Goal: Task Accomplishment & Management: Manage account settings

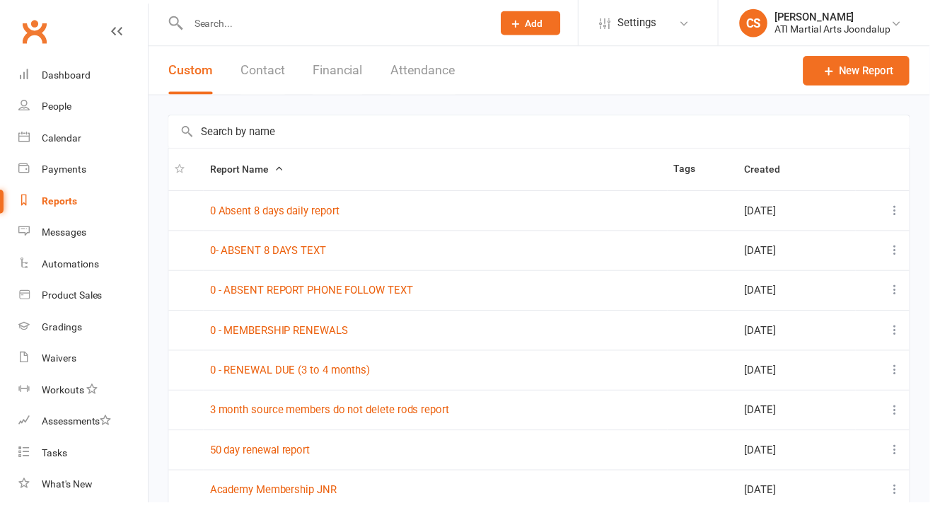
click at [112, 30] on icon at bounding box center [117, 31] width 11 height 11
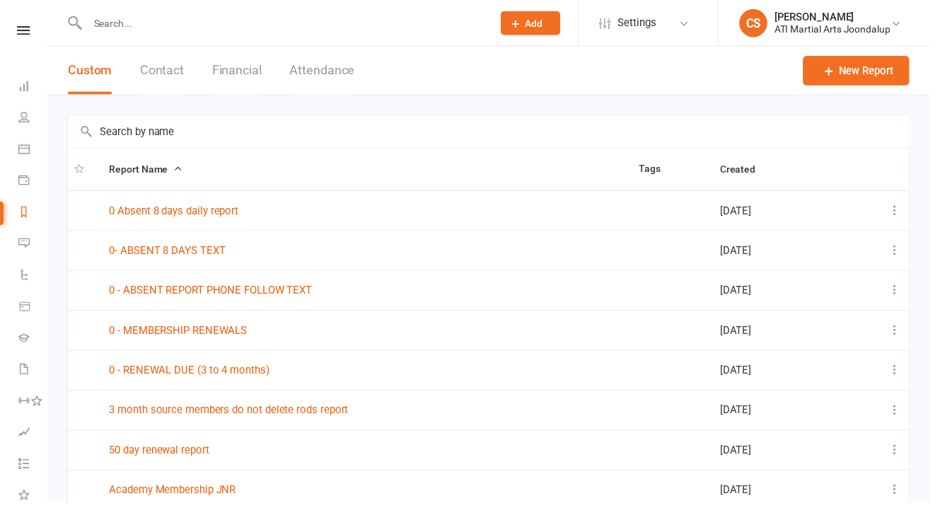
click at [101, 24] on input "text" at bounding box center [286, 23] width 404 height 20
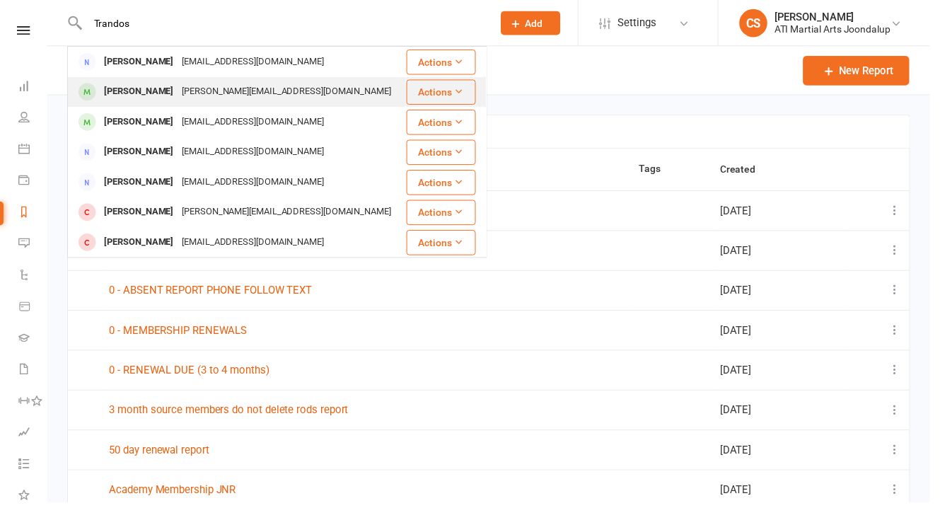
type input "Trandos"
click at [131, 89] on div "[PERSON_NAME]" at bounding box center [140, 93] width 79 height 21
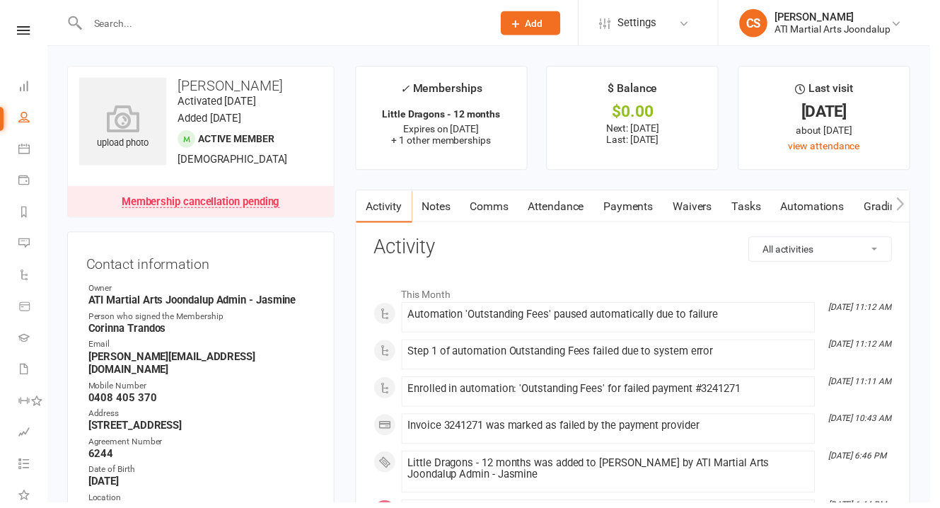
click at [601, 198] on link "Payments" at bounding box center [636, 208] width 70 height 33
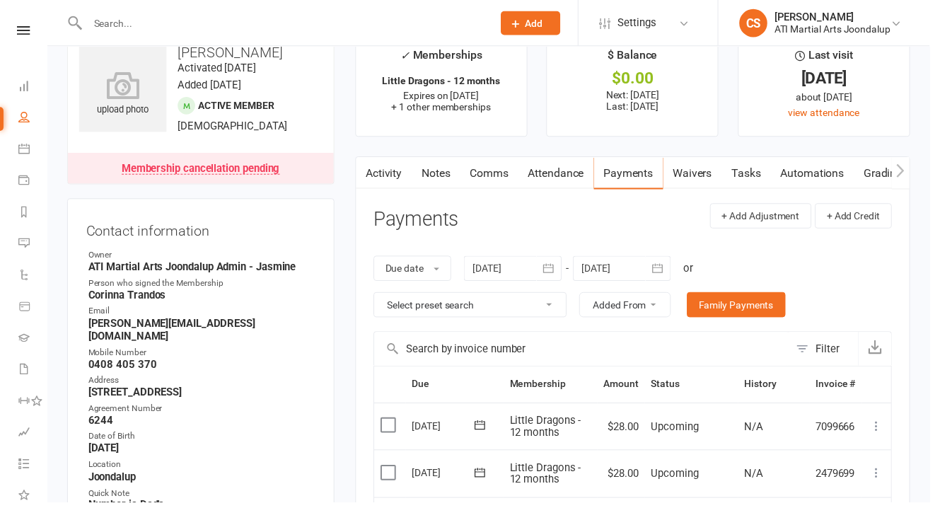
scroll to position [48, 0]
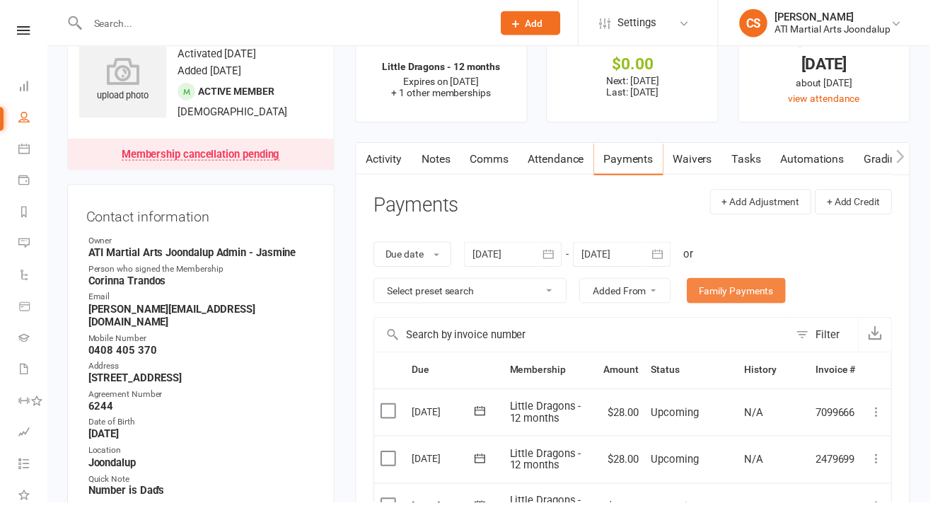
click at [695, 281] on link "Family Payments" at bounding box center [745, 293] width 100 height 25
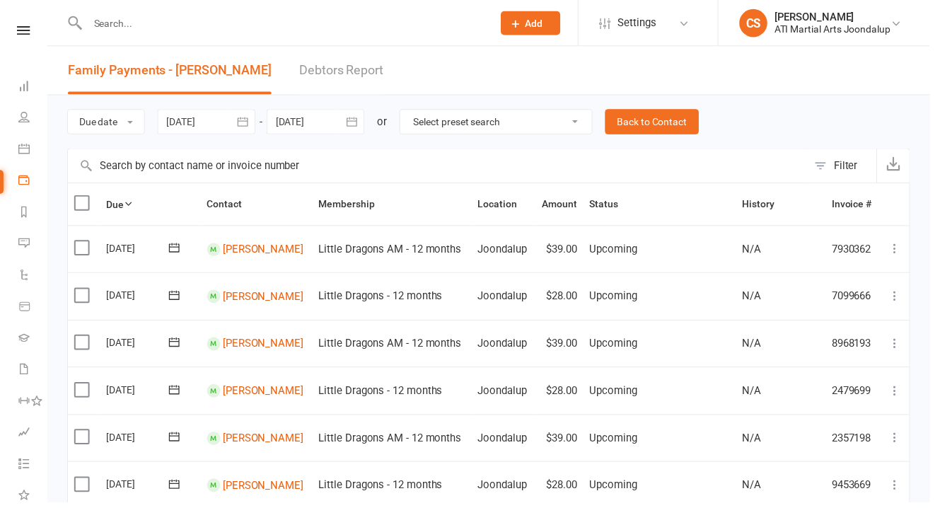
click at [198, 132] on div at bounding box center [208, 122] width 99 height 25
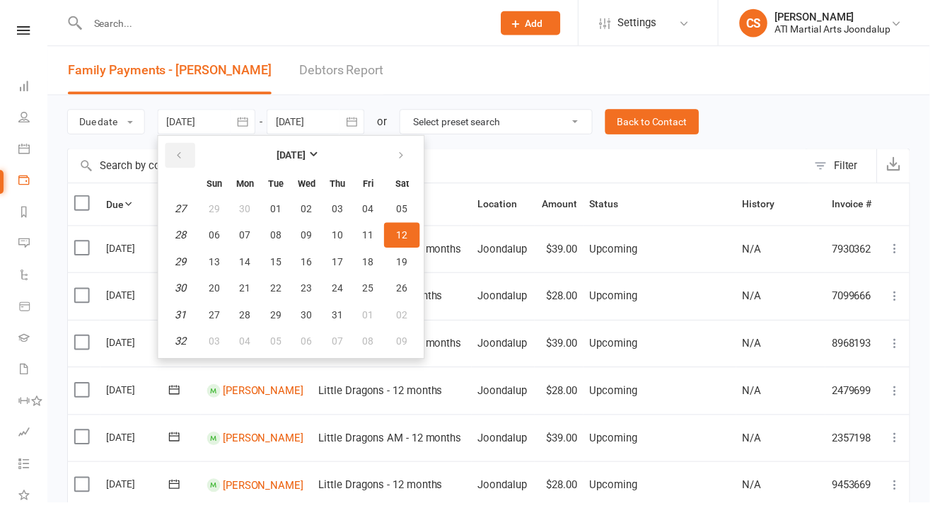
click at [178, 158] on icon "button" at bounding box center [181, 157] width 10 height 11
click at [333, 206] on button "03" at bounding box center [341, 210] width 30 height 25
type input "[DATE]"
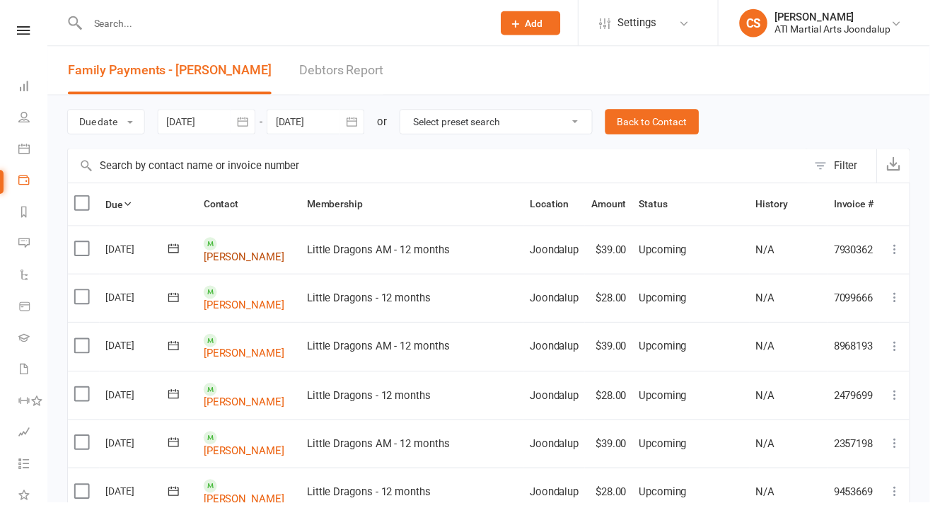
click at [233, 253] on link "[PERSON_NAME]" at bounding box center [246, 259] width 81 height 13
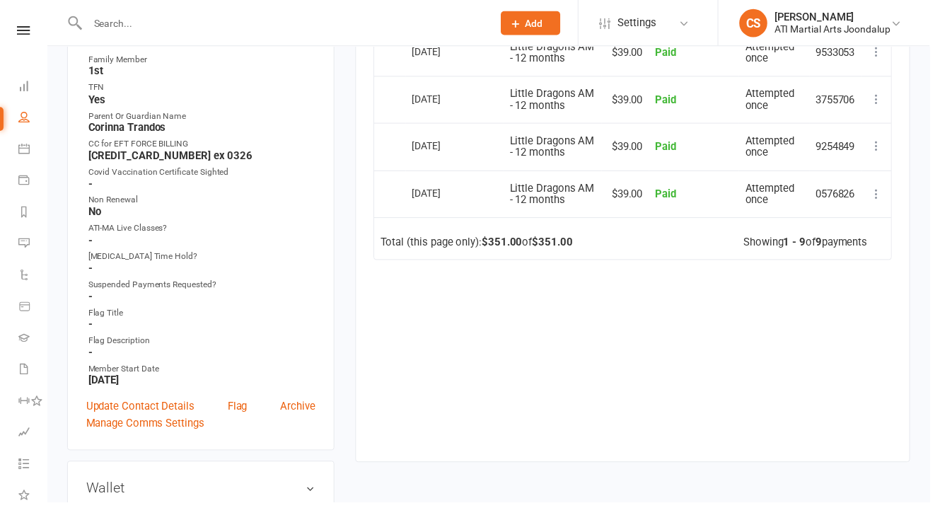
scroll to position [642, 0]
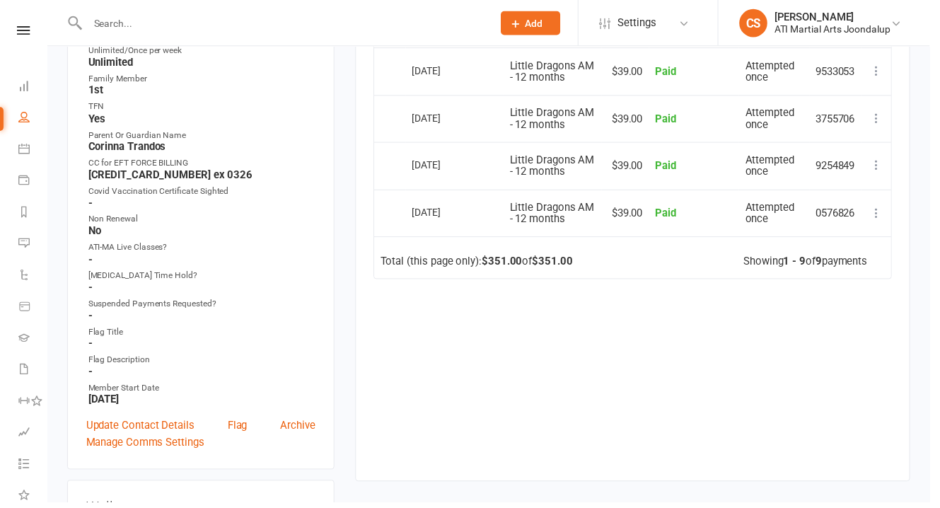
click at [119, 21] on input "text" at bounding box center [286, 23] width 404 height 20
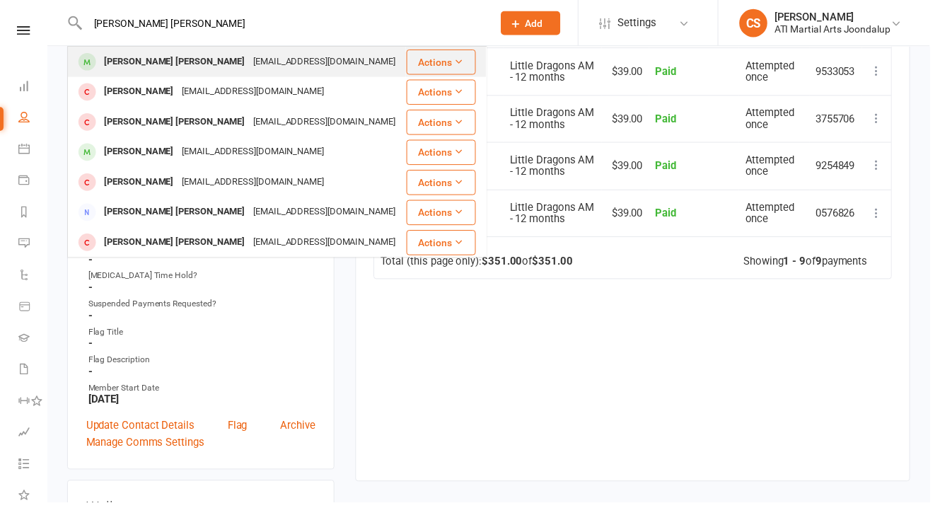
type input "[PERSON_NAME] [PERSON_NAME]"
click at [163, 66] on div "[PERSON_NAME] [PERSON_NAME]" at bounding box center [176, 62] width 151 height 21
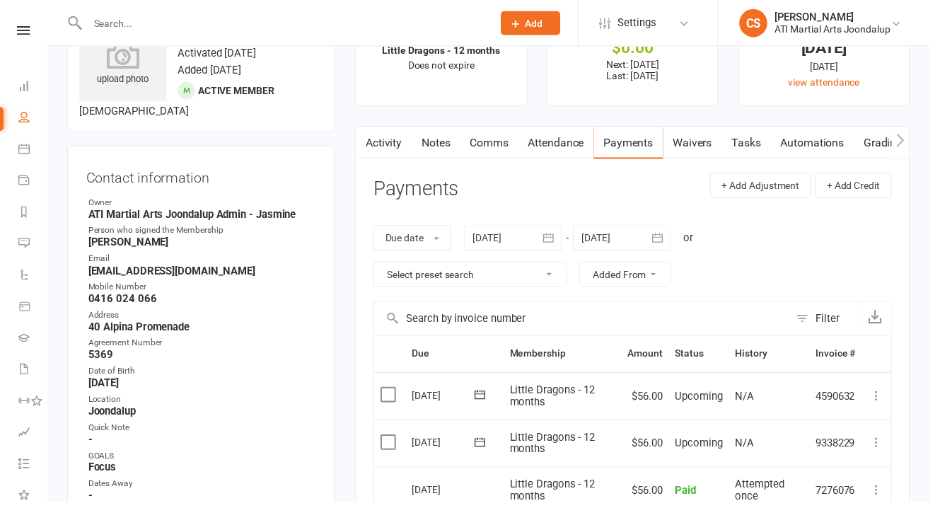
scroll to position [83, 0]
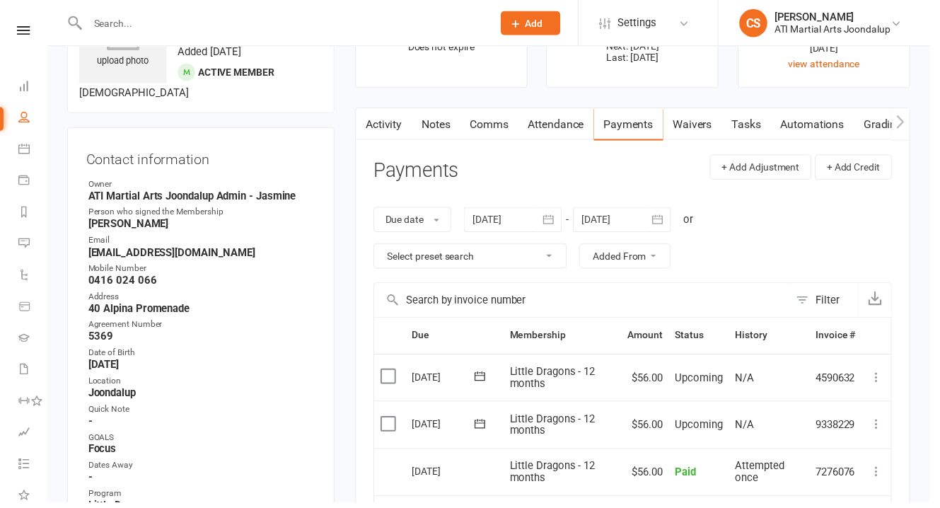
click at [649, 209] on div at bounding box center [628, 221] width 99 height 25
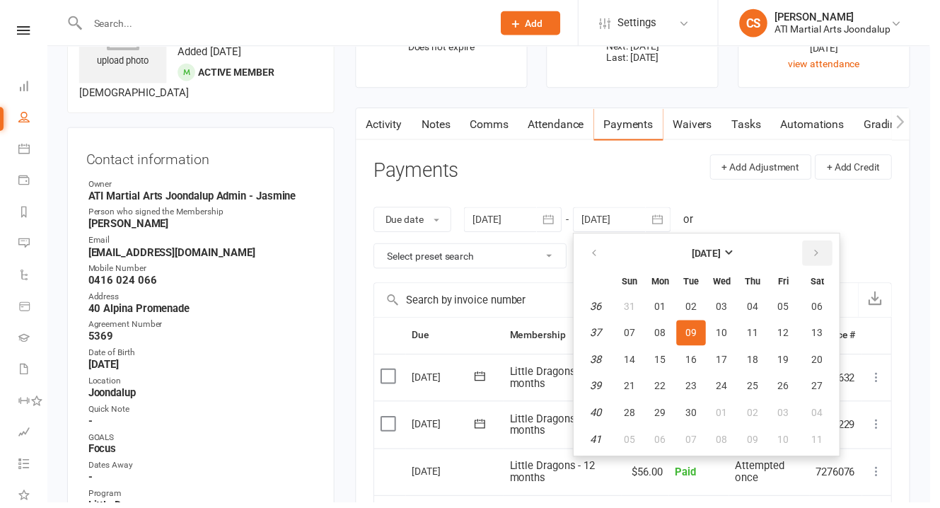
click at [821, 250] on icon "button" at bounding box center [826, 255] width 10 height 11
click at [787, 412] on span "31" at bounding box center [792, 417] width 11 height 11
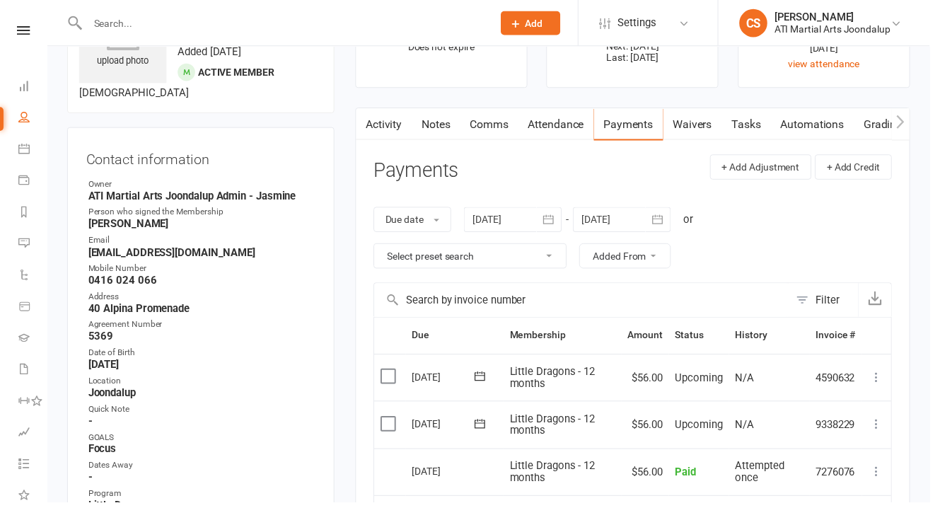
type input "[DATE]"
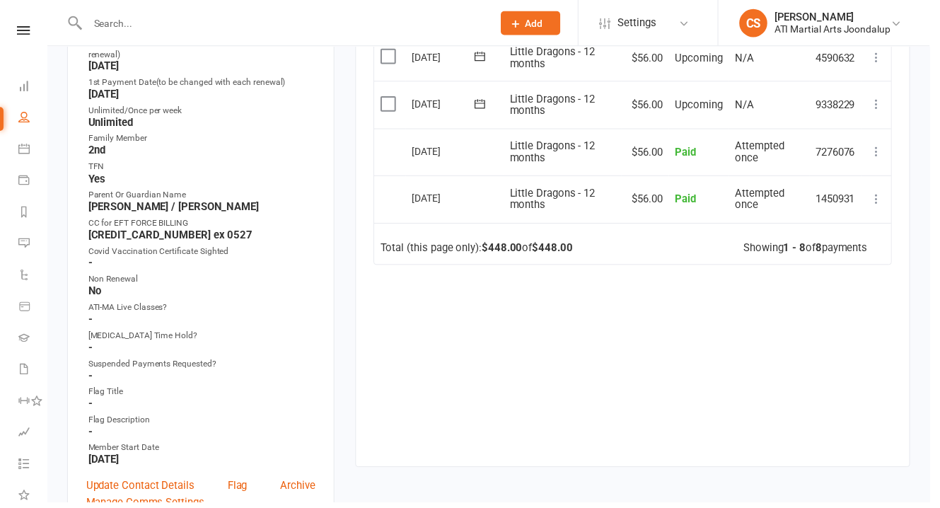
scroll to position [549, 0]
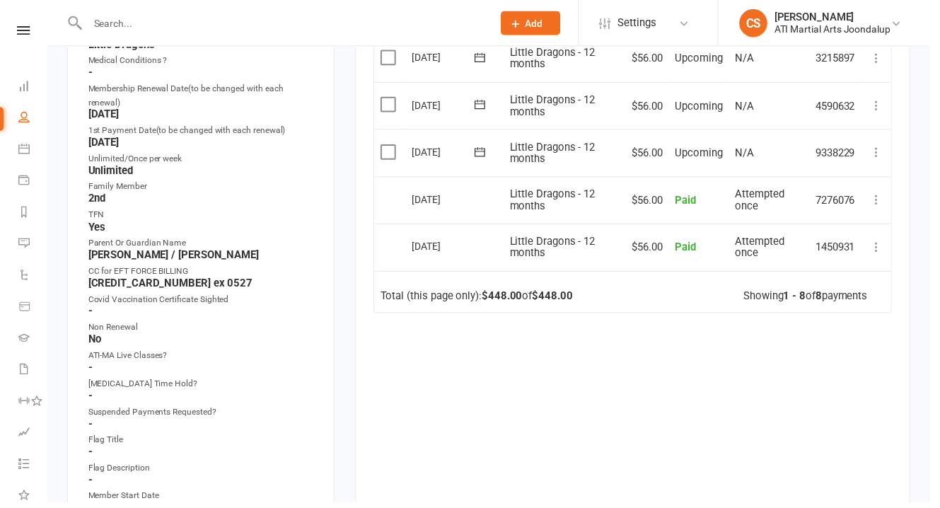
click at [256, 21] on input "text" at bounding box center [286, 23] width 404 height 20
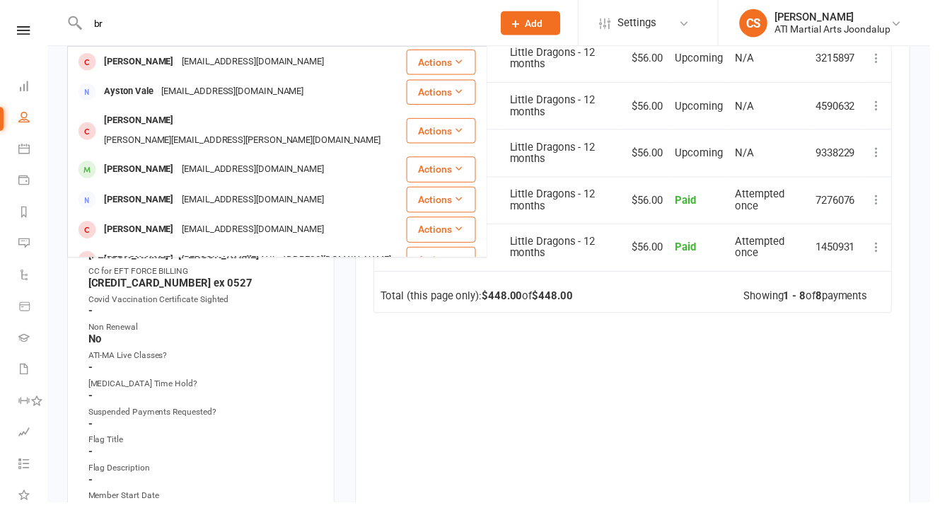
type input "b"
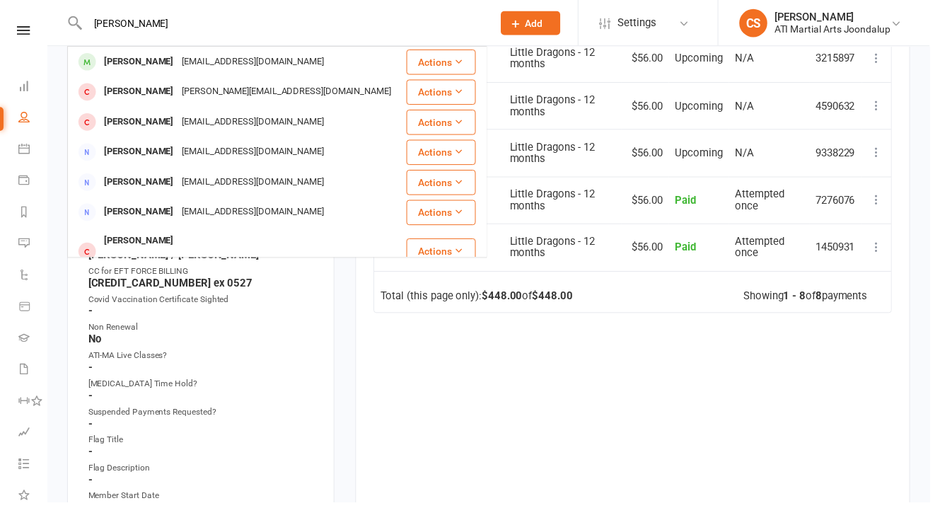
type input "[PERSON_NAME]"
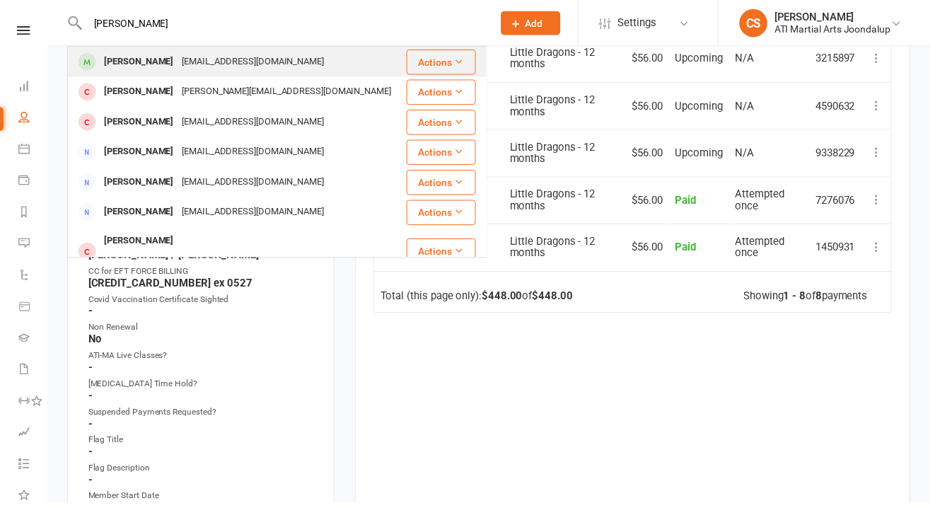
drag, startPoint x: 74, startPoint y: 0, endPoint x: 99, endPoint y: 59, distance: 64.4
click at [99, 59] on div at bounding box center [88, 62] width 26 height 23
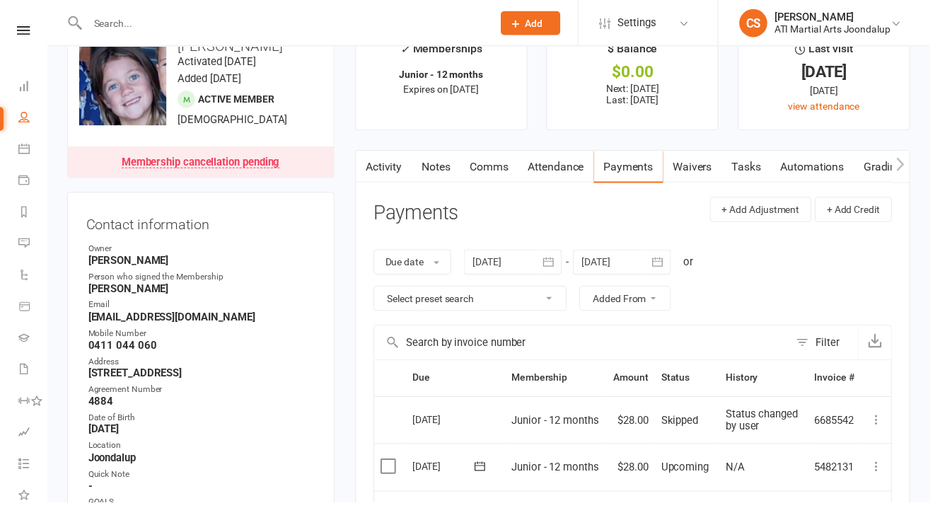
scroll to position [81, 0]
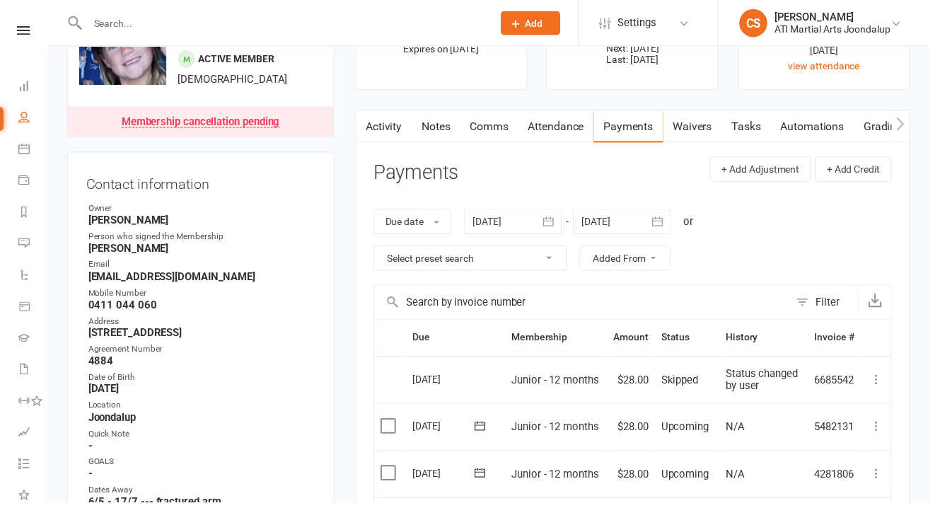
click at [615, 212] on div at bounding box center [628, 224] width 99 height 25
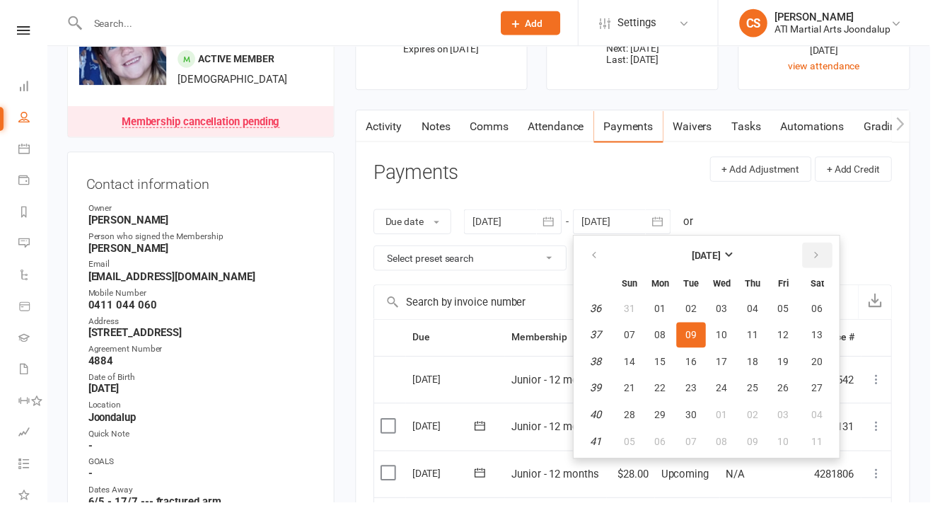
click at [821, 253] on icon "button" at bounding box center [826, 258] width 10 height 11
click at [785, 407] on button "28" at bounding box center [792, 419] width 30 height 25
type input "[DATE]"
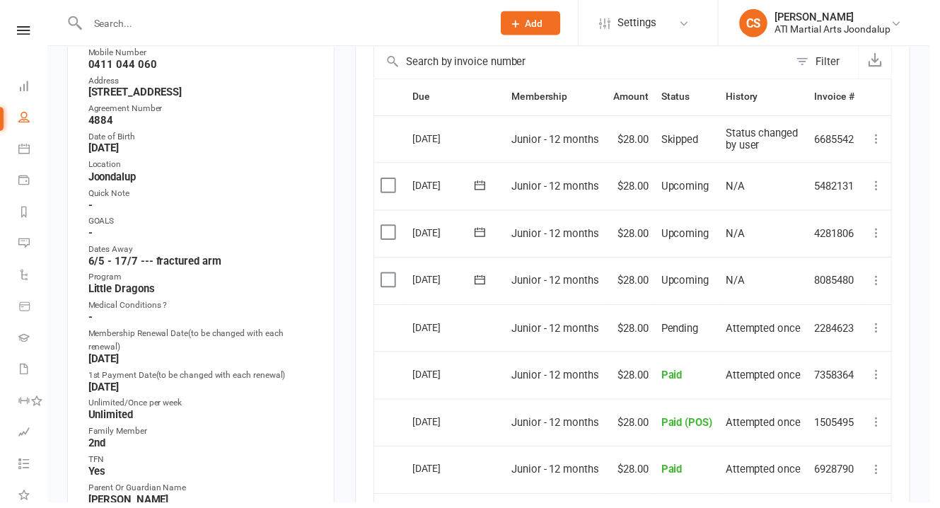
scroll to position [0, 0]
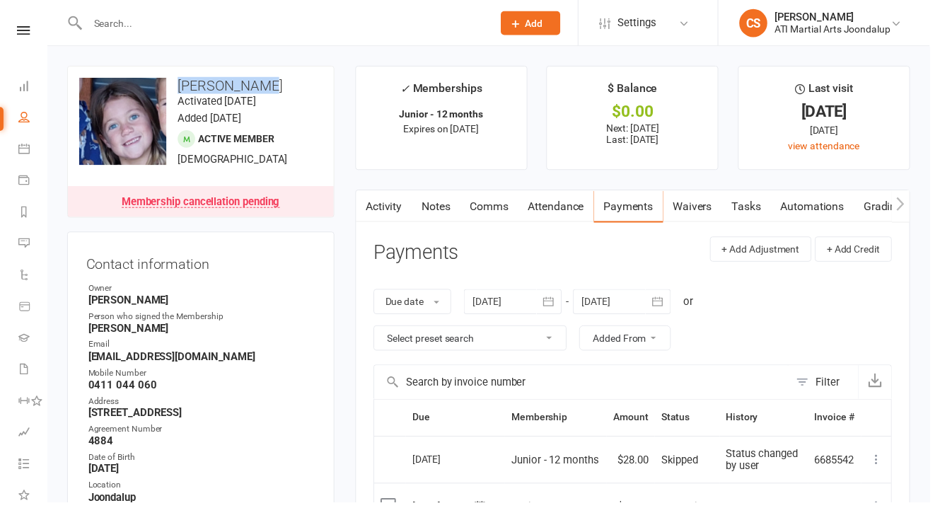
drag, startPoint x: 183, startPoint y: 90, endPoint x: 246, endPoint y: 125, distance: 72.2
click at [255, 87] on h3 "[PERSON_NAME]" at bounding box center [203, 87] width 246 height 16
click at [439, 204] on link "Notes" at bounding box center [441, 208] width 49 height 33
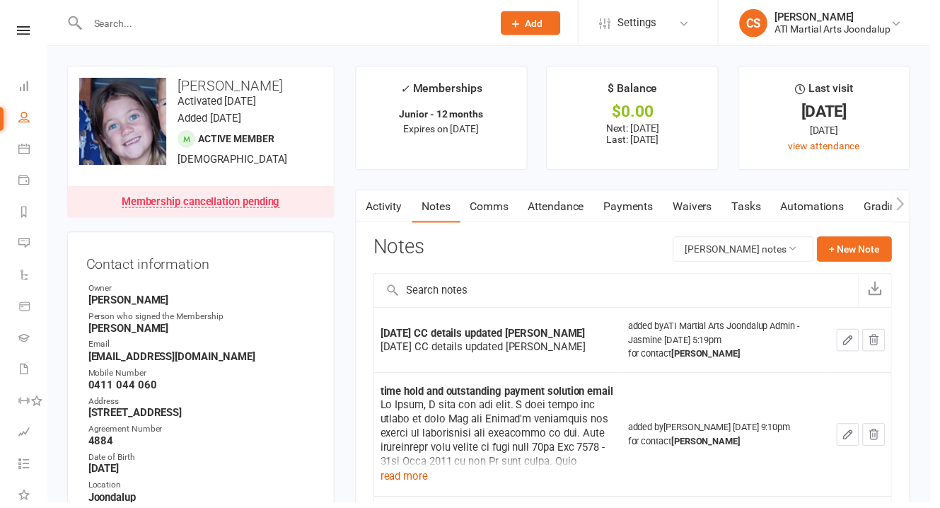
click at [317, 25] on input "text" at bounding box center [286, 23] width 404 height 20
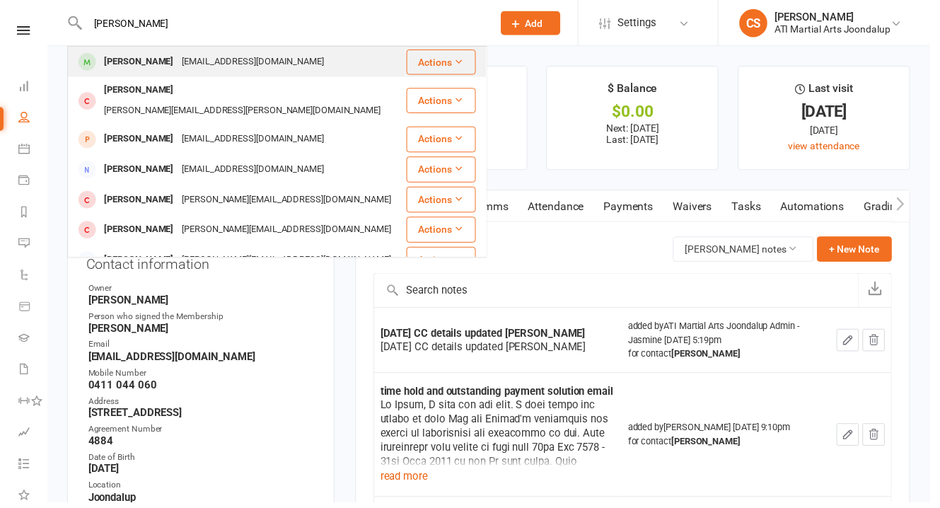
type input "[PERSON_NAME]"
click at [261, 57] on div "[EMAIL_ADDRESS][DOMAIN_NAME]" at bounding box center [256, 62] width 152 height 21
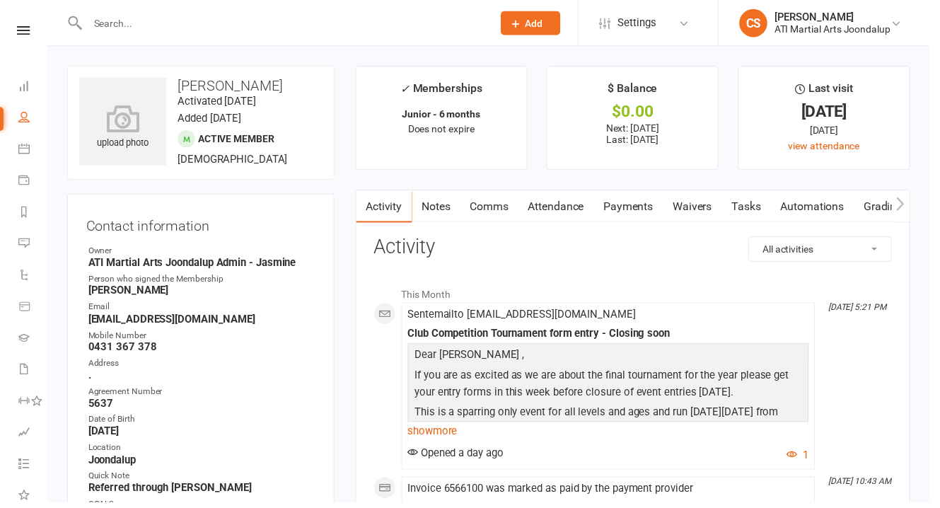
click at [441, 195] on link "Notes" at bounding box center [441, 208] width 49 height 33
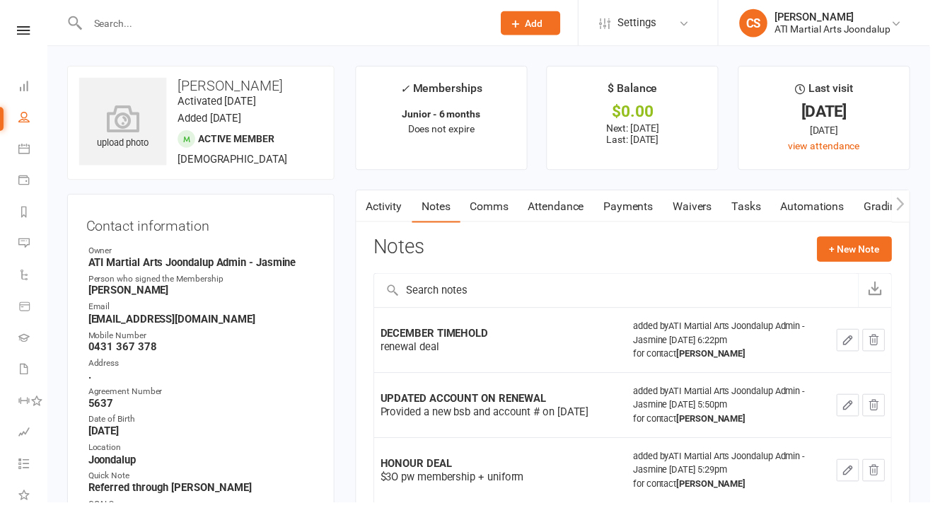
click at [541, 201] on link "Attendance" at bounding box center [562, 208] width 76 height 33
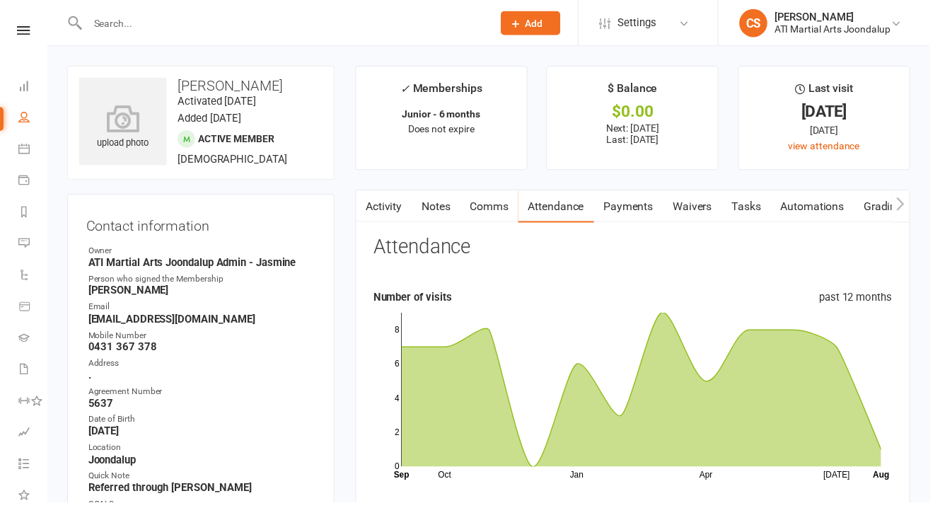
click at [608, 198] on link "Payments" at bounding box center [636, 208] width 70 height 33
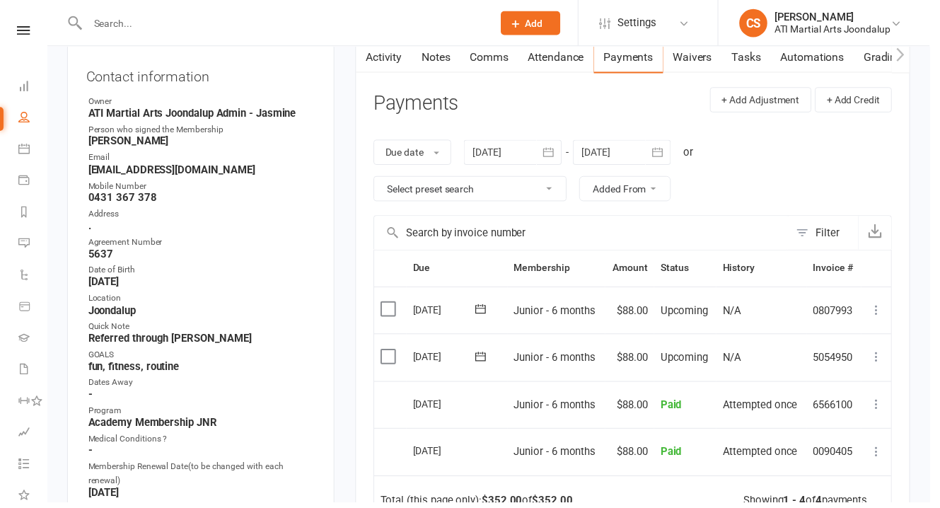
scroll to position [183, 0]
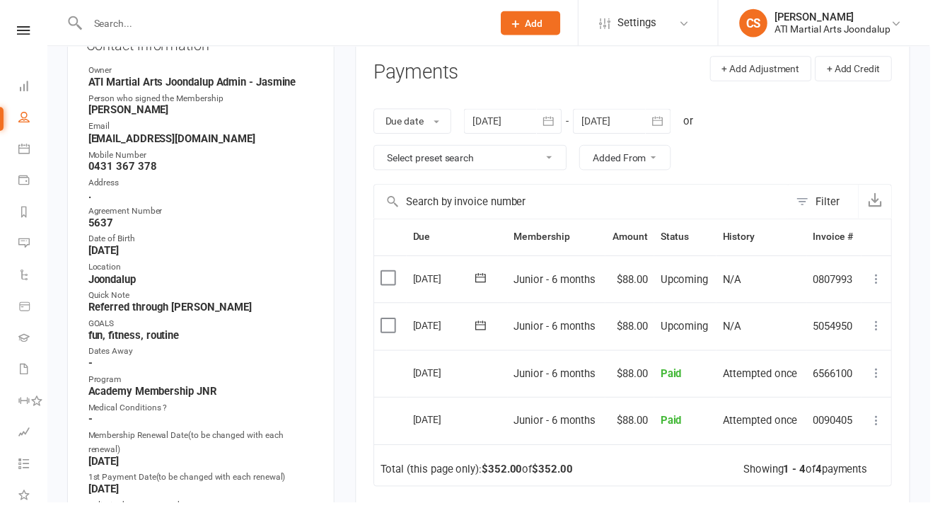
click at [627, 110] on div at bounding box center [628, 122] width 99 height 25
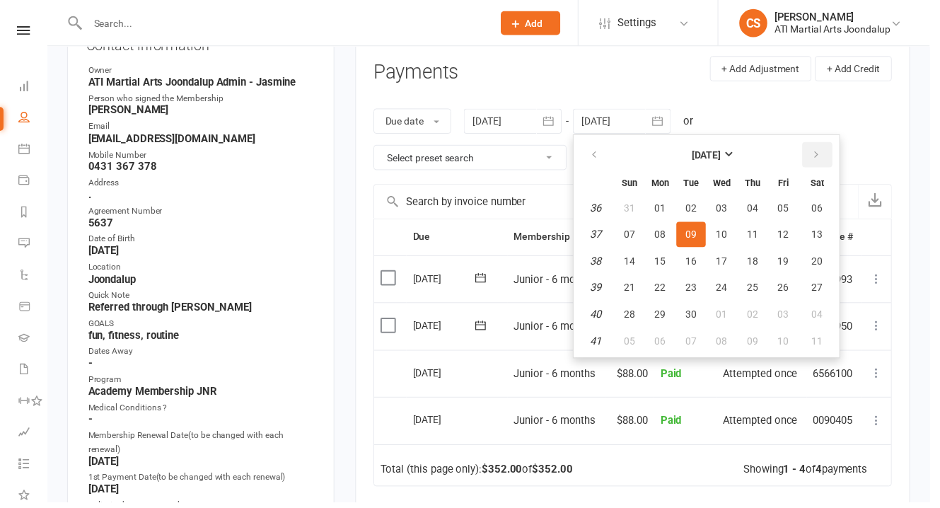
click at [813, 144] on button "button" at bounding box center [826, 156] width 30 height 25
click at [596, 151] on icon "button" at bounding box center [601, 156] width 10 height 11
click at [693, 312] on span "30" at bounding box center [698, 317] width 11 height 11
type input "[DATE]"
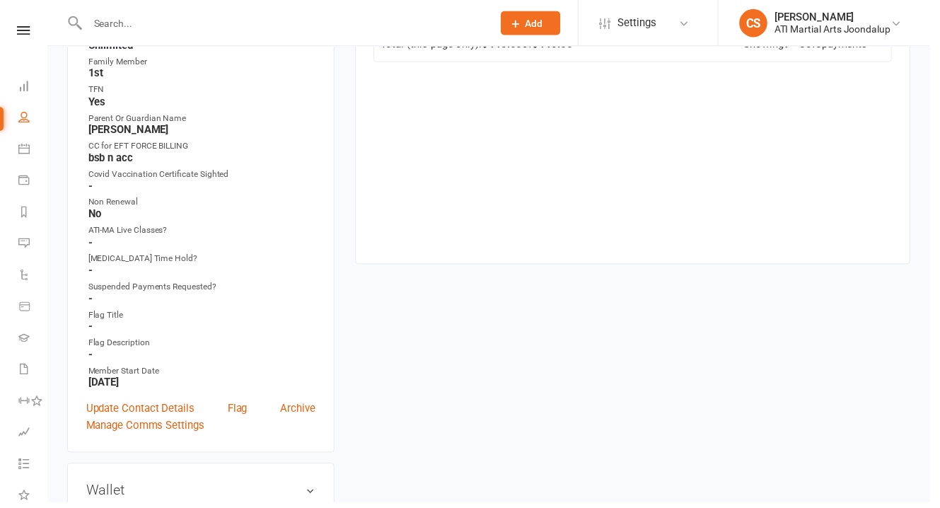
scroll to position [695, 0]
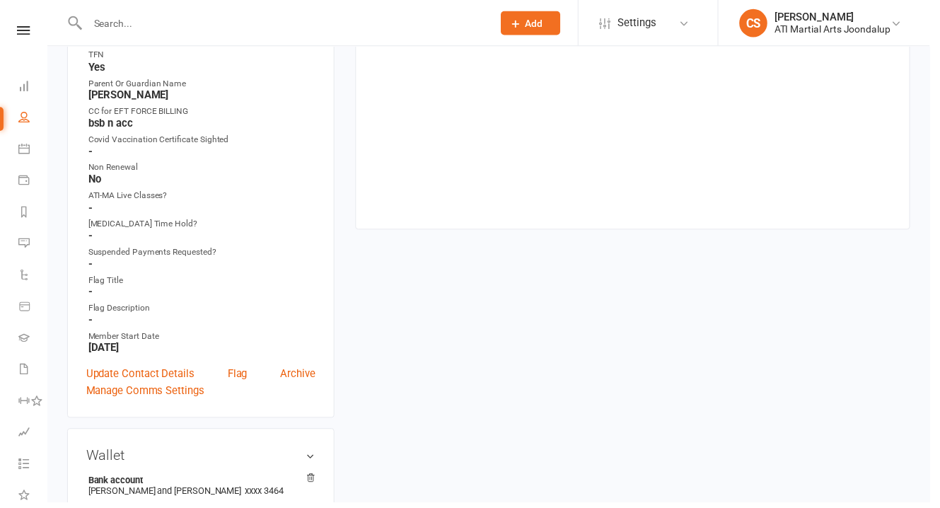
click at [221, 11] on div at bounding box center [278, 23] width 420 height 46
click at [205, 21] on input "text" at bounding box center [286, 23] width 404 height 20
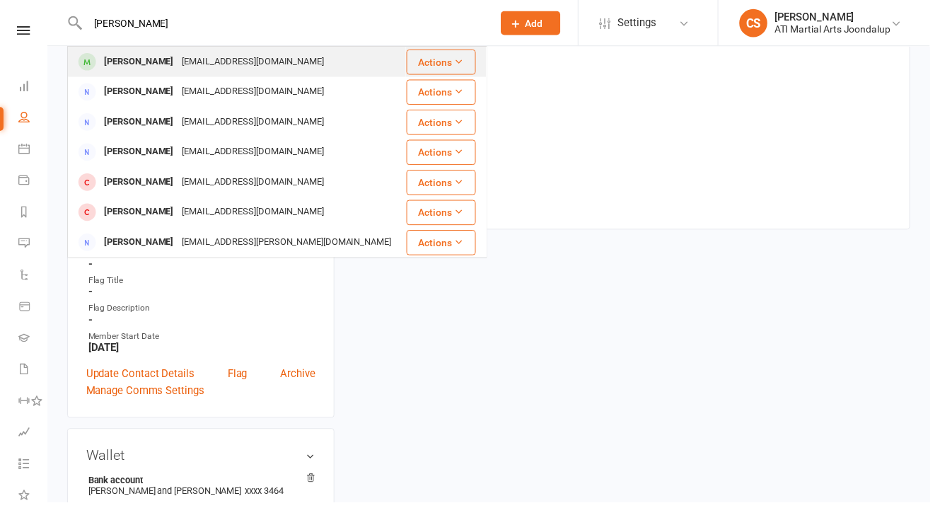
type input "[PERSON_NAME]"
click at [245, 64] on div "[EMAIL_ADDRESS][DOMAIN_NAME]" at bounding box center [256, 62] width 152 height 21
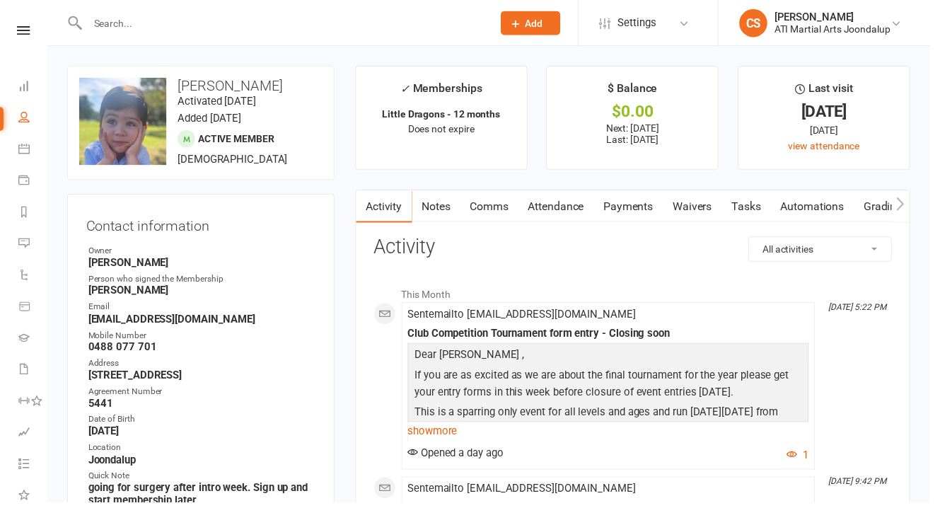
click at [166, 23] on input "text" at bounding box center [286, 23] width 404 height 20
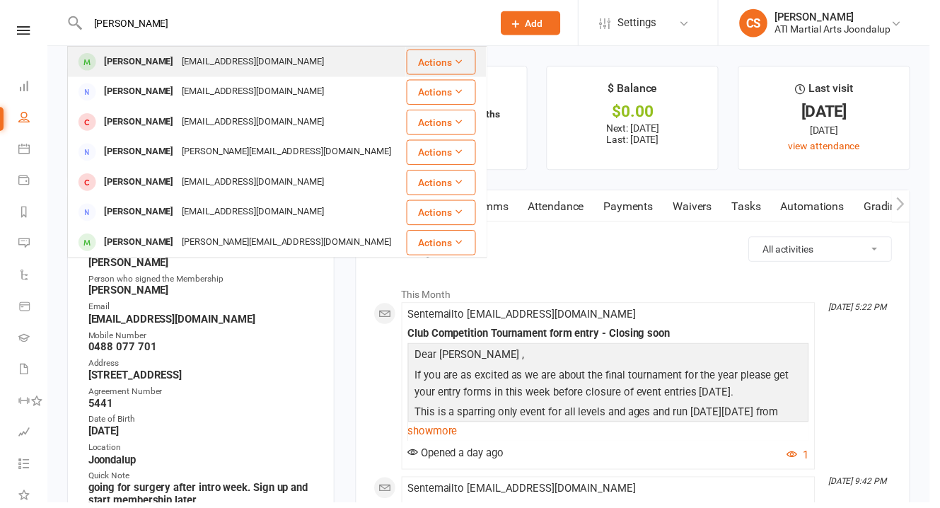
type input "[PERSON_NAME]"
click at [145, 55] on div "[PERSON_NAME]" at bounding box center [140, 62] width 79 height 21
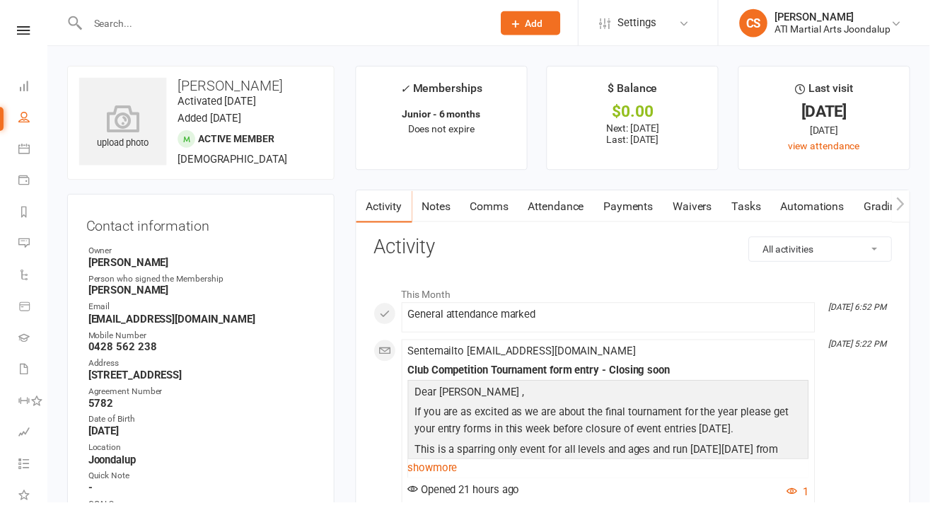
click at [601, 197] on link "Payments" at bounding box center [636, 208] width 70 height 33
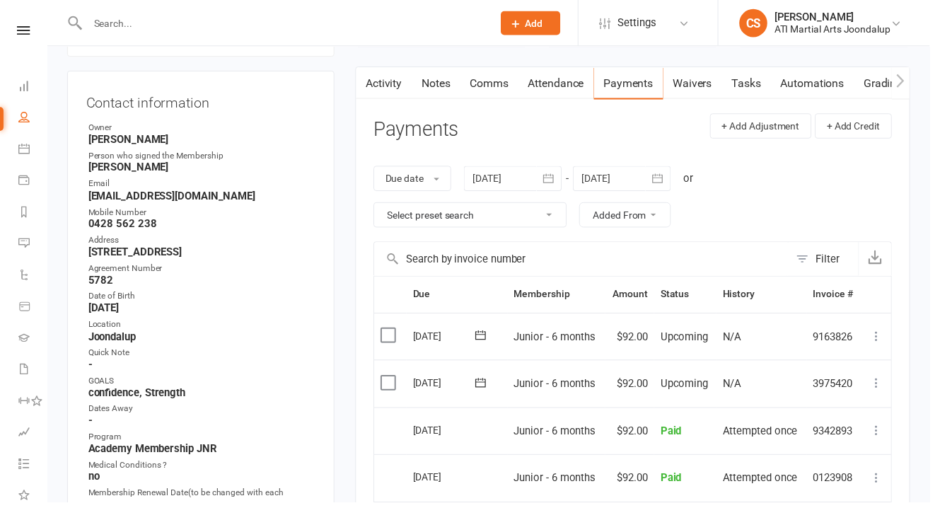
scroll to position [129, 0]
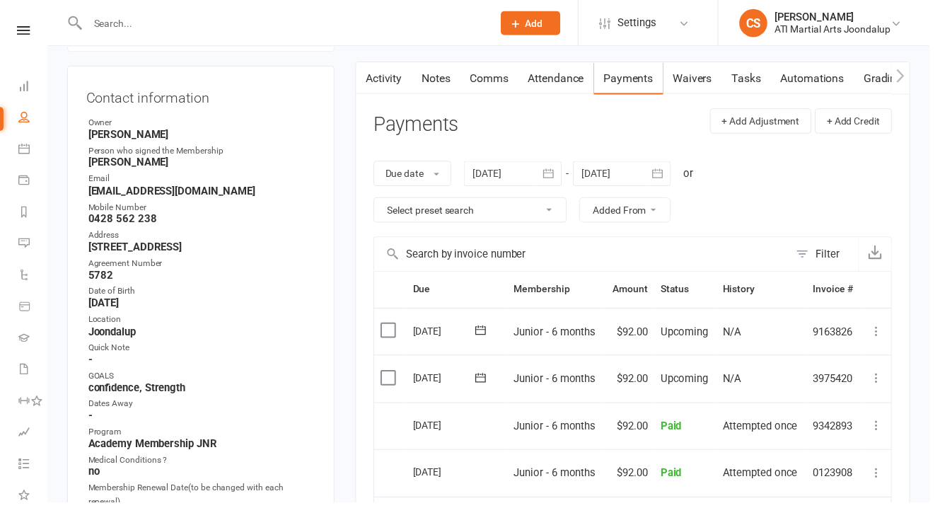
drag, startPoint x: 630, startPoint y: 156, endPoint x: 722, endPoint y: 184, distance: 95.3
click at [632, 163] on div at bounding box center [628, 175] width 99 height 25
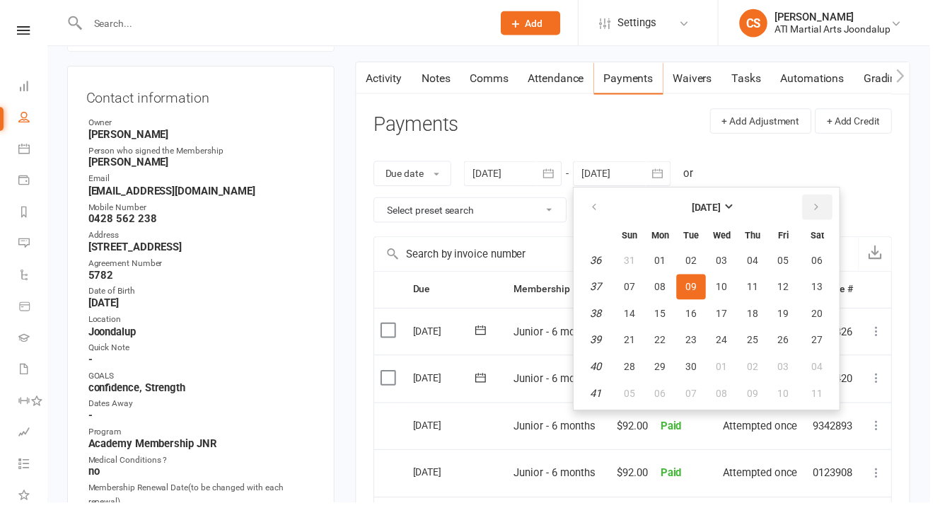
click at [821, 204] on icon "button" at bounding box center [826, 209] width 10 height 11
click at [787, 365] on span "31" at bounding box center [792, 370] width 11 height 11
type input "[DATE]"
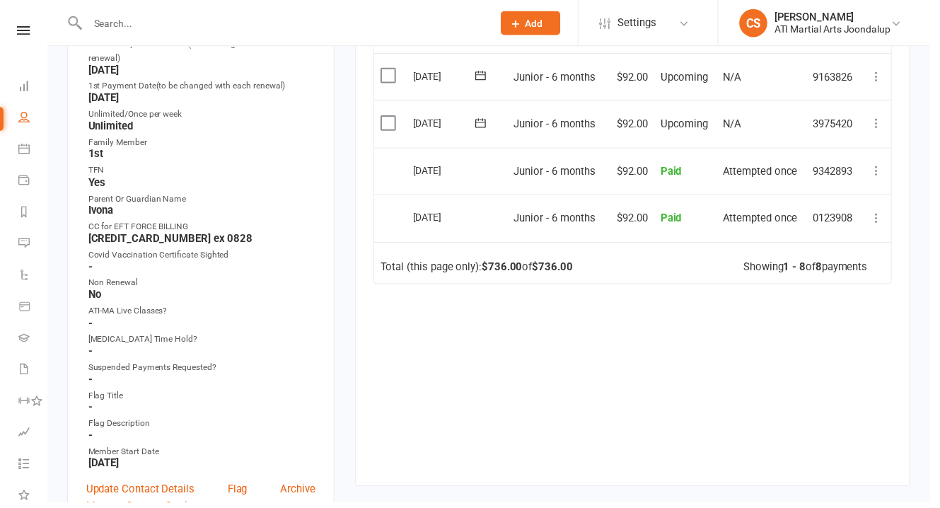
scroll to position [573, 0]
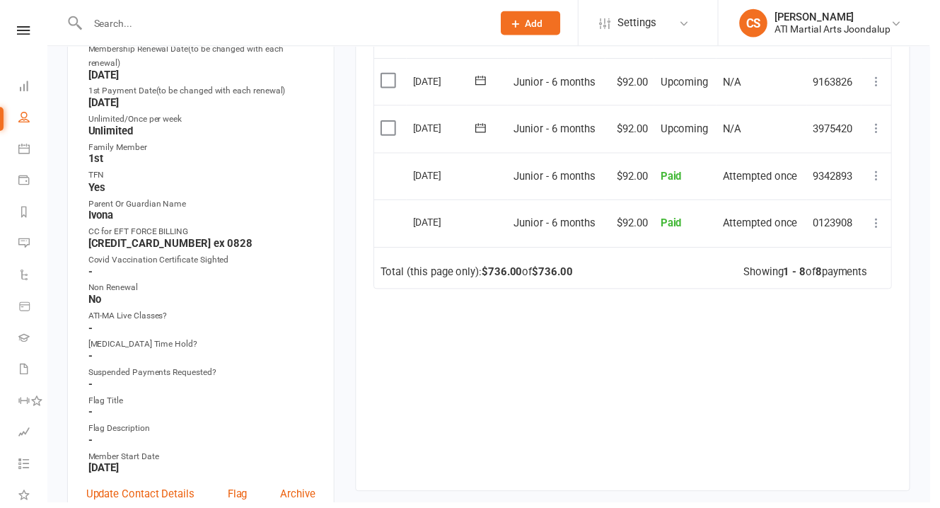
click at [167, 21] on input "text" at bounding box center [286, 23] width 404 height 20
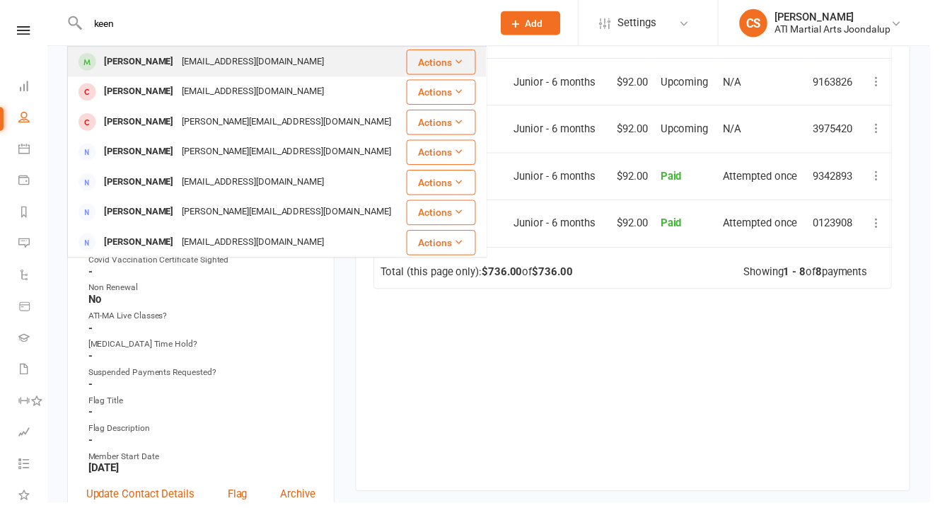
type input "keen"
click at [180, 62] on div "[EMAIL_ADDRESS][DOMAIN_NAME]" at bounding box center [256, 62] width 152 height 21
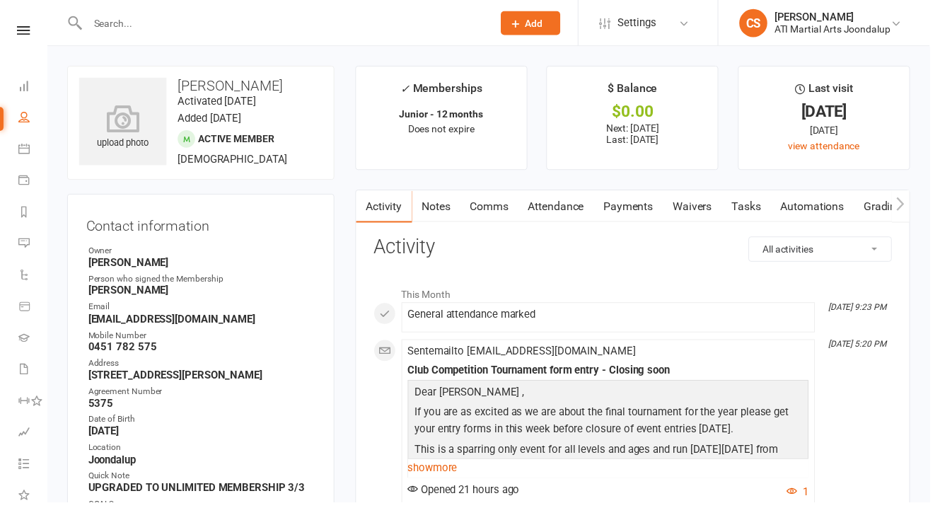
click at [602, 194] on link "Payments" at bounding box center [636, 208] width 70 height 33
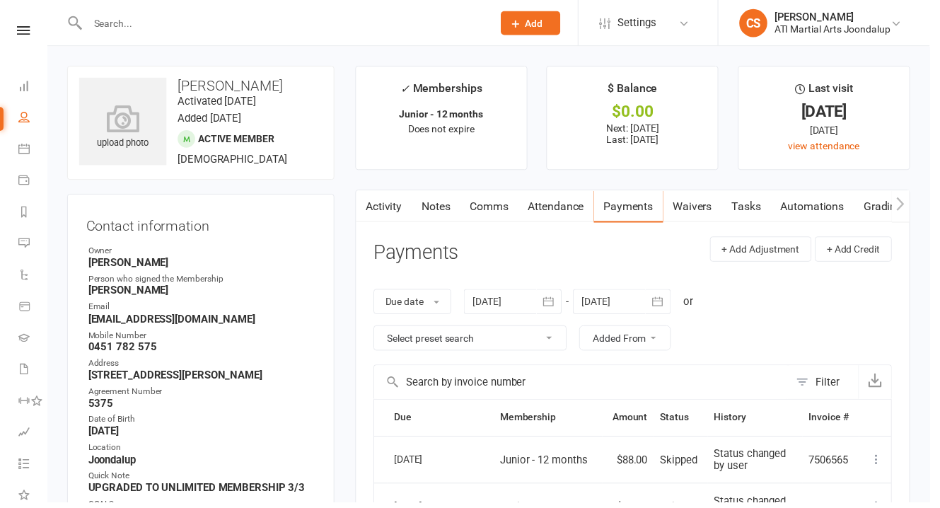
click at [439, 199] on link "Notes" at bounding box center [441, 208] width 49 height 33
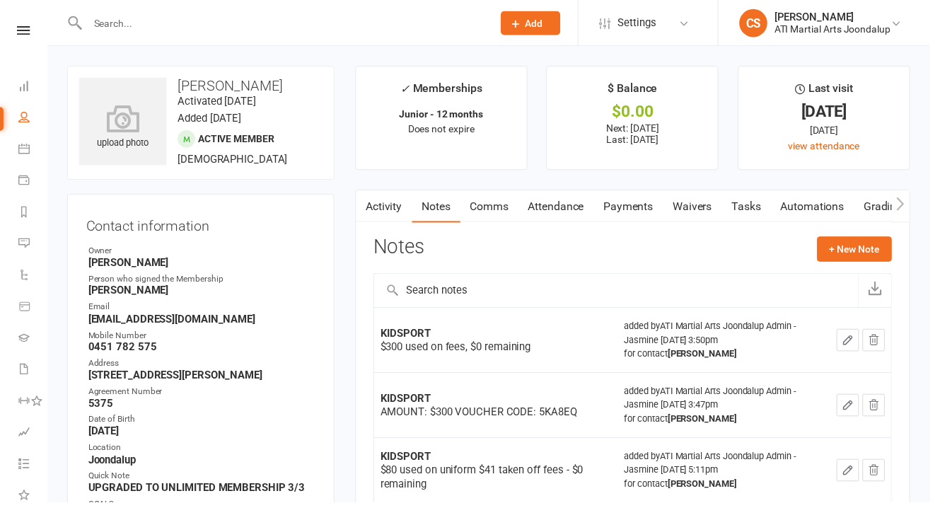
click at [548, 202] on link "Attendance" at bounding box center [562, 208] width 76 height 33
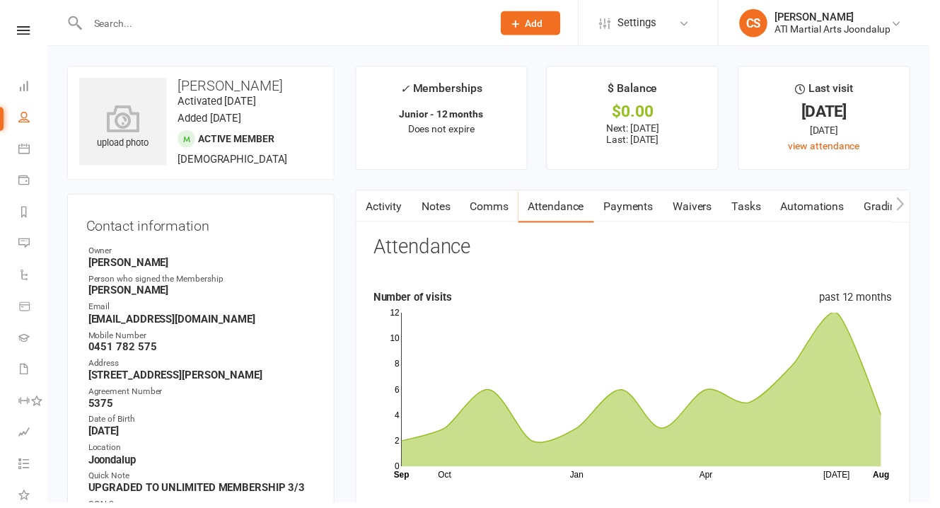
click at [383, 198] on link "Activity" at bounding box center [388, 208] width 57 height 33
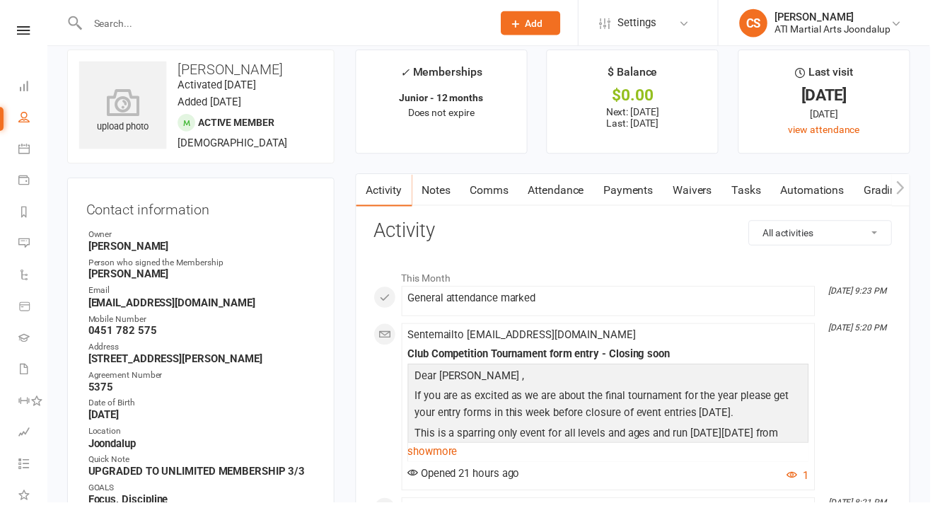
scroll to position [5, 0]
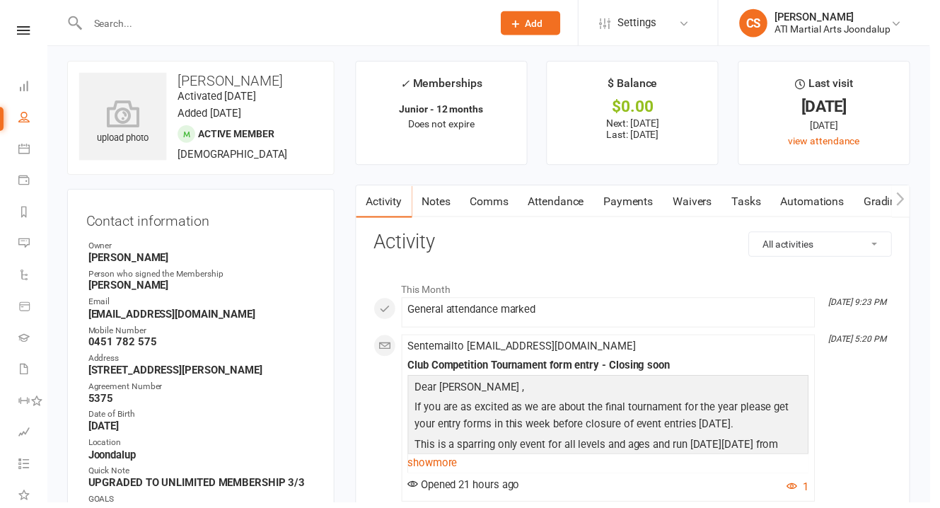
click at [610, 194] on link "Payments" at bounding box center [636, 203] width 70 height 33
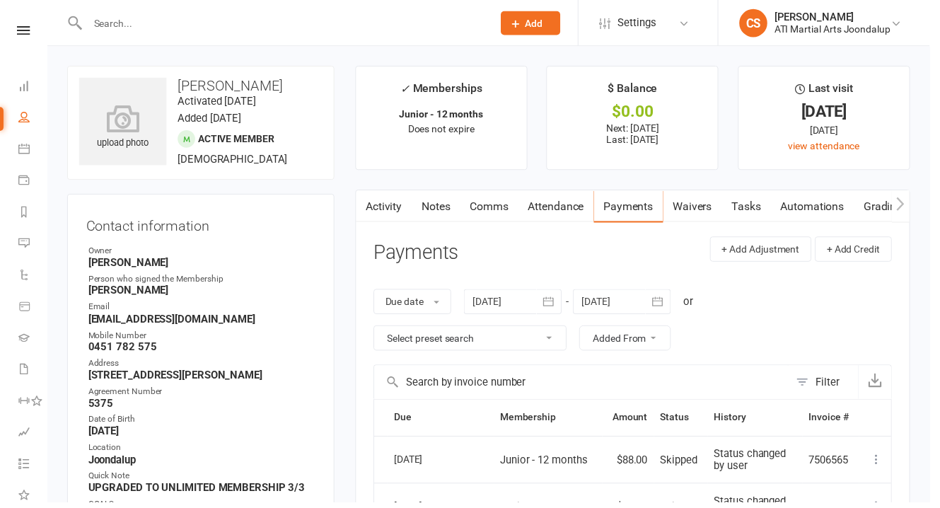
scroll to position [24, 0]
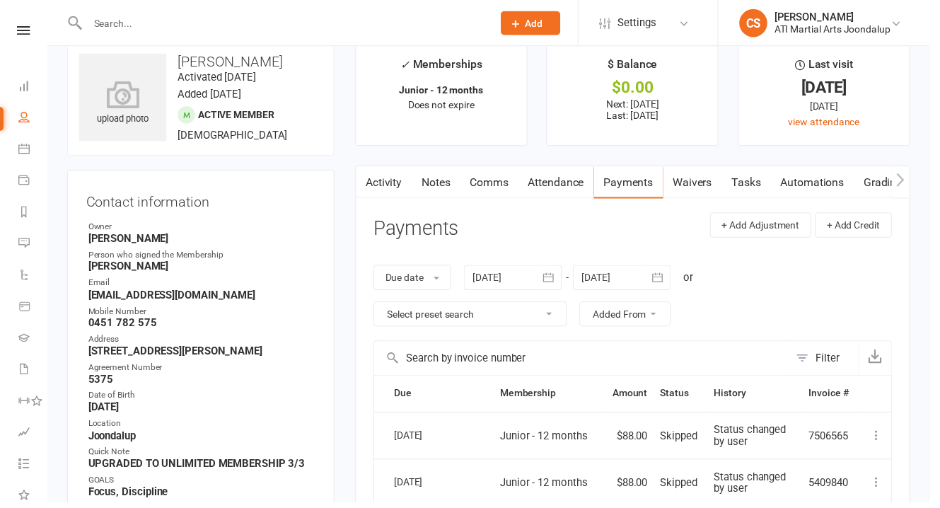
drag, startPoint x: 624, startPoint y: 260, endPoint x: 658, endPoint y: 261, distance: 34.0
click at [624, 268] on div at bounding box center [628, 280] width 99 height 25
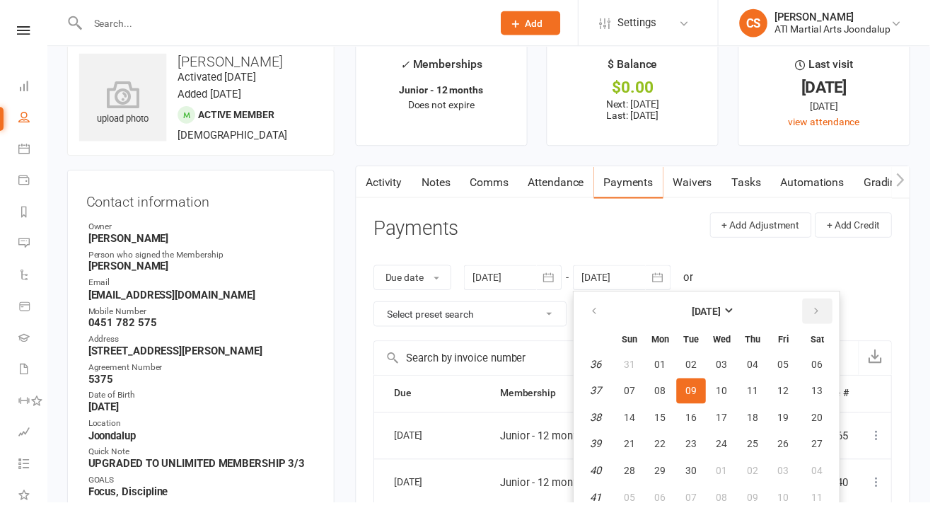
click at [815, 302] on button "button" at bounding box center [826, 314] width 30 height 25
click at [787, 470] on span "31" at bounding box center [792, 475] width 11 height 11
type input "[DATE]"
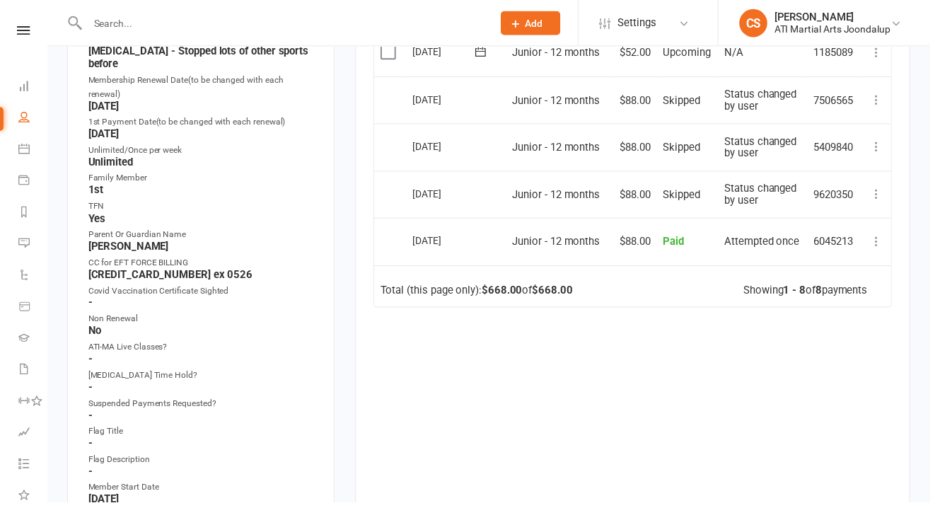
scroll to position [603, 0]
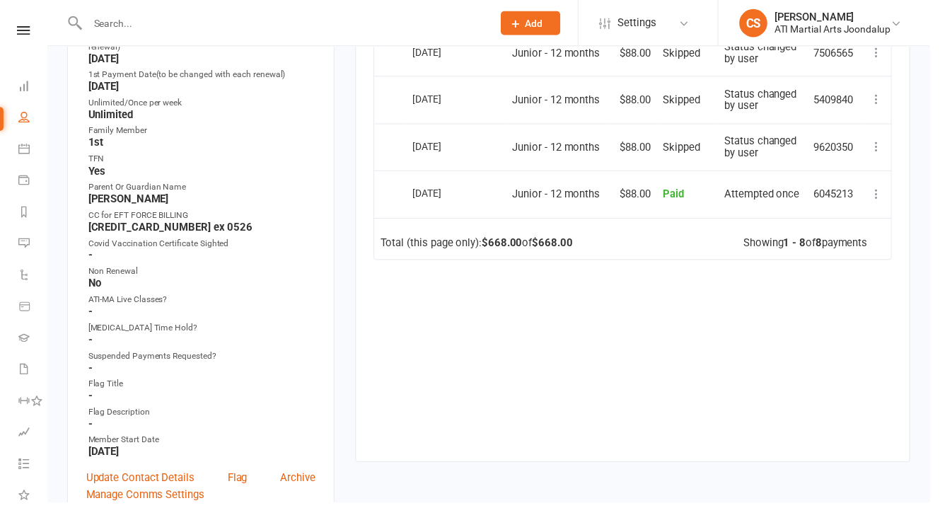
drag, startPoint x: 939, startPoint y: 225, endPoint x: 930, endPoint y: 264, distance: 39.8
click at [930, 264] on div "upload photo [PERSON_NAME] Activated [DATE] Added [DATE] Active member [DEMOGRA…" at bounding box center [494, 481] width 892 height 2074
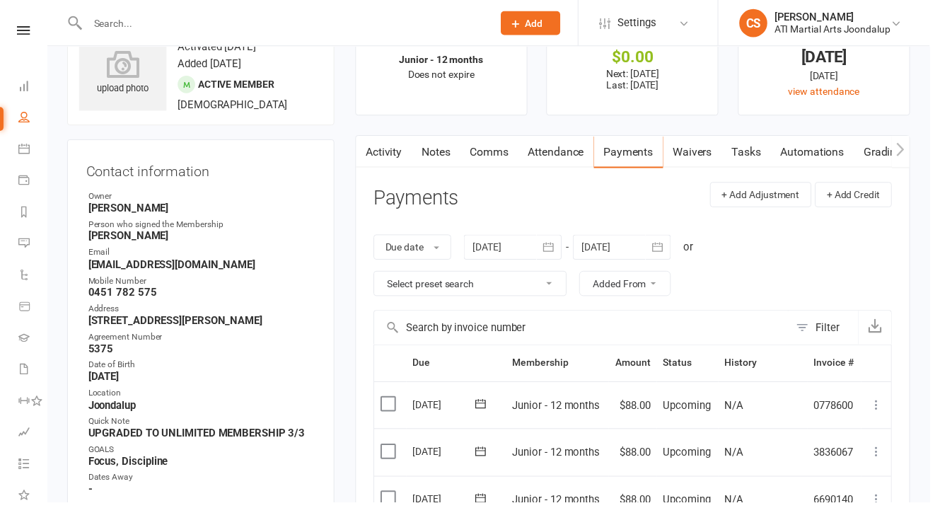
scroll to position [0, 0]
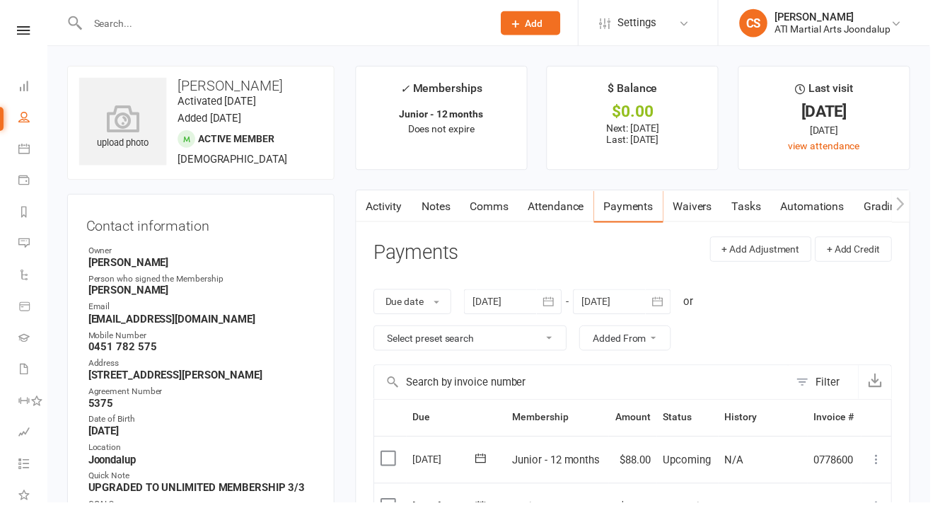
click at [86, 20] on input "text" at bounding box center [286, 23] width 404 height 20
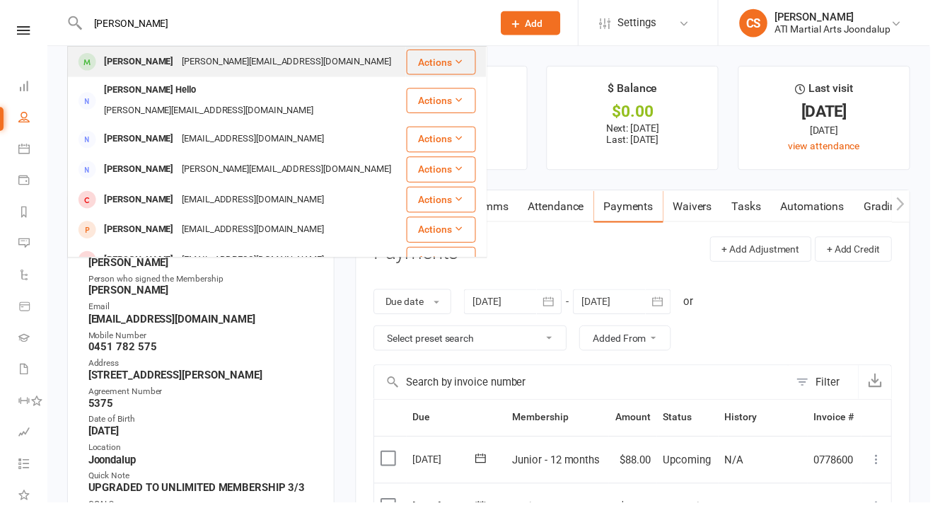
type input "[PERSON_NAME]"
click at [336, 74] on div "[PERSON_NAME] [PERSON_NAME][EMAIL_ADDRESS][DOMAIN_NAME]" at bounding box center [239, 62] width 340 height 29
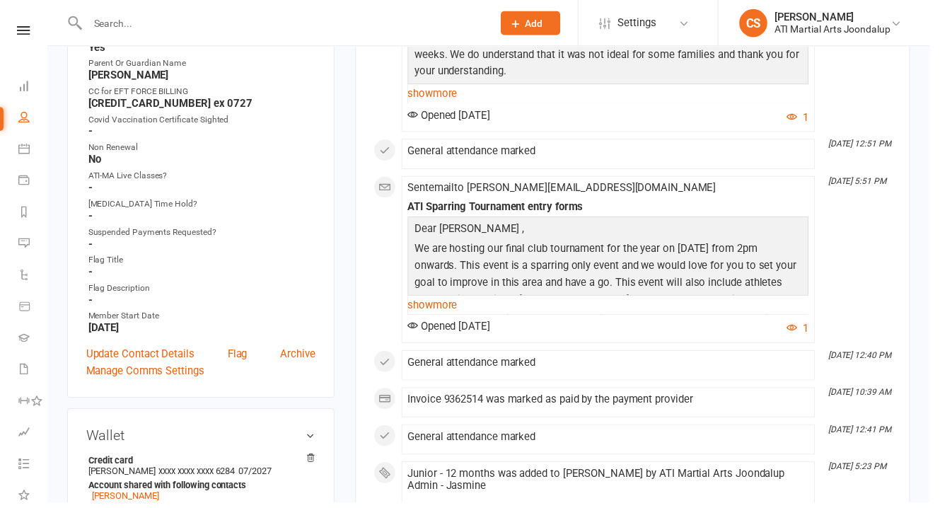
scroll to position [778, 0]
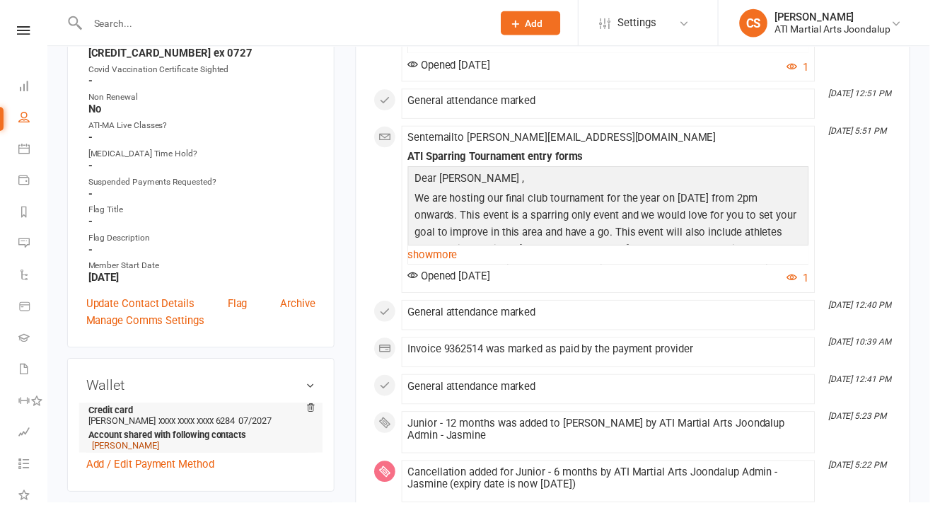
click at [136, 445] on link "[PERSON_NAME]" at bounding box center [127, 450] width 68 height 11
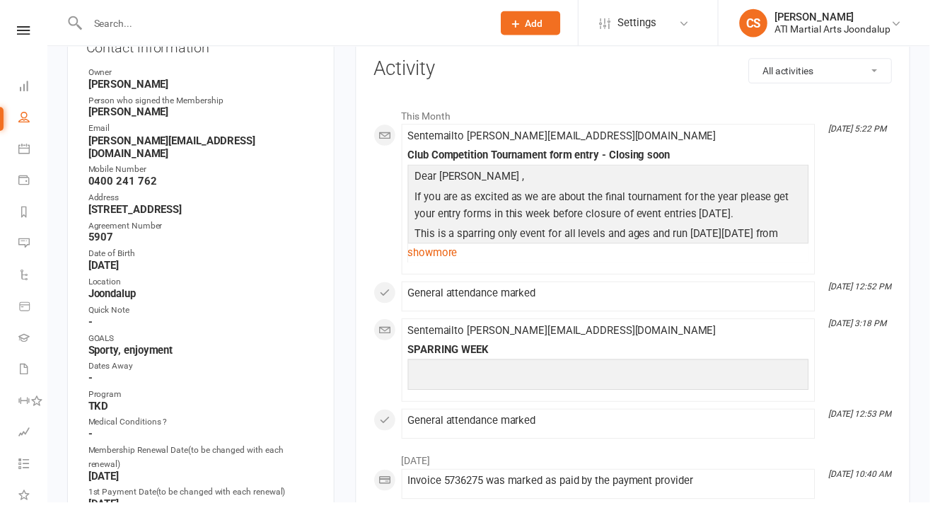
scroll to position [197, 0]
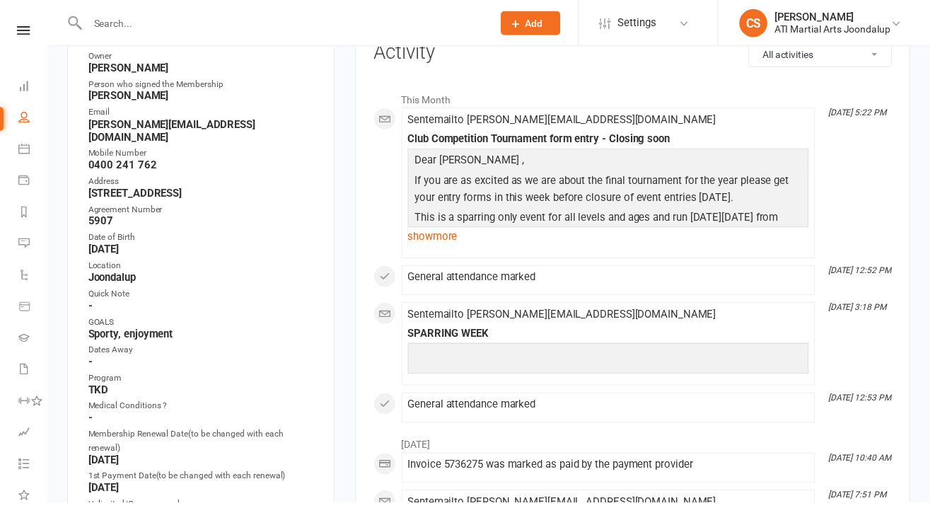
click at [193, 25] on input "text" at bounding box center [286, 23] width 404 height 20
type input "J"
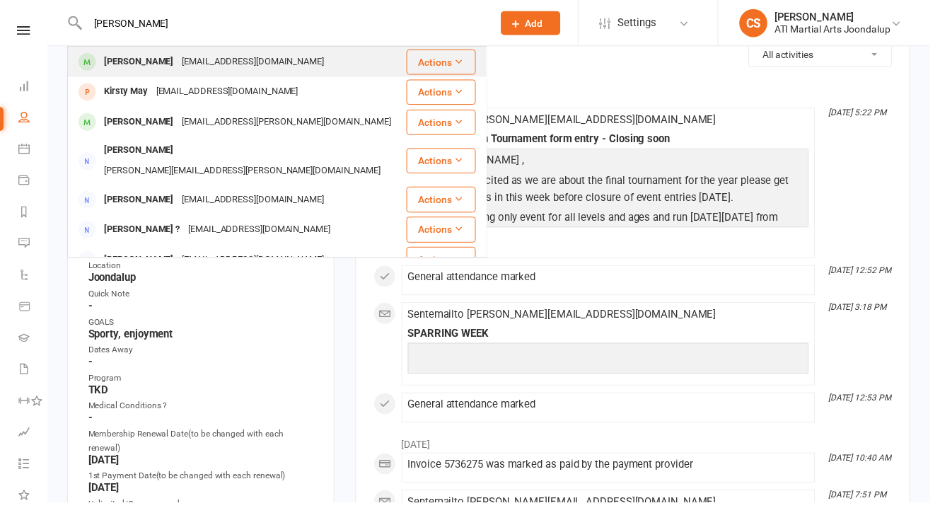
type input "[PERSON_NAME]"
click at [193, 59] on div "[EMAIL_ADDRESS][DOMAIN_NAME]" at bounding box center [256, 62] width 152 height 21
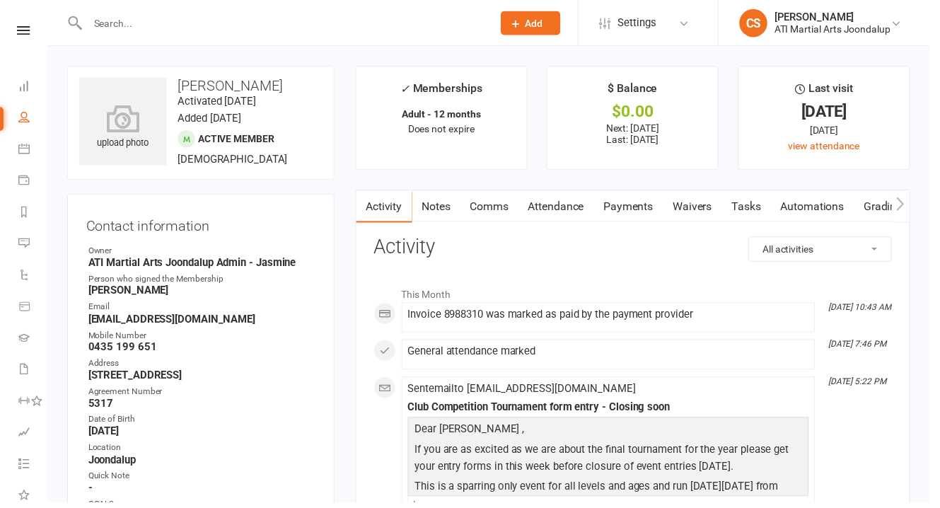
click at [601, 204] on link "Payments" at bounding box center [636, 208] width 70 height 33
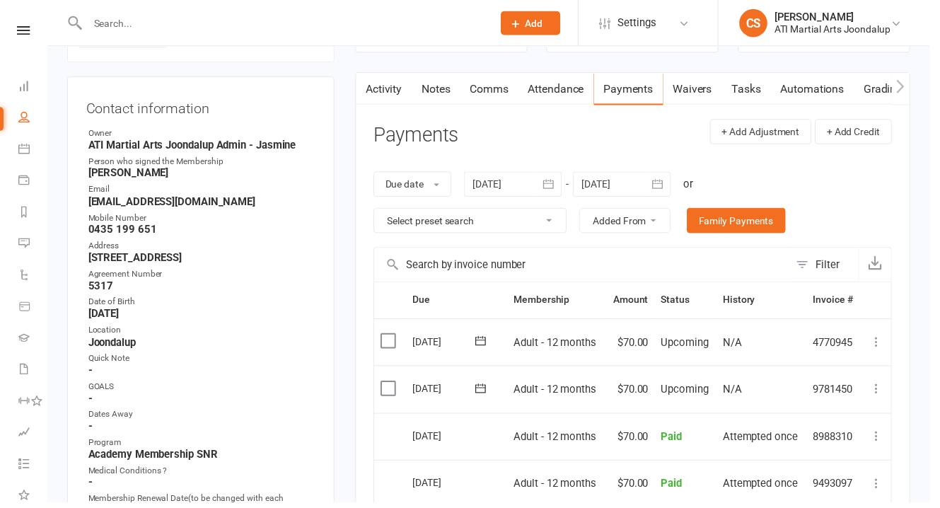
scroll to position [129, 0]
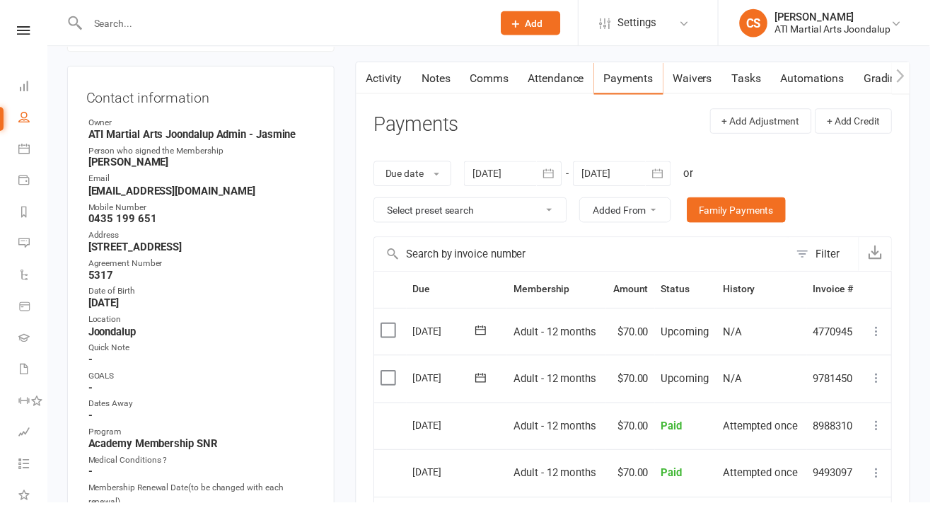
click at [615, 168] on div at bounding box center [628, 175] width 99 height 25
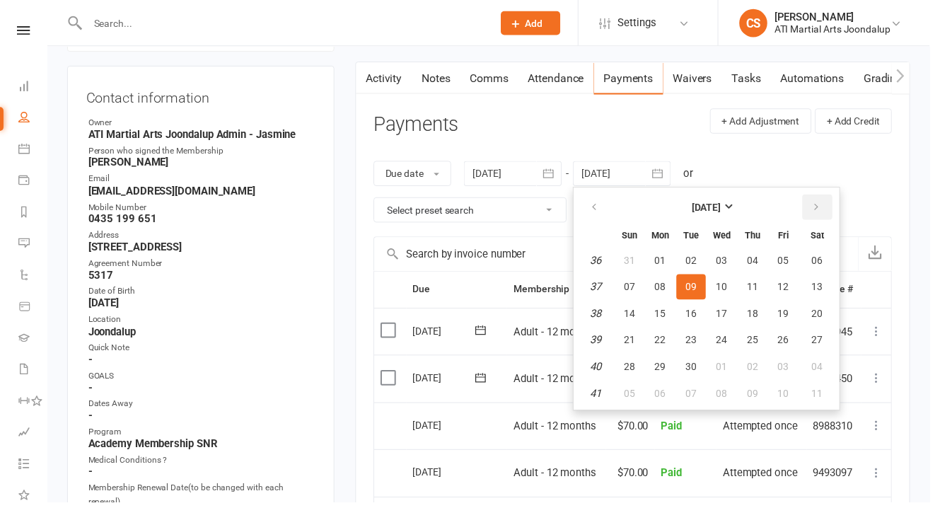
click at [812, 197] on button "button" at bounding box center [826, 209] width 30 height 25
click at [724, 338] on span "22" at bounding box center [729, 343] width 11 height 11
type input "[DATE]"
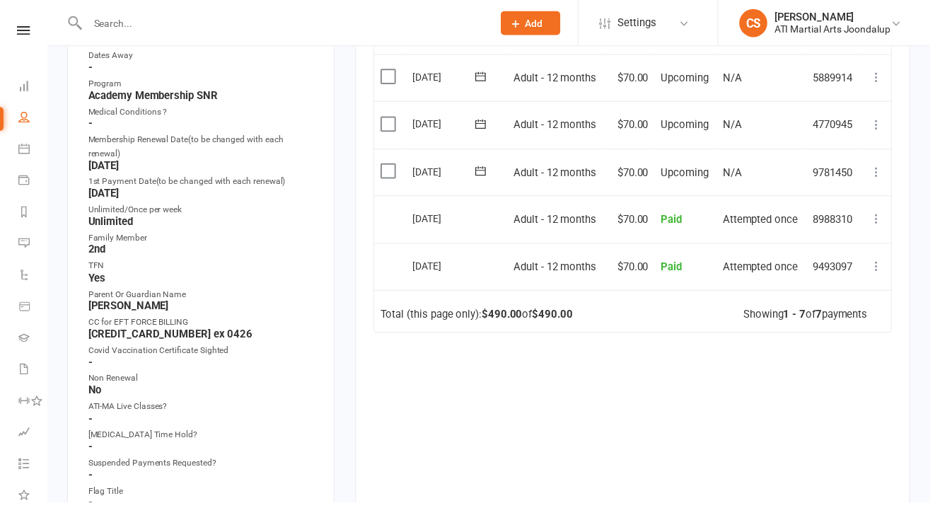
scroll to position [490, 0]
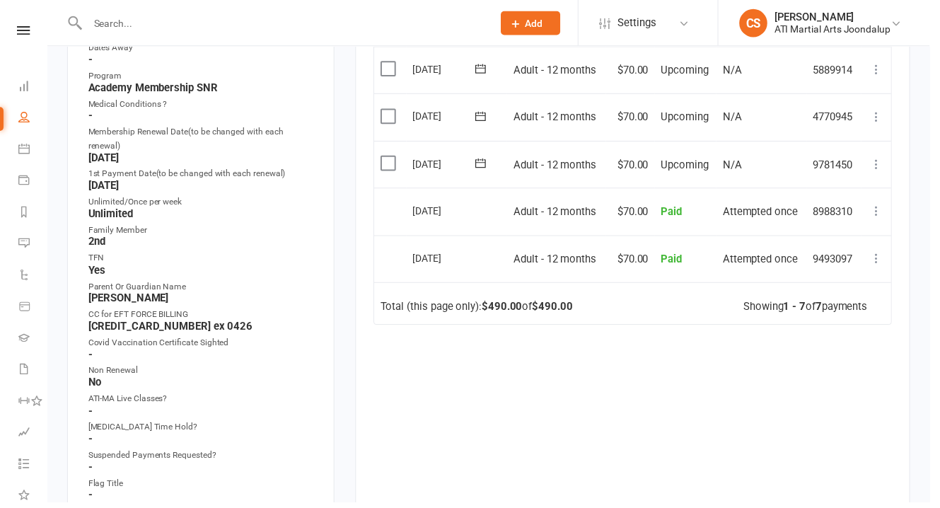
click at [144, 28] on input "text" at bounding box center [286, 23] width 404 height 20
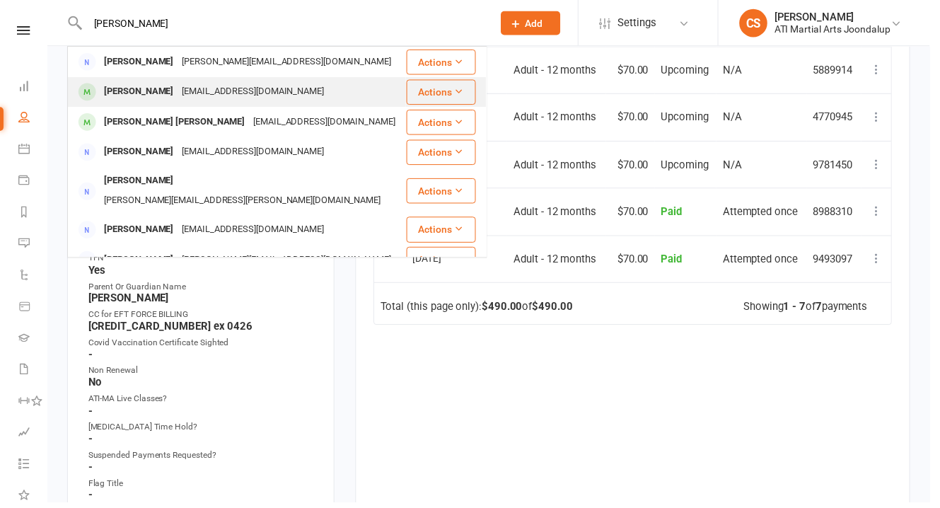
type input "[PERSON_NAME]"
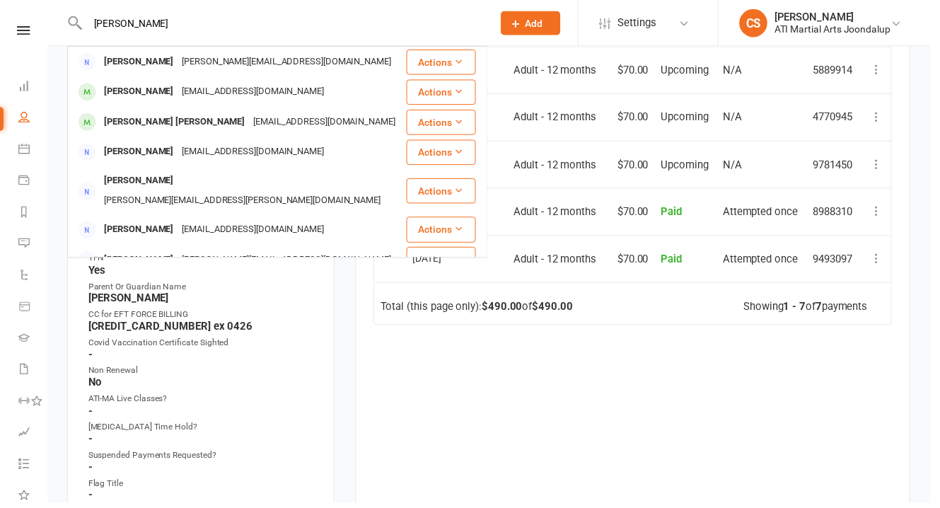
click at [116, 95] on div "[PERSON_NAME]" at bounding box center [140, 93] width 79 height 21
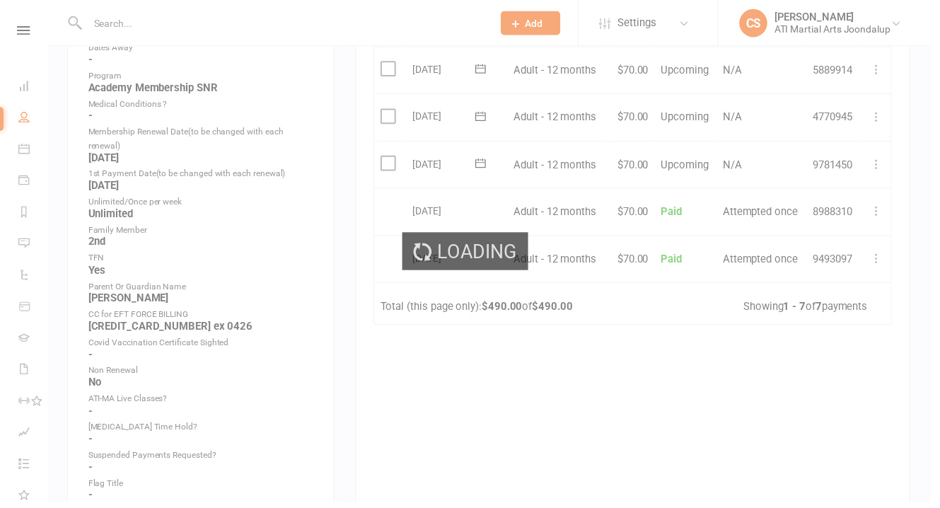
scroll to position [490, 0]
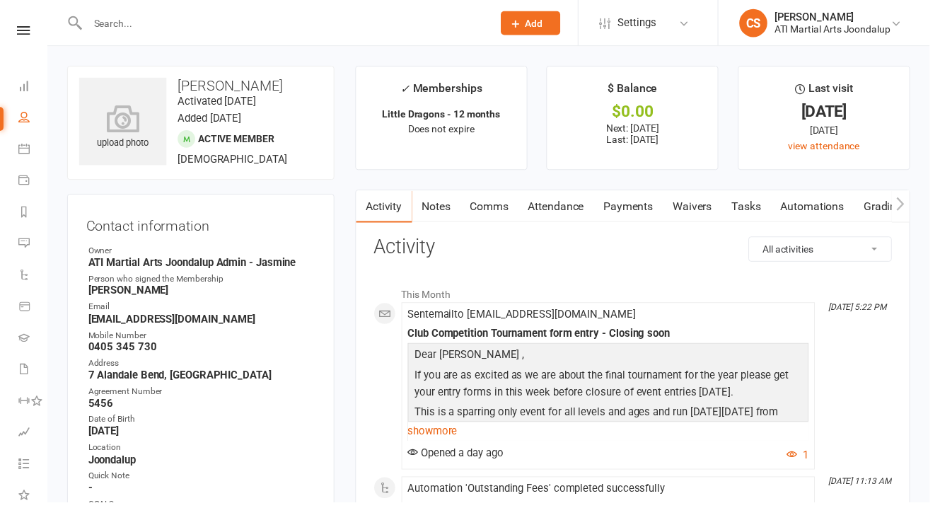
click at [601, 204] on link "Payments" at bounding box center [636, 208] width 70 height 33
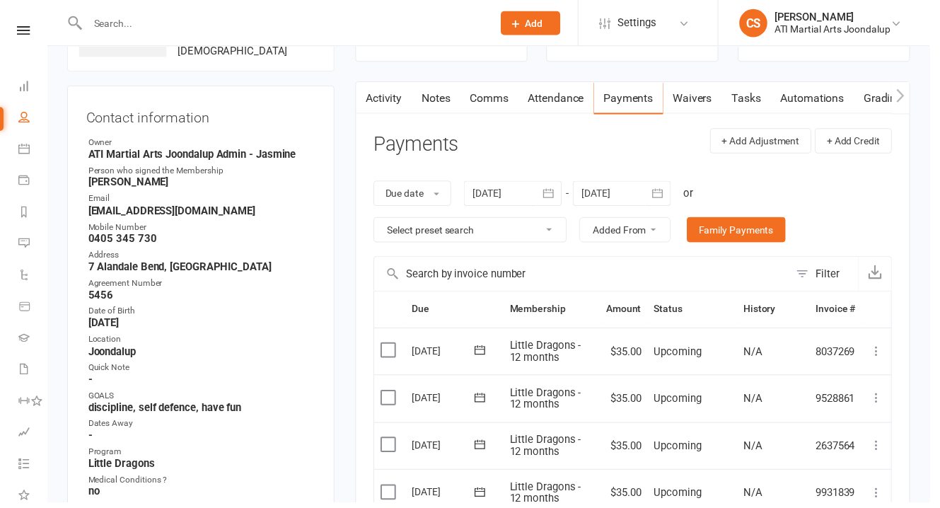
scroll to position [112, 0]
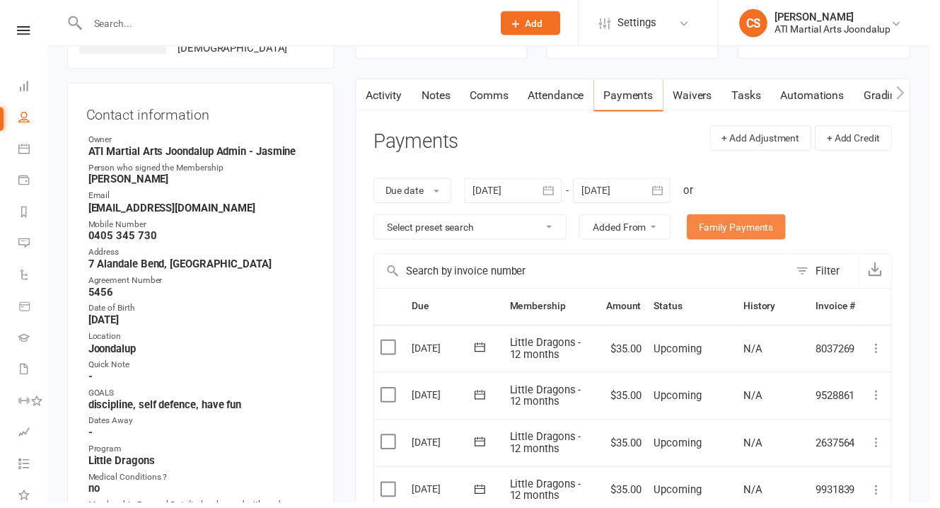
click at [695, 216] on link "Family Payments" at bounding box center [745, 228] width 100 height 25
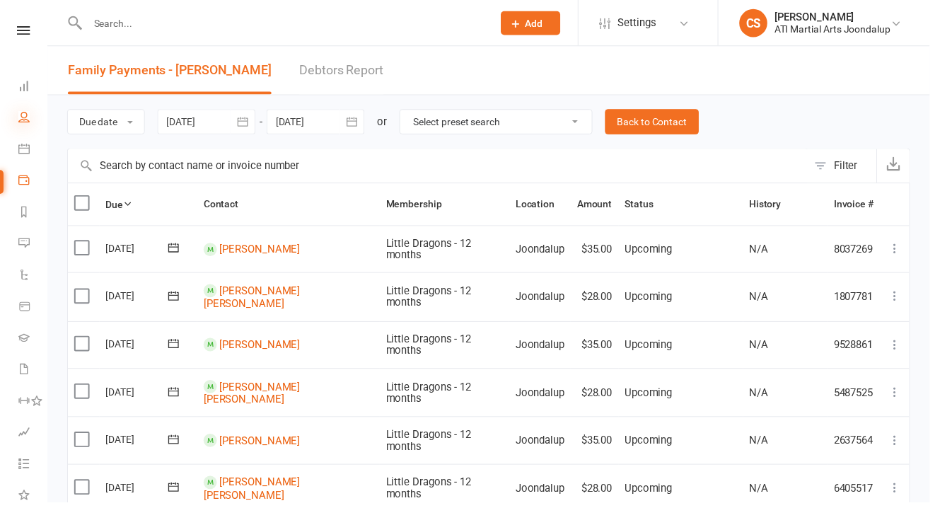
click at [26, 112] on icon at bounding box center [23, 117] width 11 height 11
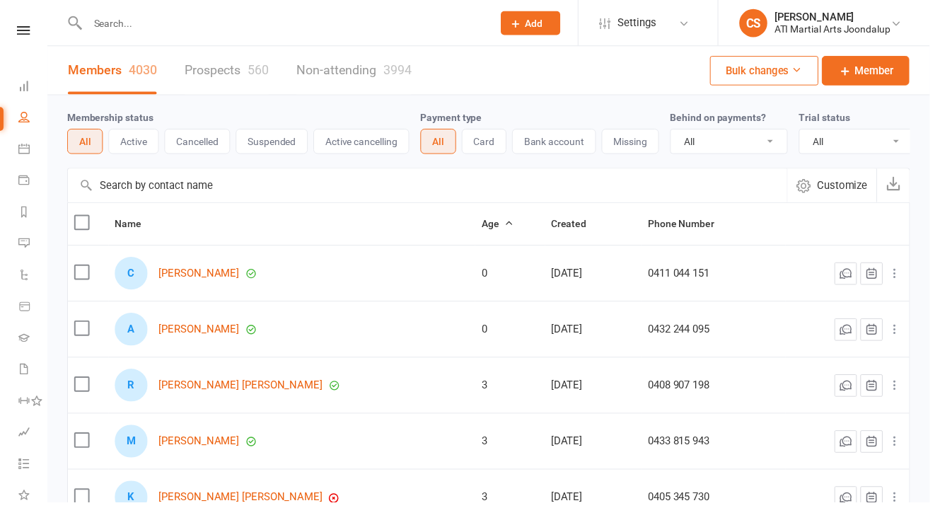
click at [215, 70] on link "Prospects 560" at bounding box center [229, 71] width 85 height 49
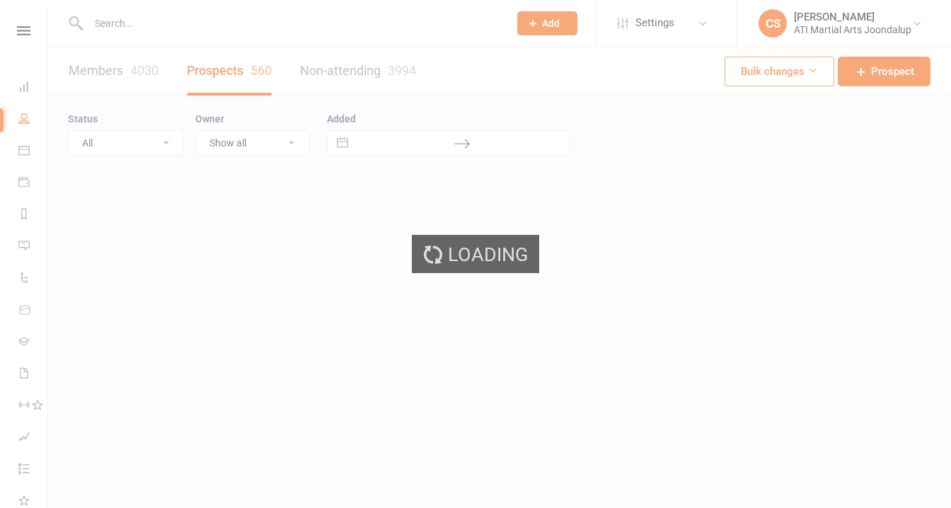
select select "25"
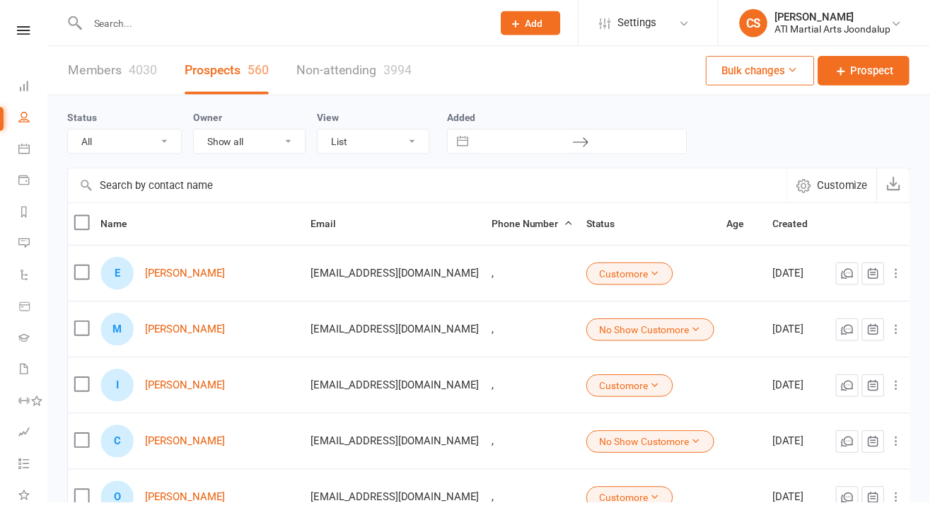
select select "Initial Contact"
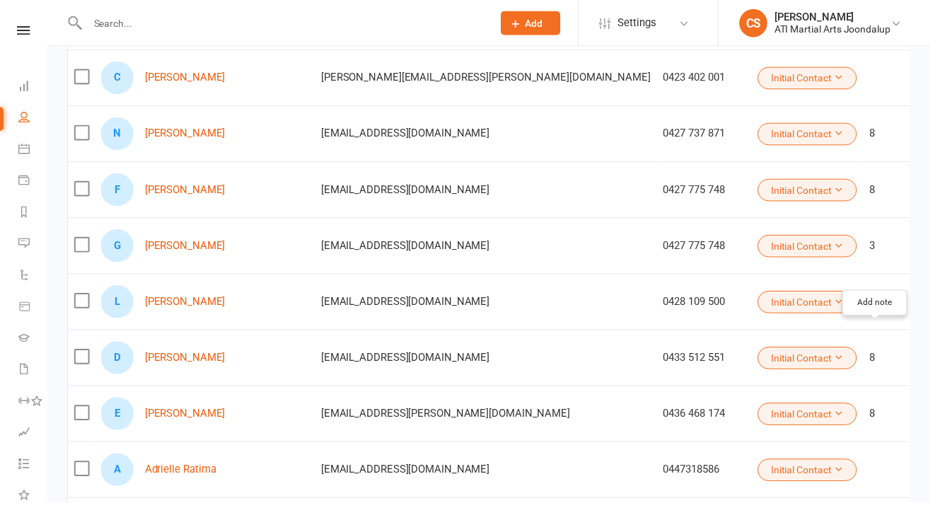
scroll to position [616, 0]
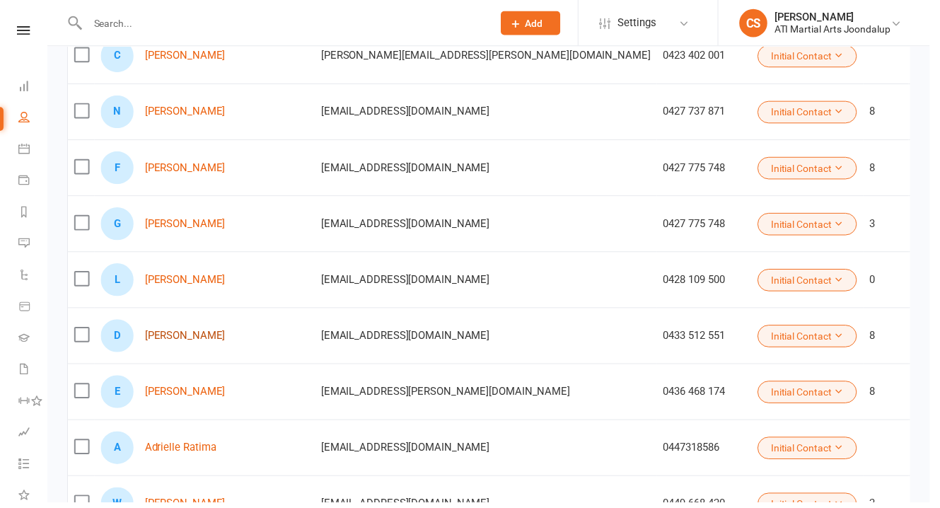
click at [192, 335] on link "[PERSON_NAME]" at bounding box center [186, 339] width 81 height 12
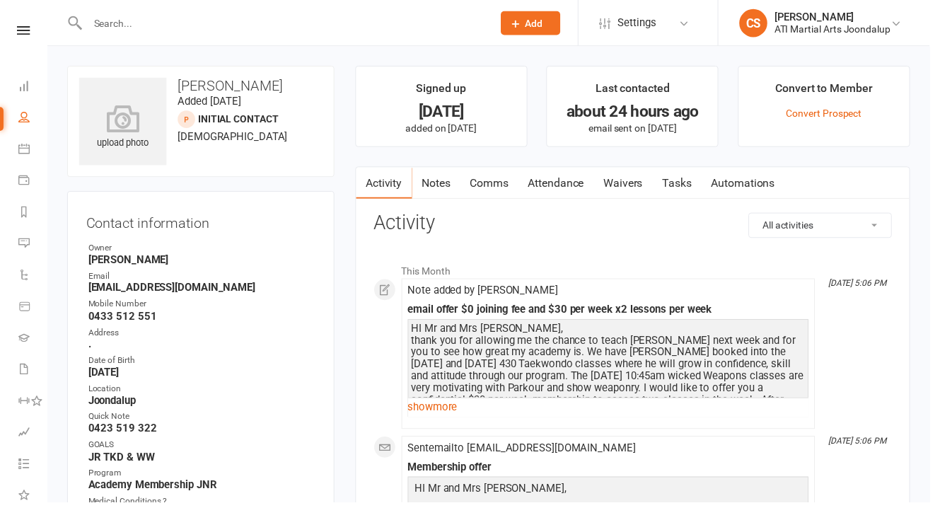
click at [533, 174] on link "Attendance" at bounding box center [562, 185] width 76 height 33
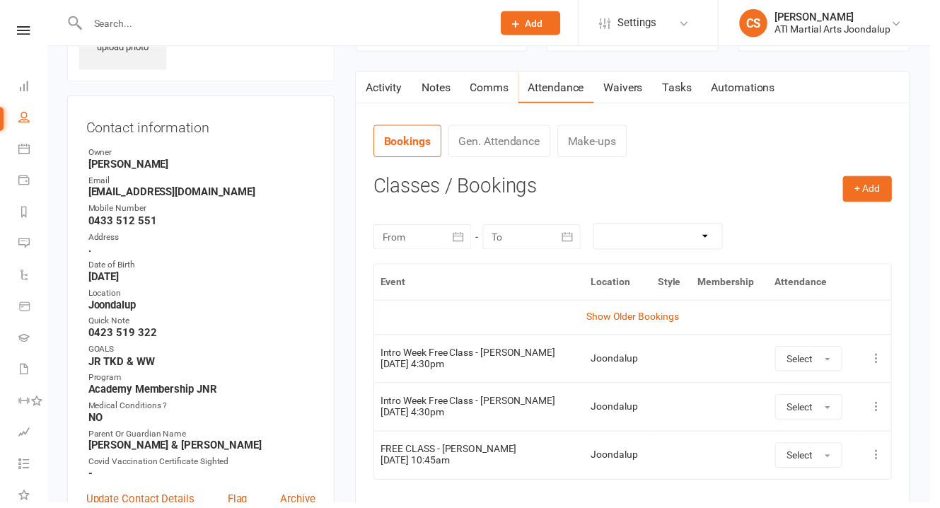
scroll to position [209, 0]
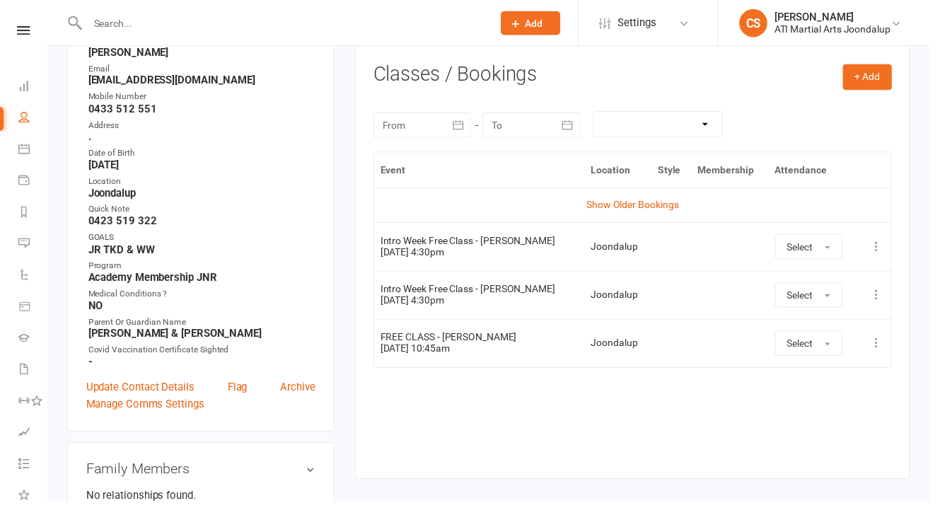
click at [889, 243] on icon at bounding box center [886, 250] width 14 height 14
click at [779, 320] on link "Remove booking" at bounding box center [824, 334] width 140 height 28
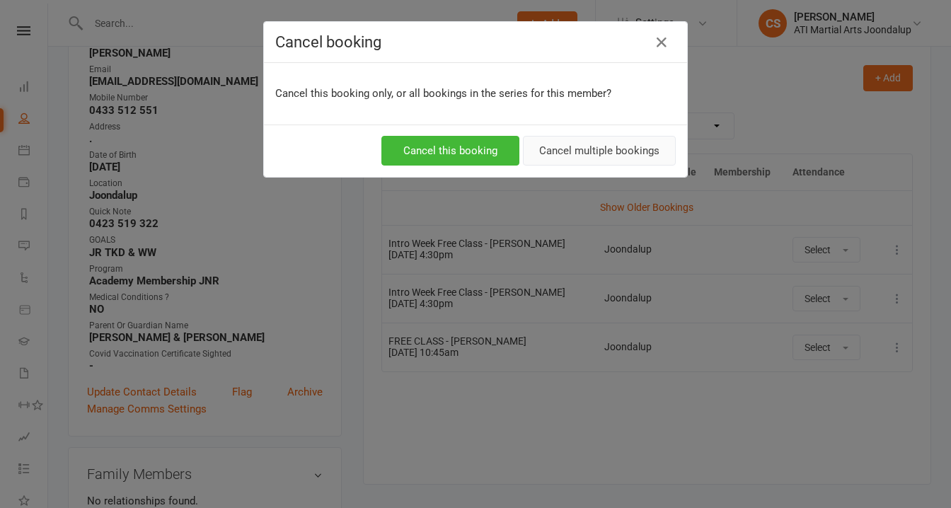
click at [593, 141] on button "Cancel multiple bookings" at bounding box center [599, 151] width 153 height 30
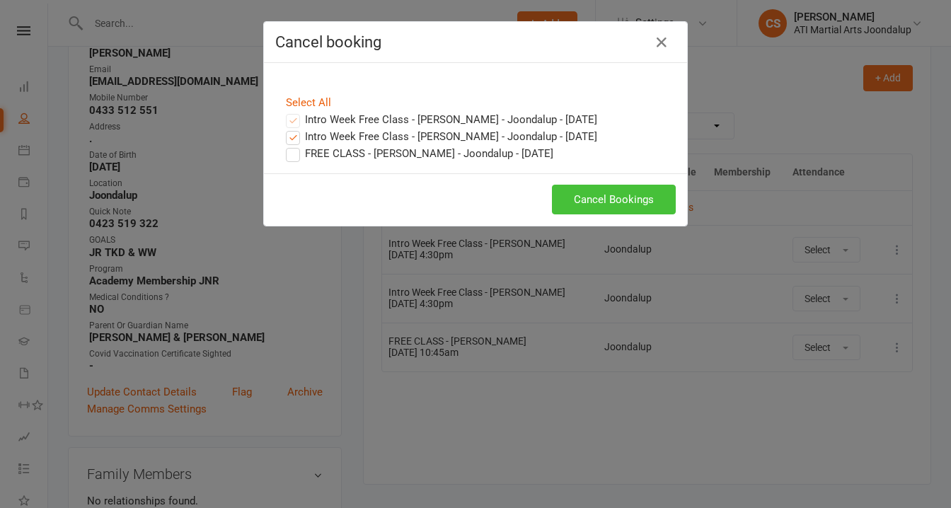
click at [615, 185] on button "Cancel Bookings" at bounding box center [614, 200] width 124 height 30
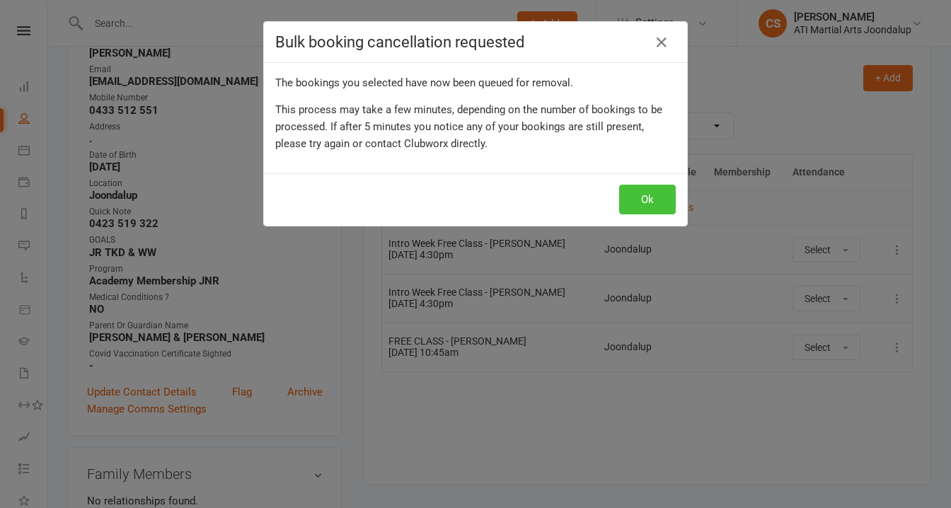
click at [635, 191] on button "Ok" at bounding box center [647, 200] width 57 height 30
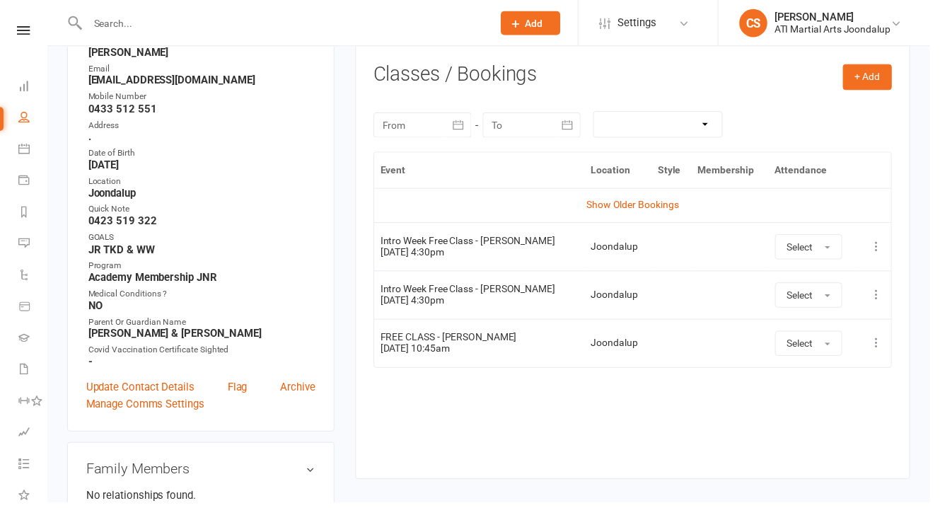
click at [884, 243] on icon at bounding box center [886, 250] width 14 height 14
click at [808, 320] on link "Remove booking" at bounding box center [824, 334] width 140 height 28
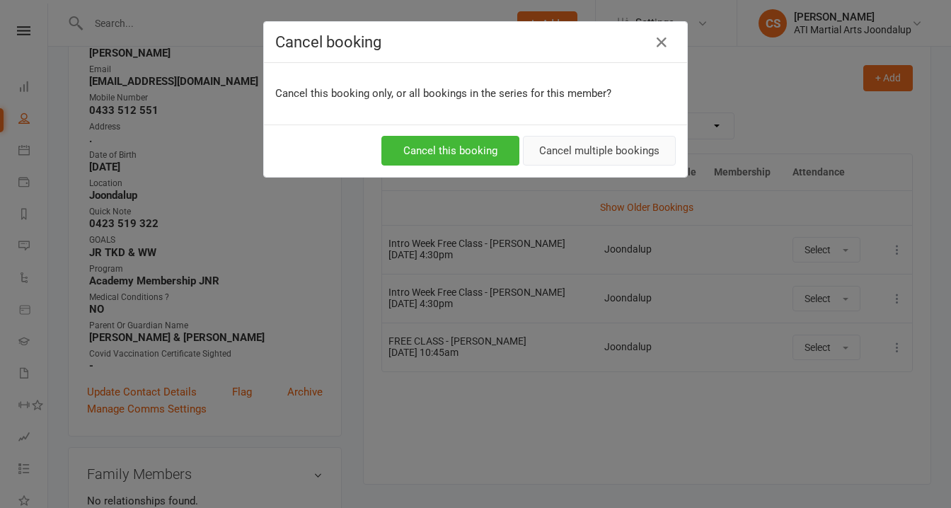
click at [598, 141] on button "Cancel multiple bookings" at bounding box center [599, 151] width 153 height 30
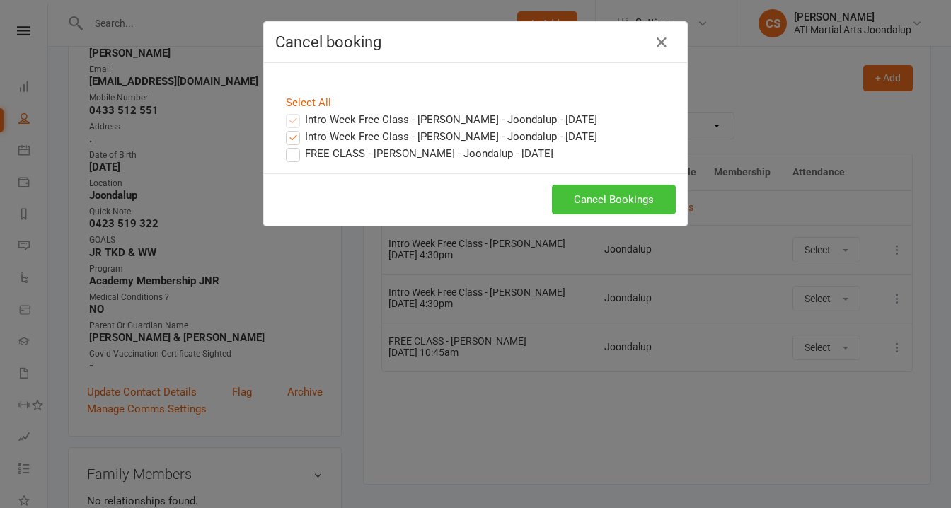
click at [614, 185] on button "Cancel Bookings" at bounding box center [614, 200] width 124 height 30
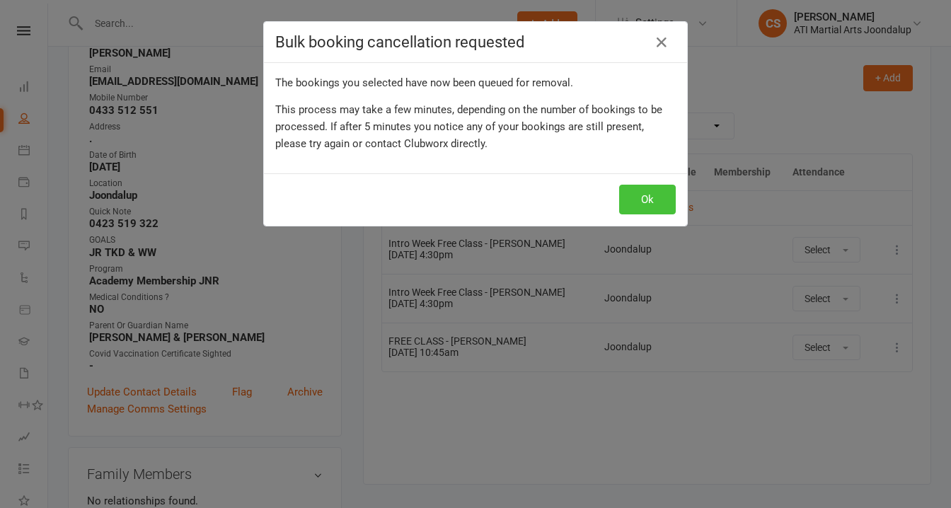
click at [647, 189] on button "Ok" at bounding box center [647, 200] width 57 height 30
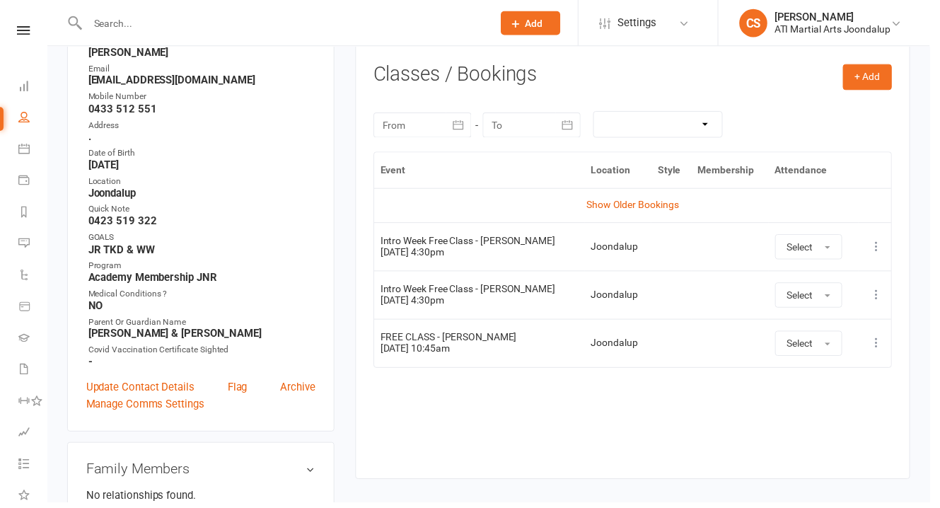
click at [886, 243] on icon at bounding box center [886, 250] width 14 height 14
click at [804, 320] on link "Remove booking" at bounding box center [824, 334] width 140 height 28
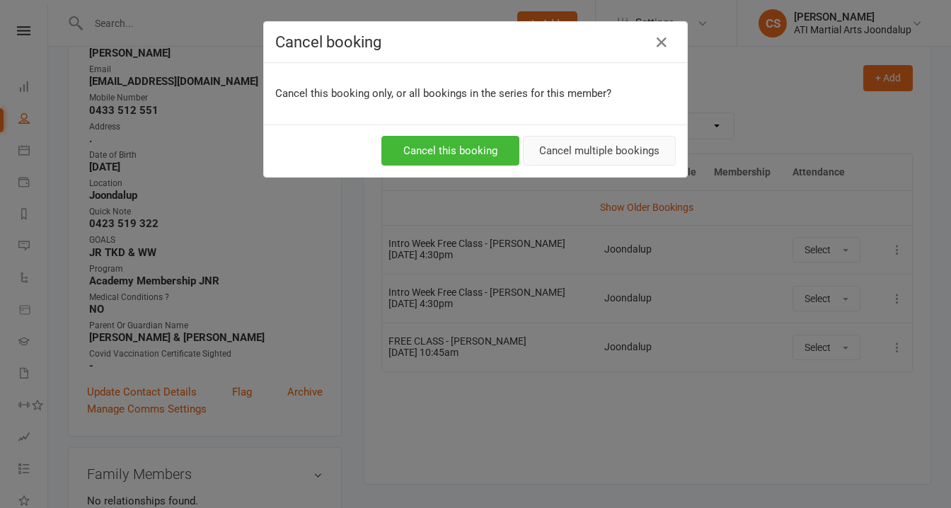
click at [623, 137] on button "Cancel multiple bookings" at bounding box center [599, 151] width 153 height 30
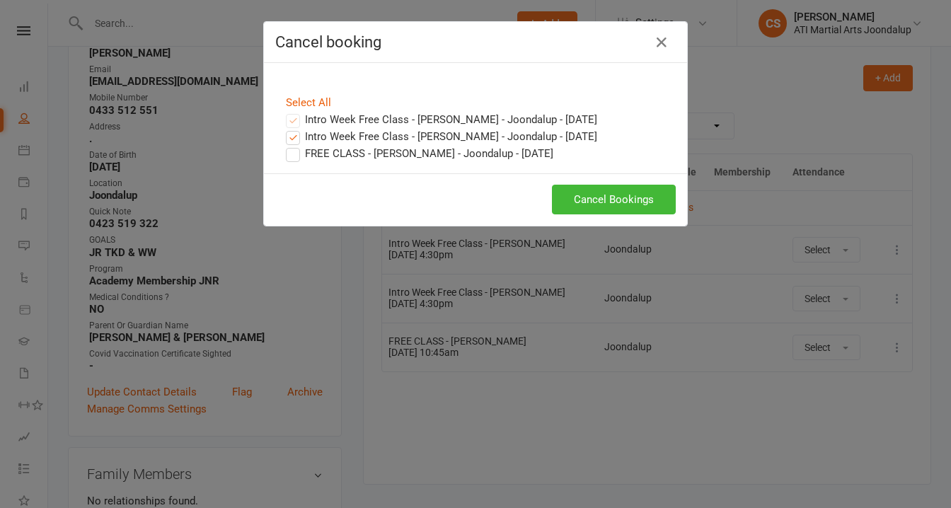
click at [286, 145] on label "FREE CLASS - [PERSON_NAME] - Joondalup - [DATE]" at bounding box center [419, 153] width 267 height 17
click at [284, 145] on input "FREE CLASS - [PERSON_NAME] - Joondalup - [DATE]" at bounding box center [279, 145] width 9 height 0
click at [621, 195] on button "Cancel Bookings" at bounding box center [614, 200] width 124 height 30
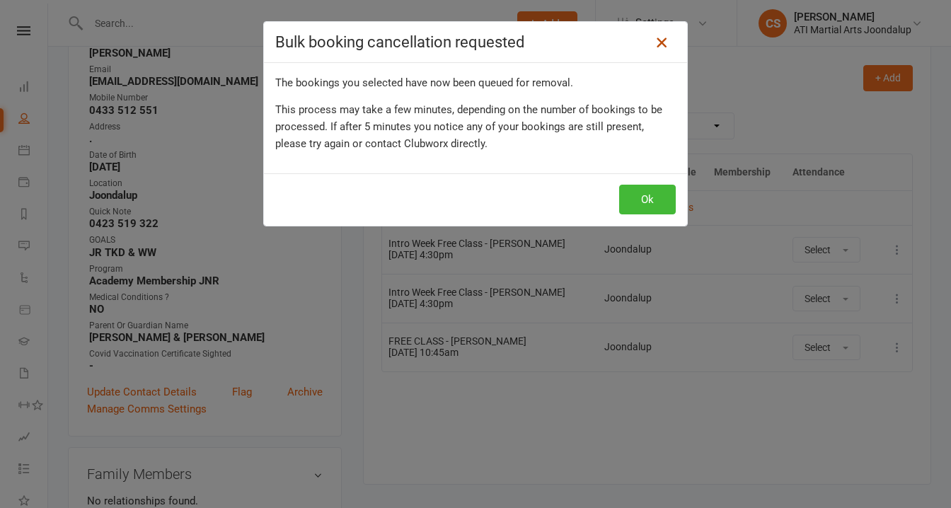
click at [656, 38] on icon at bounding box center [661, 42] width 17 height 17
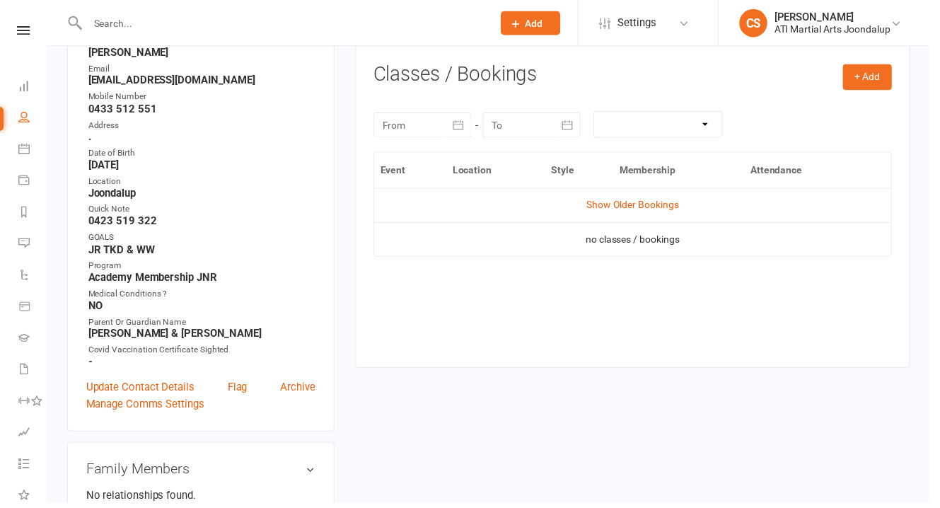
scroll to position [210, 0]
click at [883, 34] on link "CS [PERSON_NAME] ATI Martial Arts Joondalup" at bounding box center [833, 23] width 171 height 28
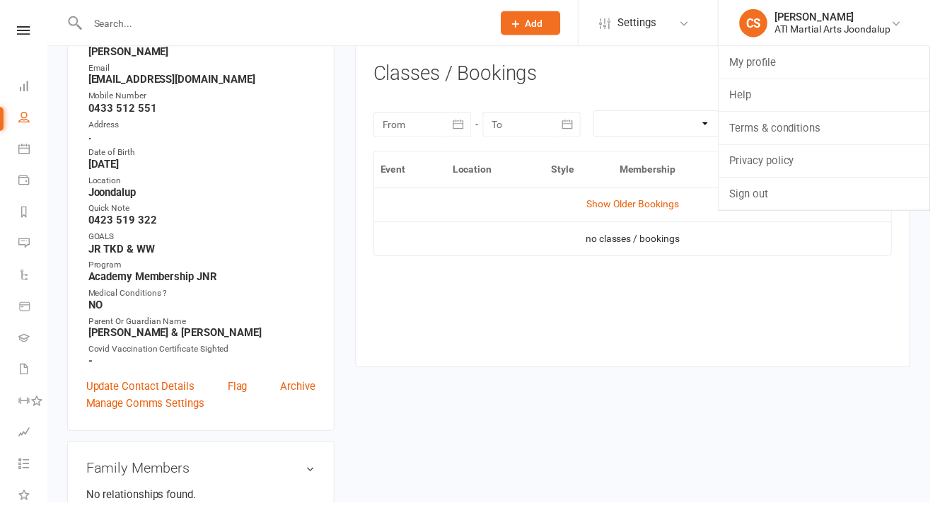
click at [676, 76] on div "+ Add Book Event Add Appointment Book a Friend Classes / Bookings [DATE] Sun Mo…" at bounding box center [640, 206] width 524 height 285
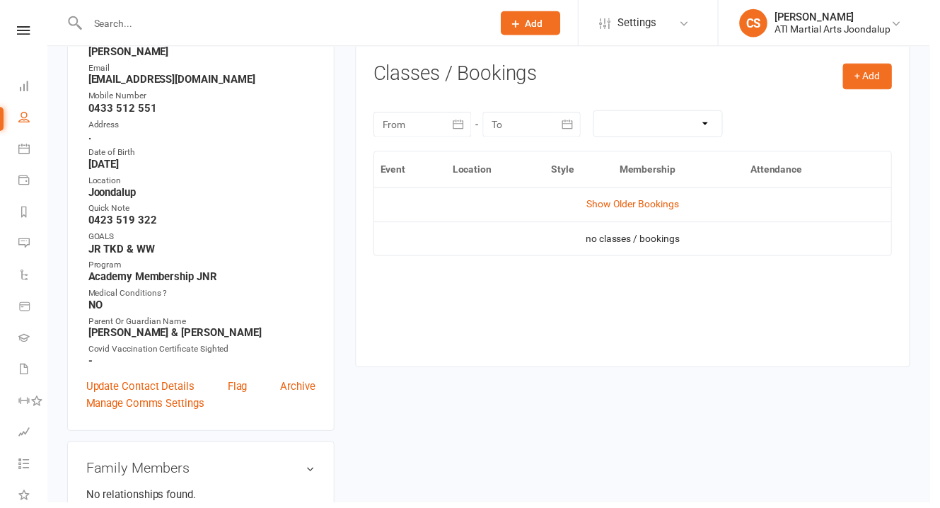
click at [888, 98] on div "[DATE] Sun Mon Tue Wed Thu Fri Sat 31 27 28 29 30 31 01 02 32 03 04 05 06 07 08…" at bounding box center [640, 125] width 524 height 55
click at [880, 74] on button "+ Add" at bounding box center [877, 76] width 50 height 25
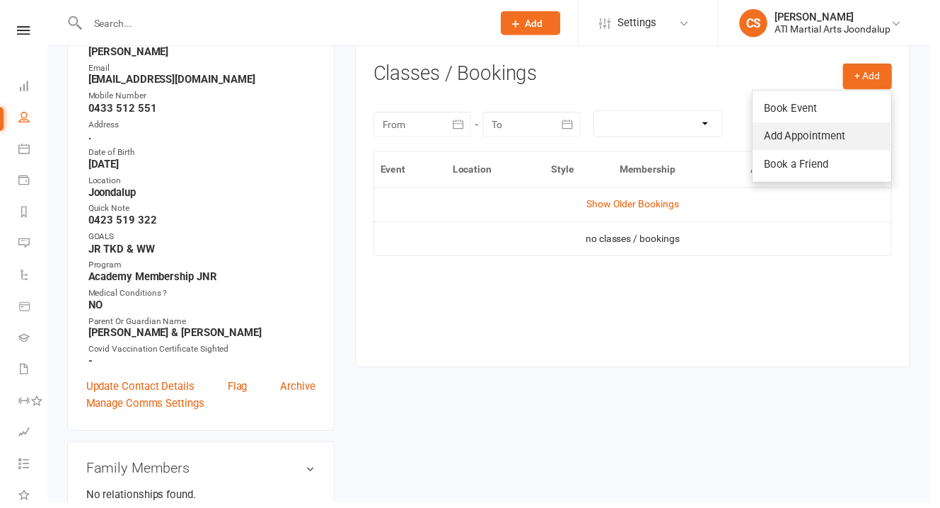
click at [818, 124] on link "Add Appointment" at bounding box center [831, 138] width 140 height 28
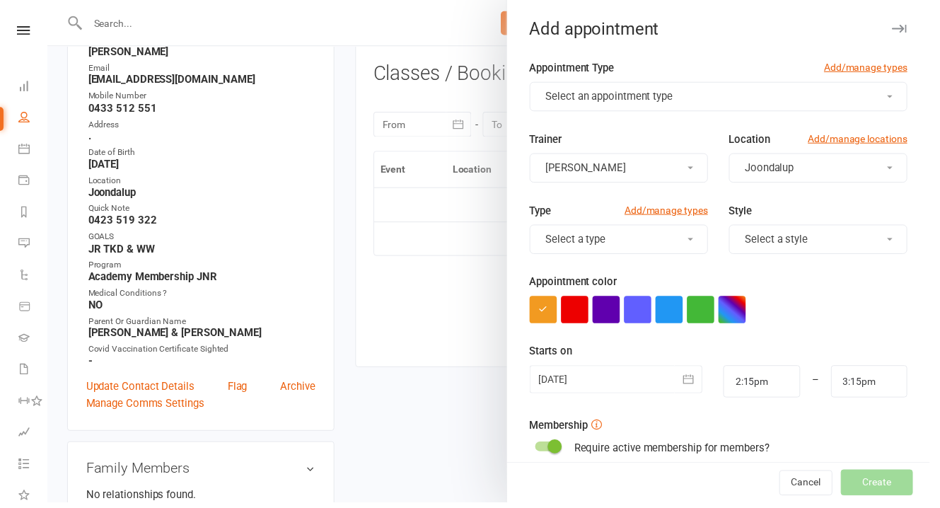
click at [681, 93] on button "Select an appointment type" at bounding box center [726, 98] width 382 height 30
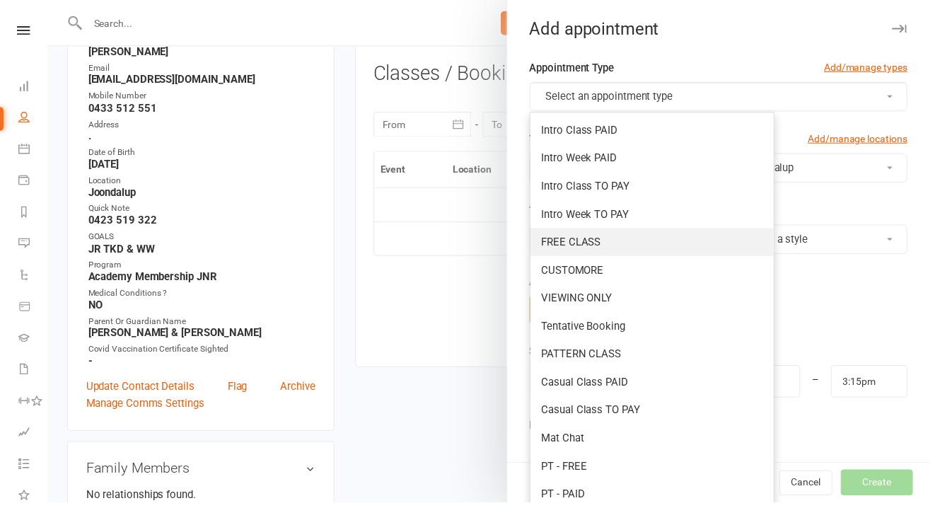
click at [623, 231] on link "FREE CLASS" at bounding box center [659, 245] width 246 height 28
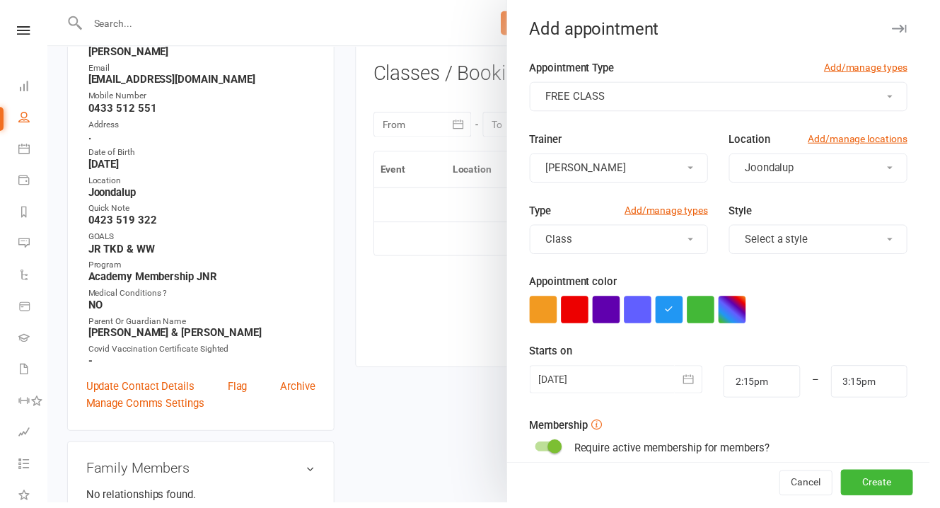
click at [687, 369] on button "button" at bounding box center [696, 383] width 28 height 28
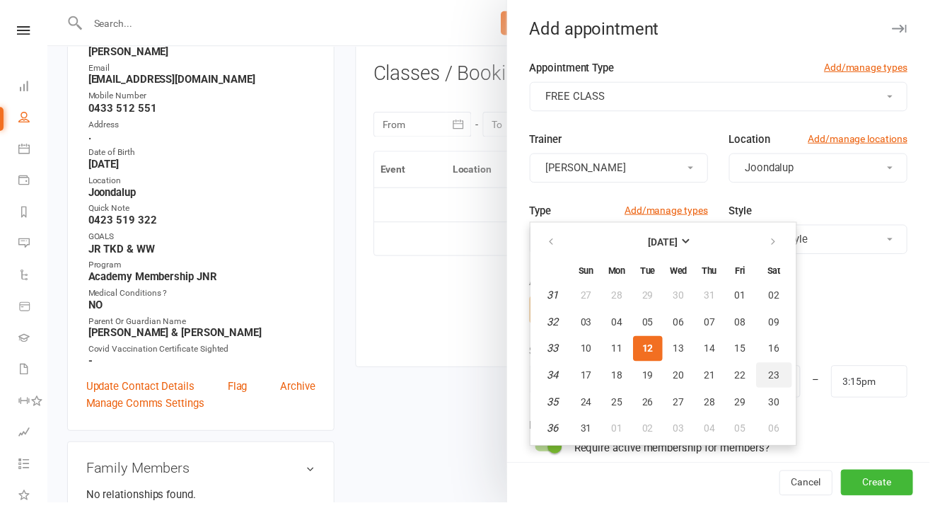
click at [777, 374] on span "23" at bounding box center [782, 379] width 11 height 11
type input "[DATE]"
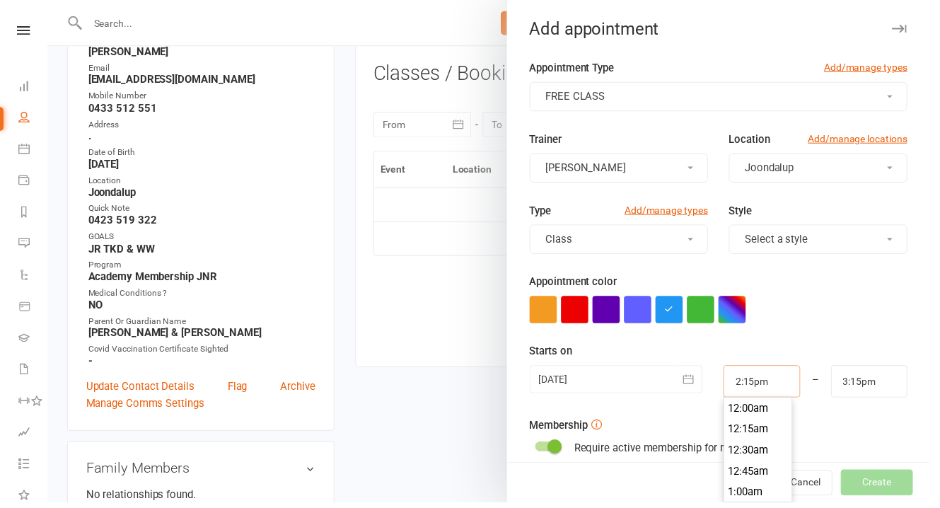
click at [780, 369] on input "2:15pm" at bounding box center [769, 385] width 77 height 33
type input "10:45am"
type input "11:45am"
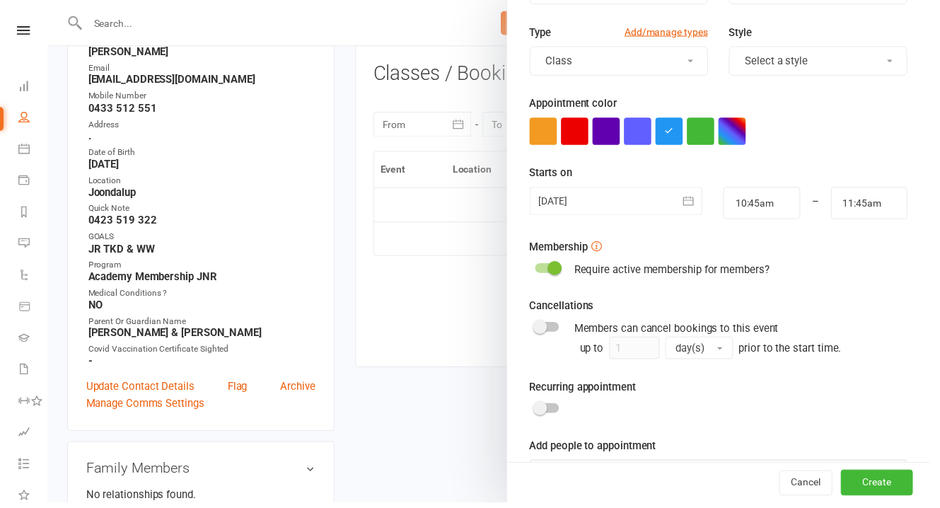
scroll to position [204, 0]
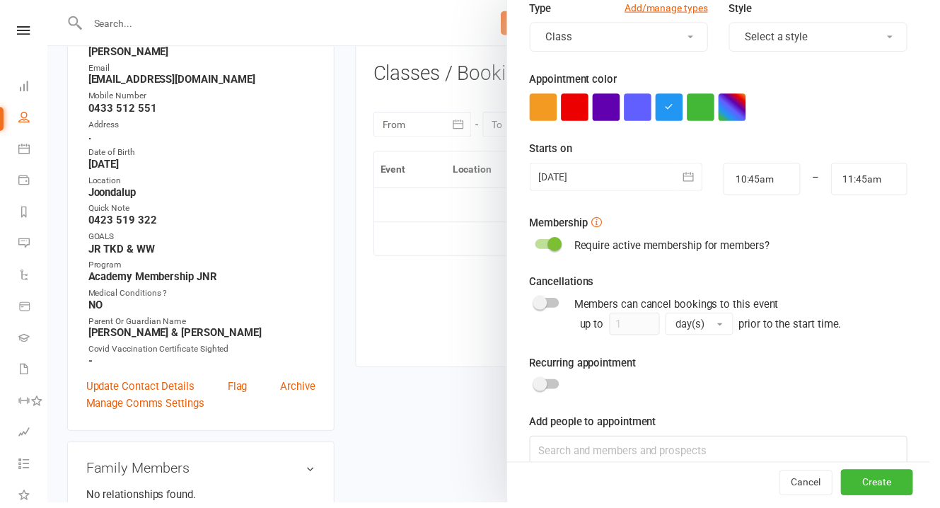
click at [886, 492] on button "Create" at bounding box center [886, 487] width 73 height 25
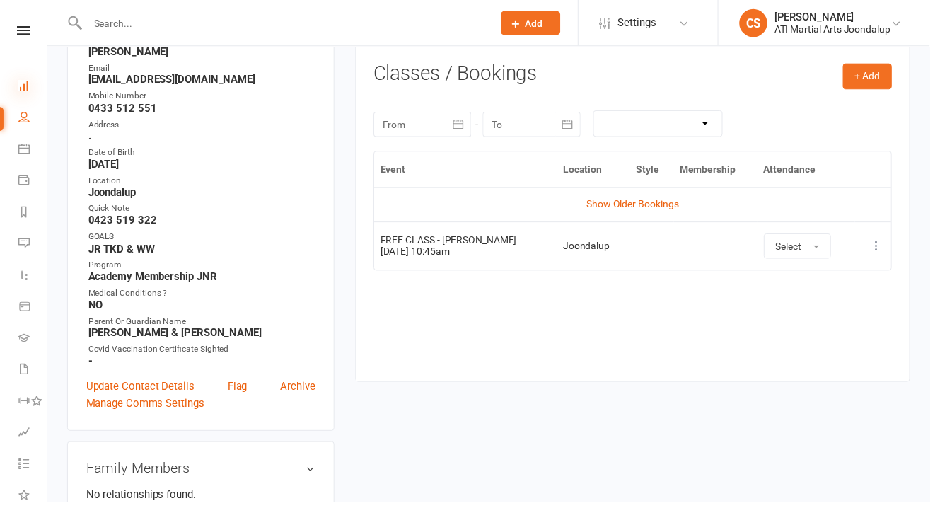
click at [23, 83] on icon at bounding box center [23, 86] width 11 height 11
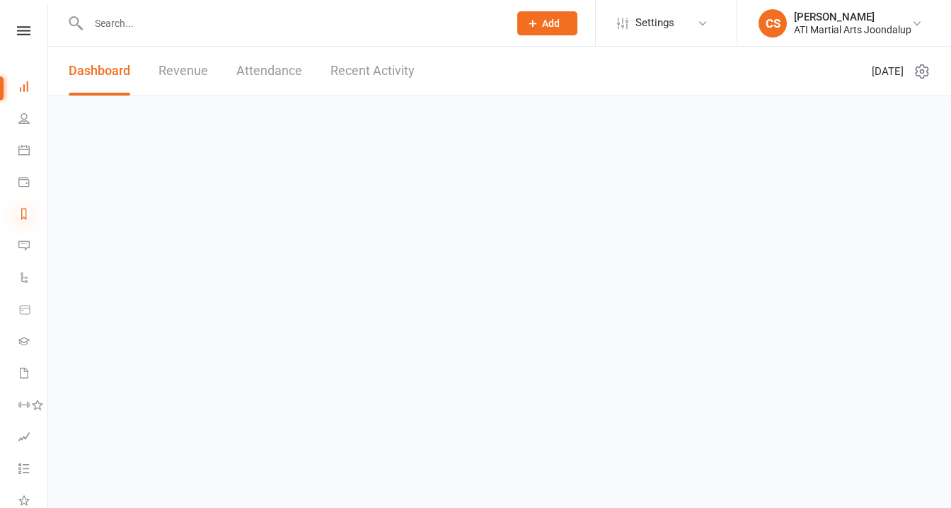
click at [24, 208] on icon at bounding box center [23, 213] width 11 height 11
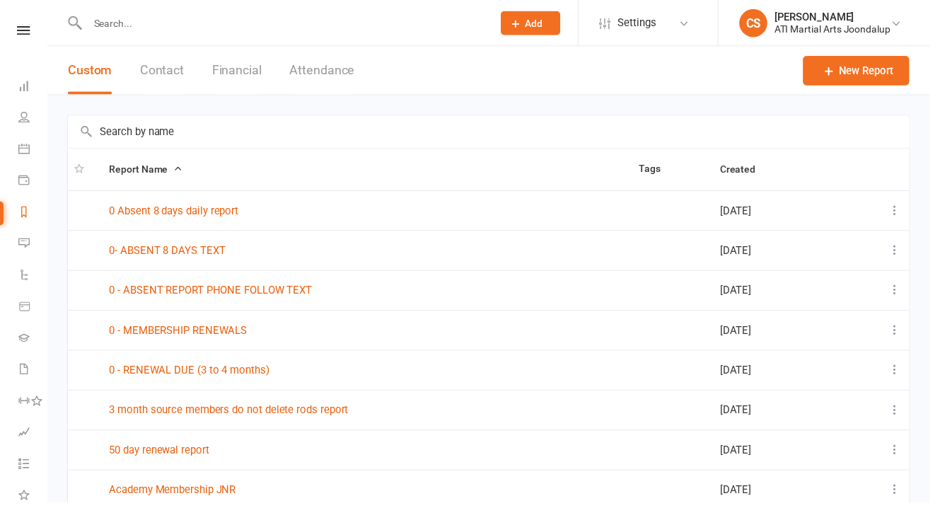
click at [188, 25] on input "text" at bounding box center [286, 23] width 404 height 20
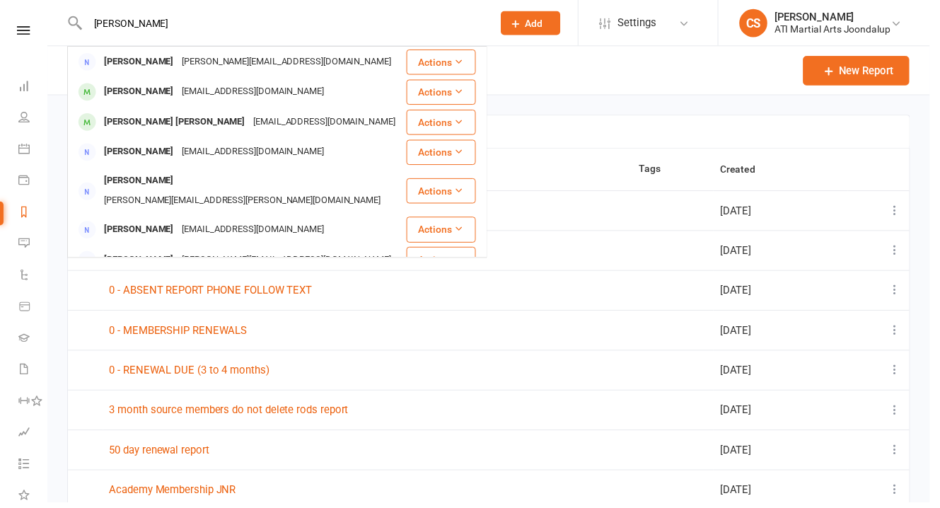
type input "[PERSON_NAME]"
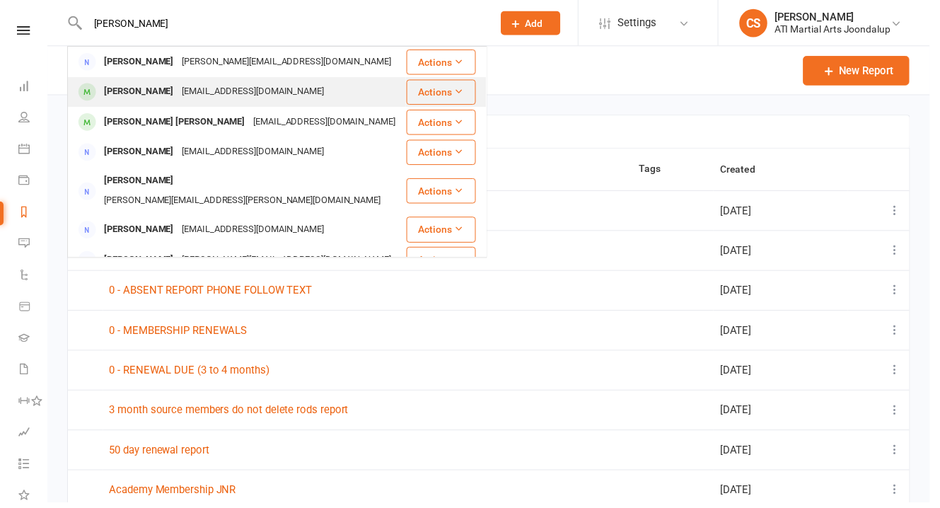
drag, startPoint x: 187, startPoint y: 23, endPoint x: 148, endPoint y: 95, distance: 82.0
click at [148, 95] on div "[PERSON_NAME]" at bounding box center [140, 93] width 79 height 21
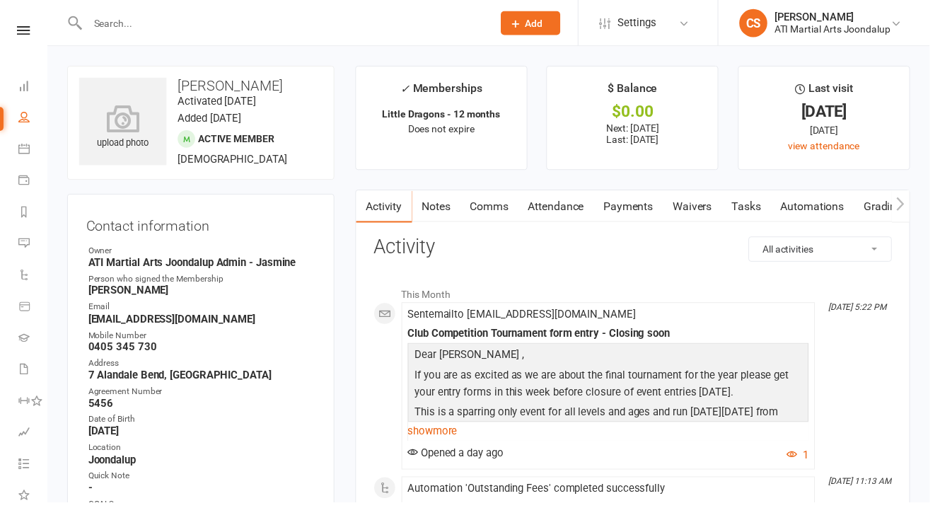
click at [602, 199] on link "Payments" at bounding box center [636, 208] width 70 height 33
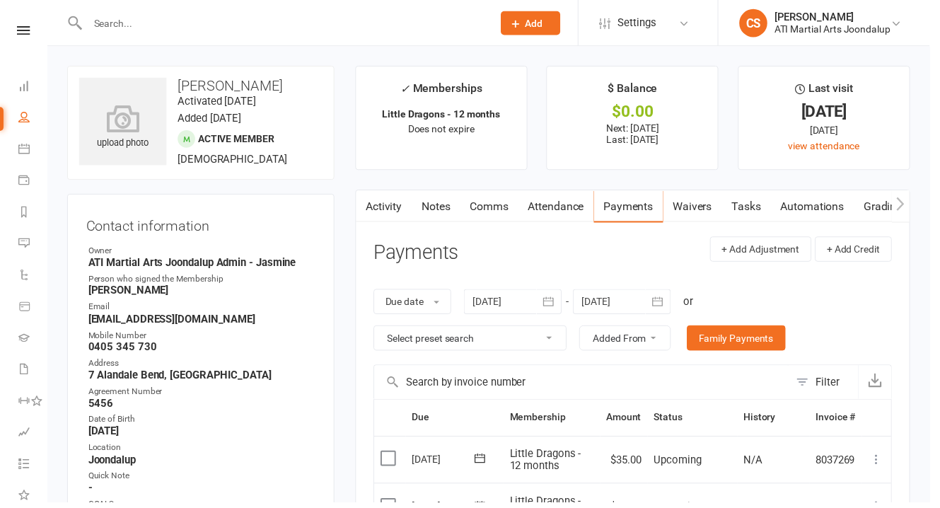
scroll to position [13, 0]
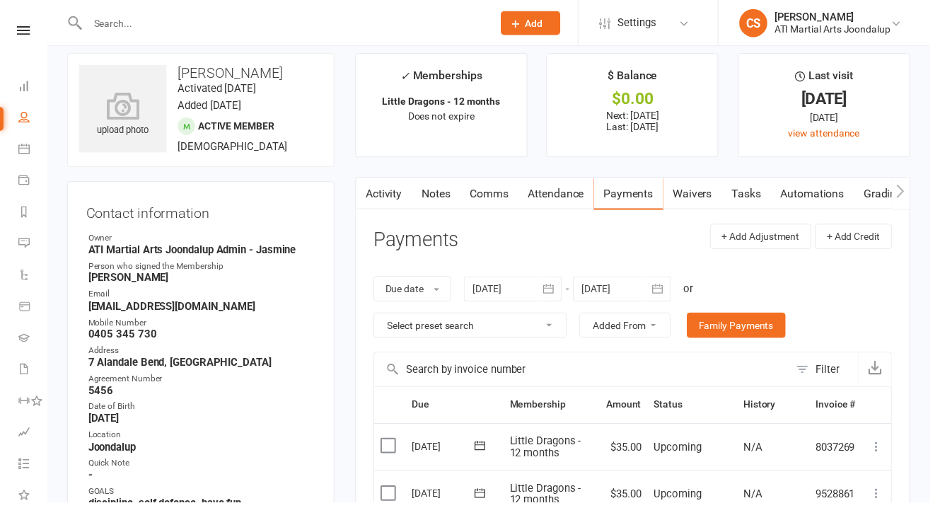
drag, startPoint x: 554, startPoint y: 305, endPoint x: 558, endPoint y: 297, distance: 8.9
click at [558, 297] on div "Due date Due date Date paid Date failed Date settled [DATE] [DATE] Sun Mon Tue …" at bounding box center [640, 310] width 524 height 91
click at [695, 316] on link "Family Payments" at bounding box center [745, 328] width 100 height 25
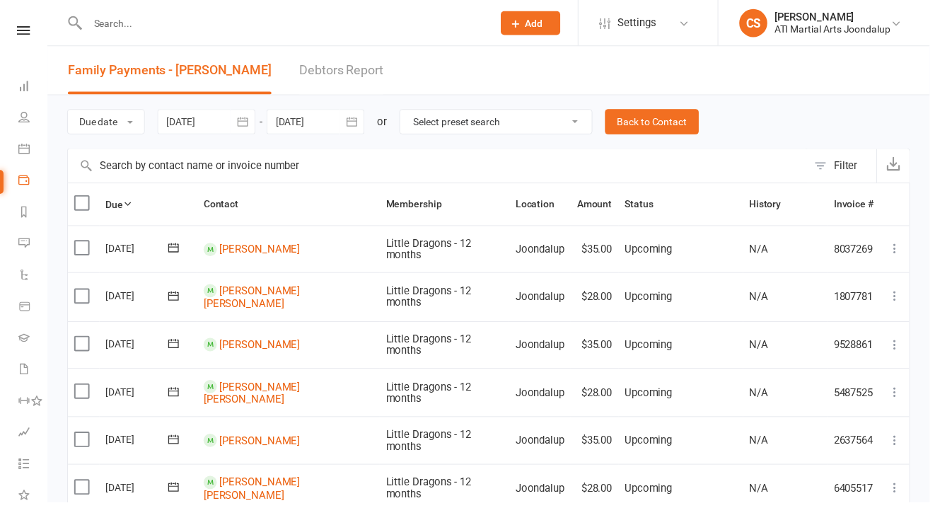
click at [272, 247] on td "[PERSON_NAME]" at bounding box center [291, 252] width 185 height 48
click at [280, 257] on link "[PERSON_NAME]" at bounding box center [262, 251] width 81 height 13
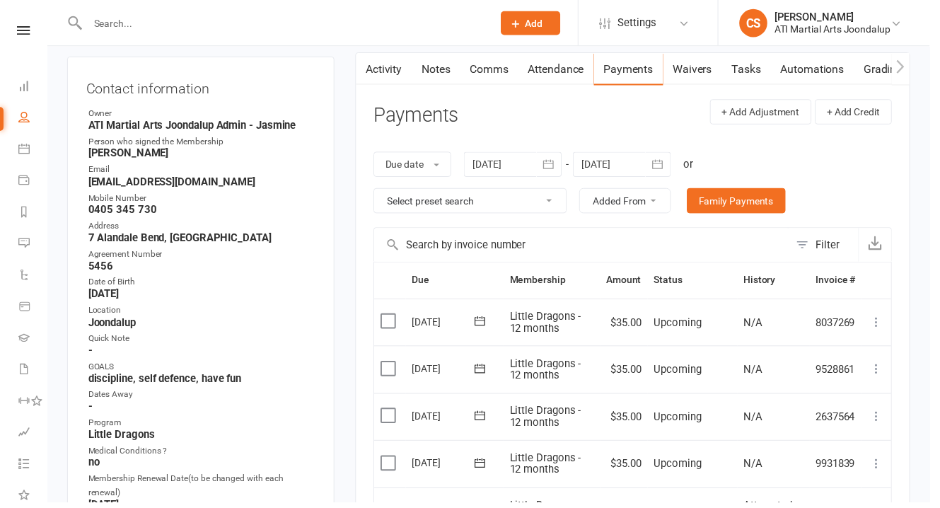
scroll to position [206, 0]
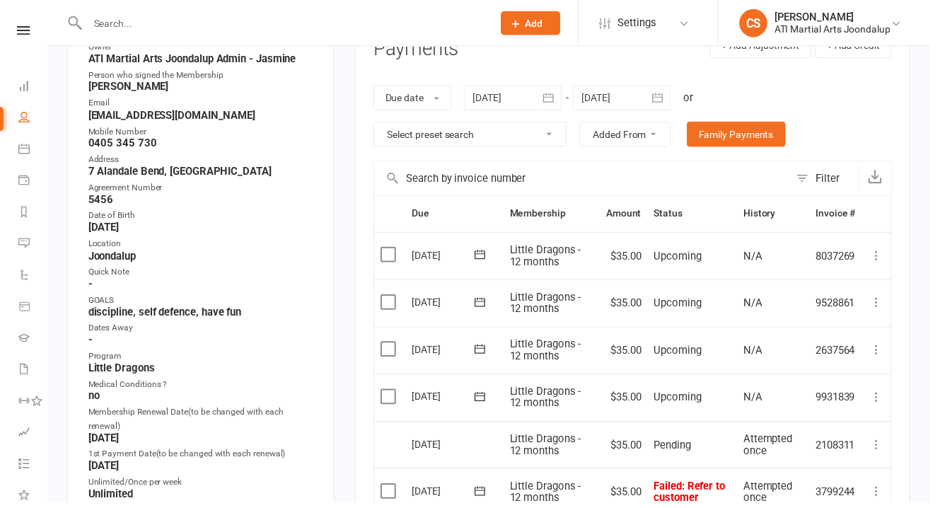
click at [645, 86] on div at bounding box center [628, 98] width 99 height 25
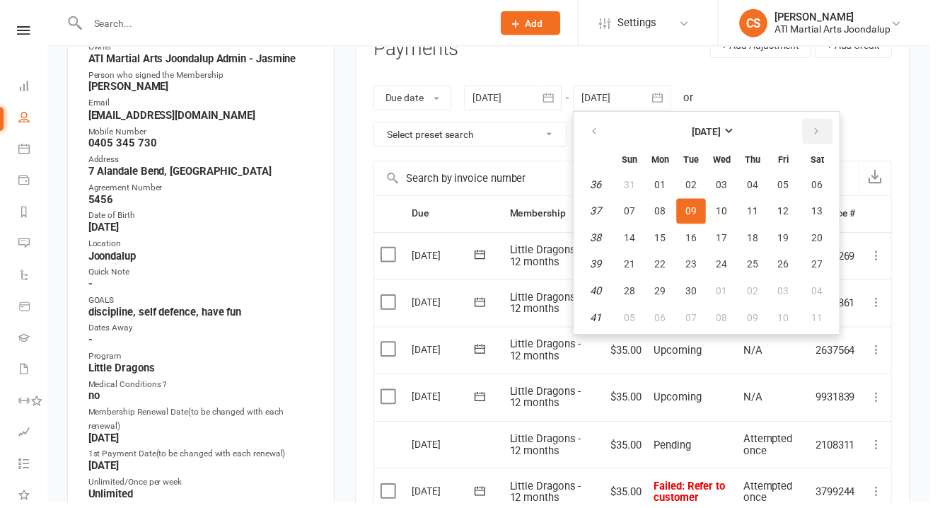
click at [821, 127] on icon "button" at bounding box center [826, 132] width 10 height 11
click at [787, 289] on span "31" at bounding box center [792, 294] width 11 height 11
type input "[DATE]"
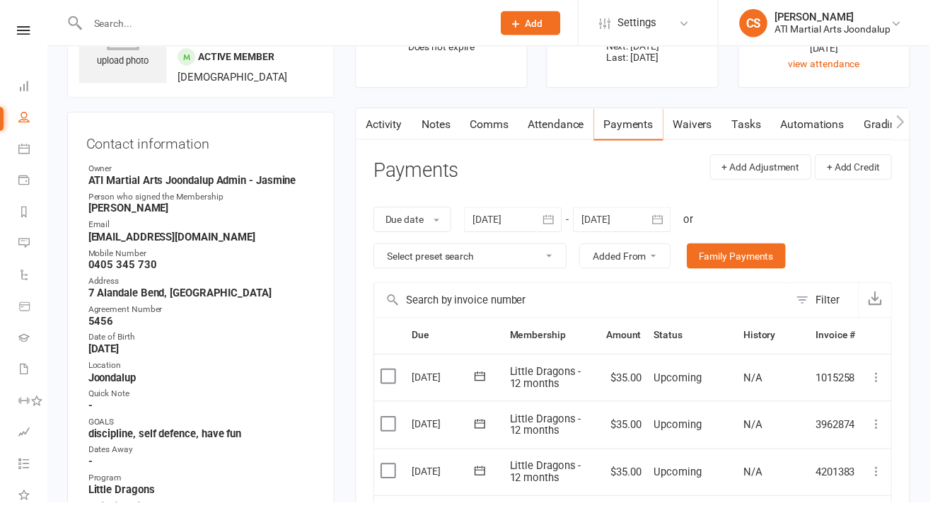
scroll to position [72, 0]
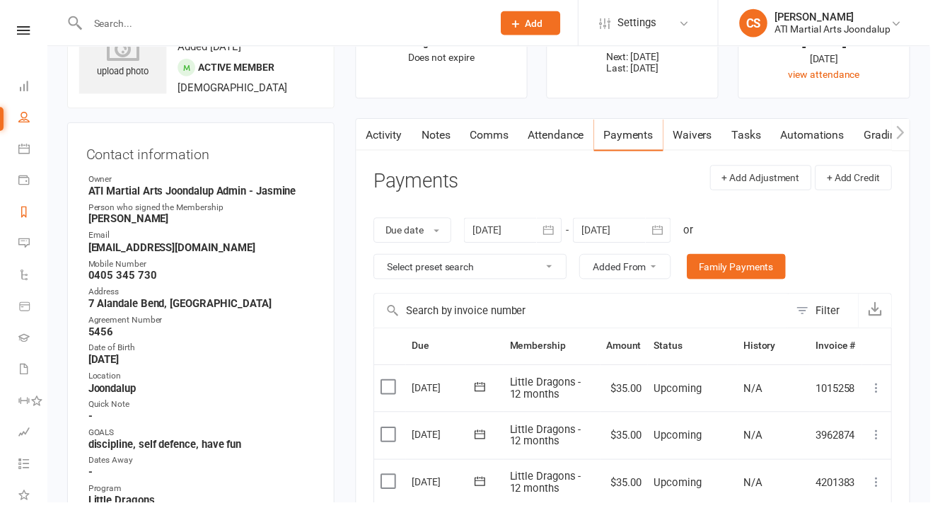
click at [21, 199] on link "Reports" at bounding box center [32, 215] width 29 height 32
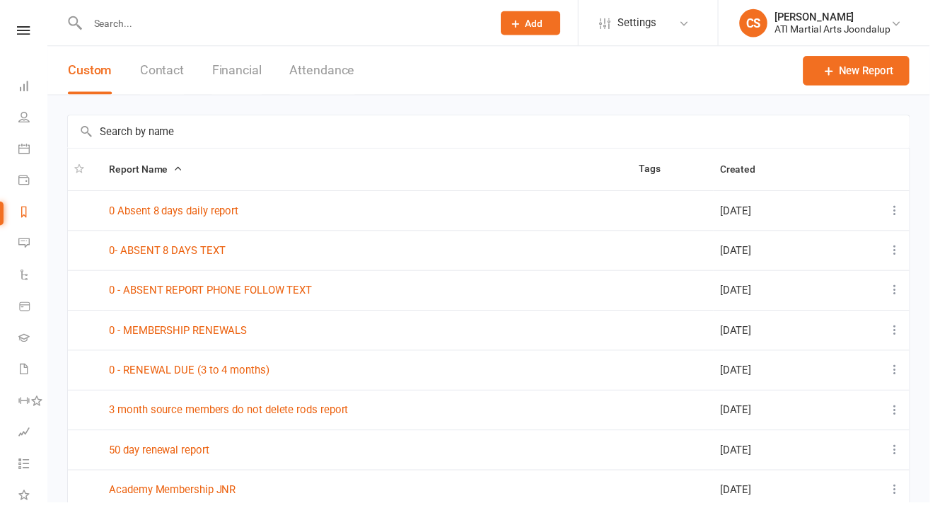
scroll to position [1, 0]
click at [158, 12] on div at bounding box center [278, 23] width 420 height 46
click at [144, 23] on input "text" at bounding box center [286, 23] width 404 height 20
click at [110, 21] on input "text" at bounding box center [286, 23] width 404 height 20
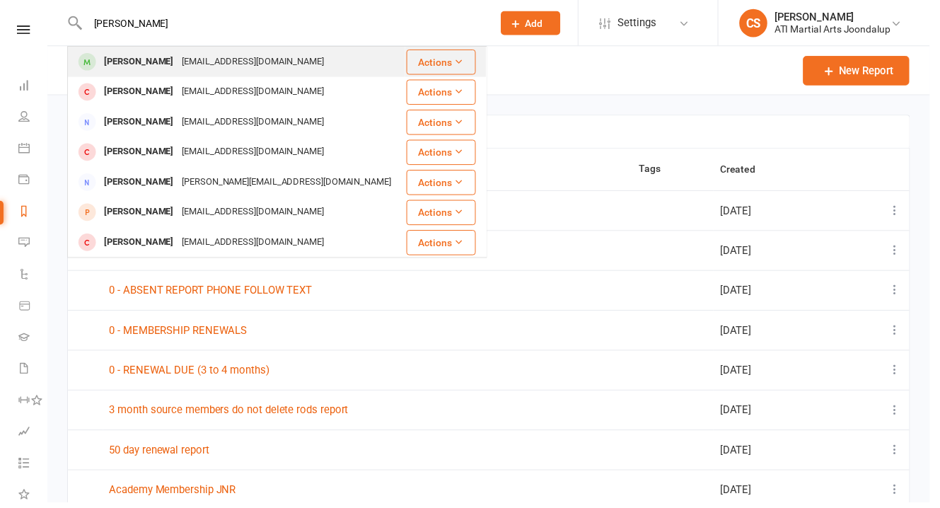
type input "[PERSON_NAME]"
click at [134, 64] on div "[PERSON_NAME]" at bounding box center [140, 62] width 79 height 21
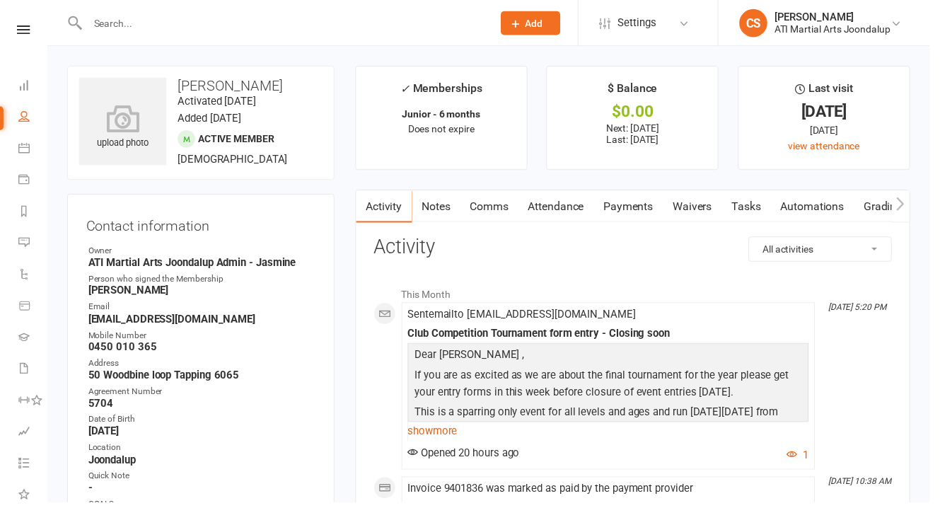
scroll to position [124, 0]
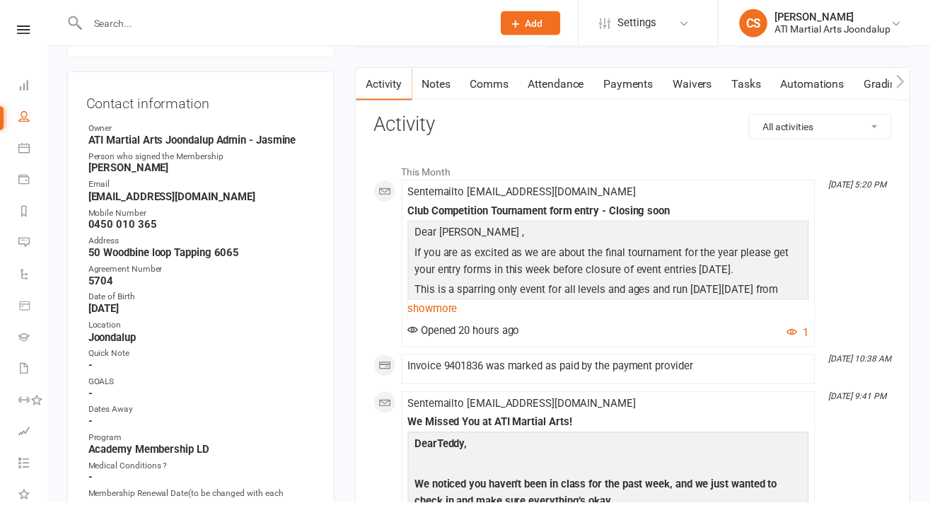
click at [601, 78] on link "Payments" at bounding box center [636, 85] width 70 height 33
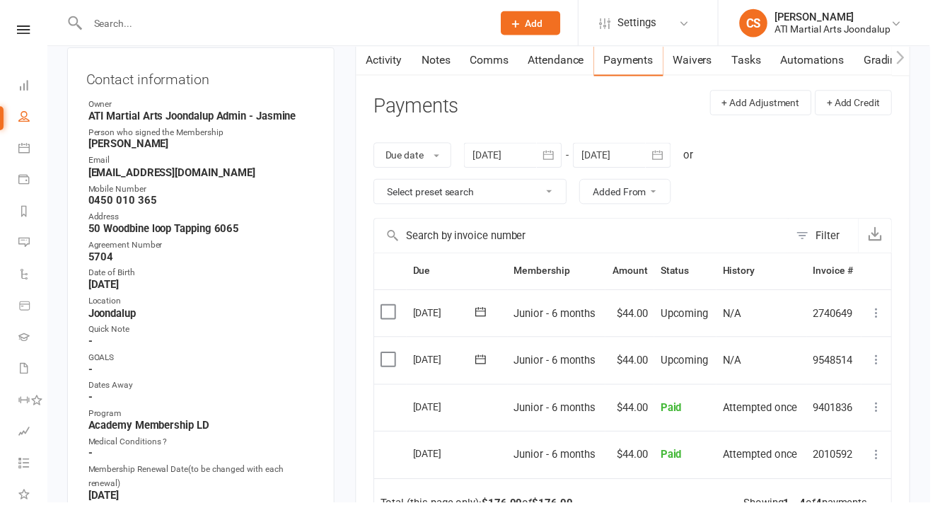
scroll to position [137, 0]
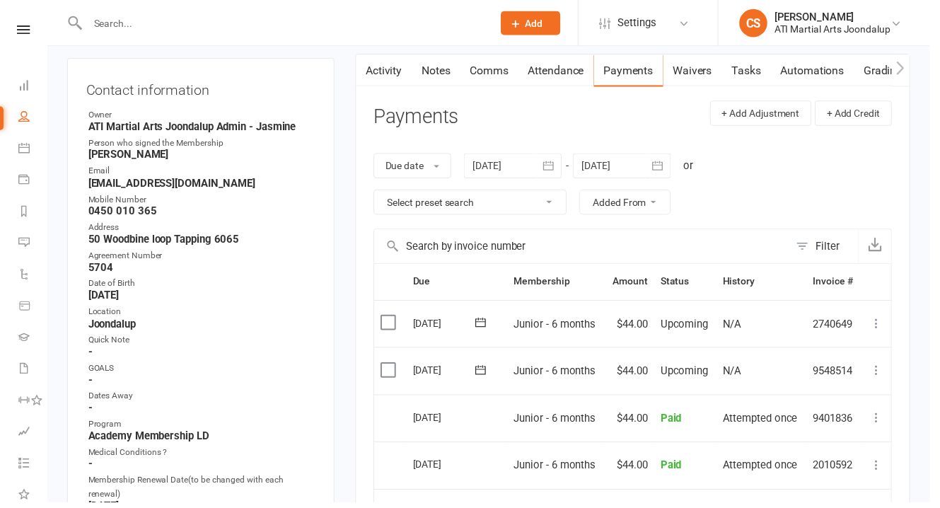
click at [649, 155] on div at bounding box center [628, 167] width 99 height 25
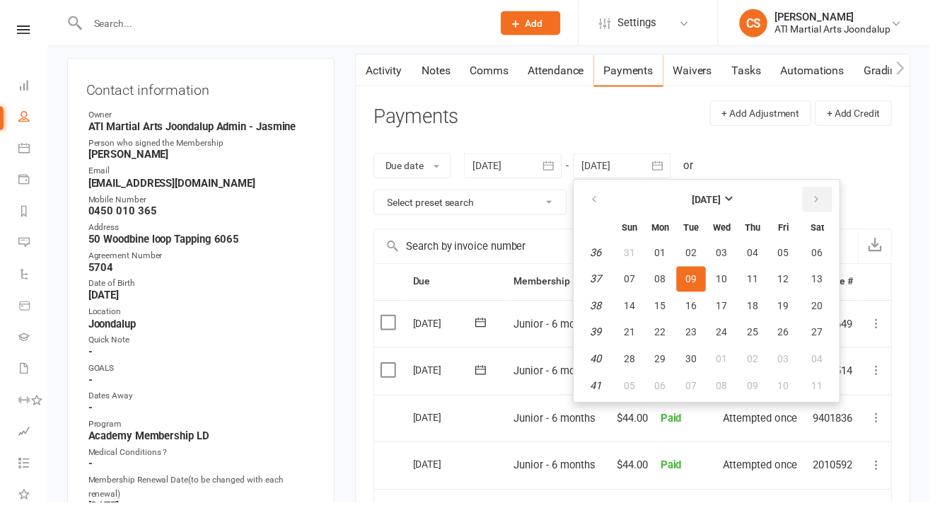
click at [811, 189] on button "button" at bounding box center [826, 201] width 30 height 25
click at [787, 357] on span "31" at bounding box center [792, 362] width 11 height 11
type input "[DATE]"
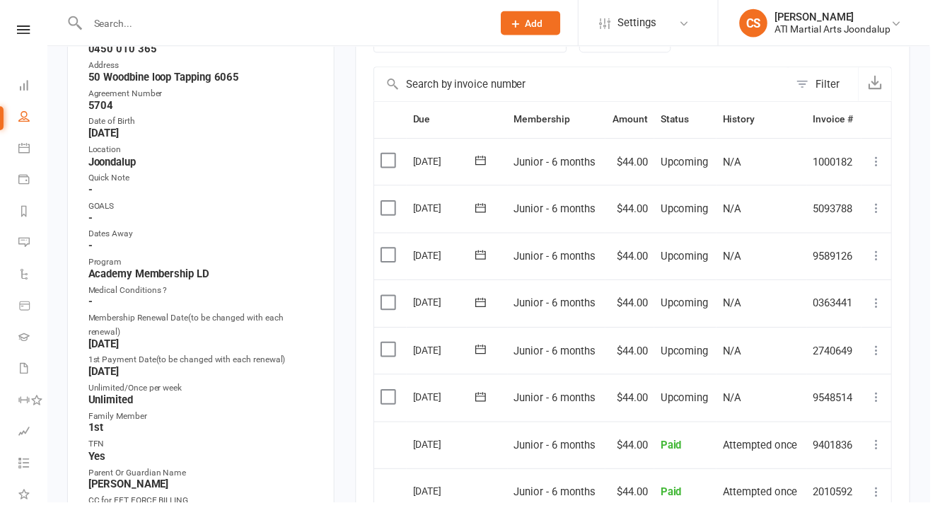
scroll to position [325, 0]
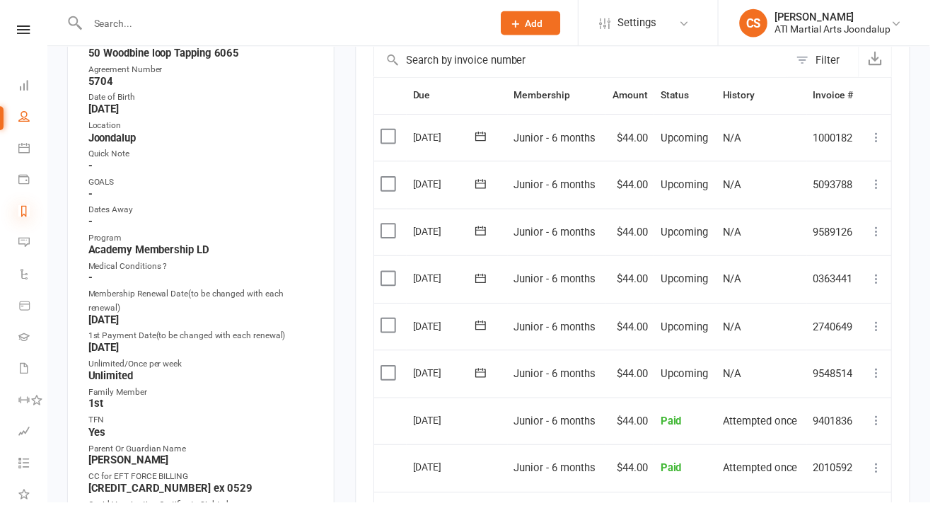
click at [25, 207] on icon at bounding box center [23, 212] width 11 height 11
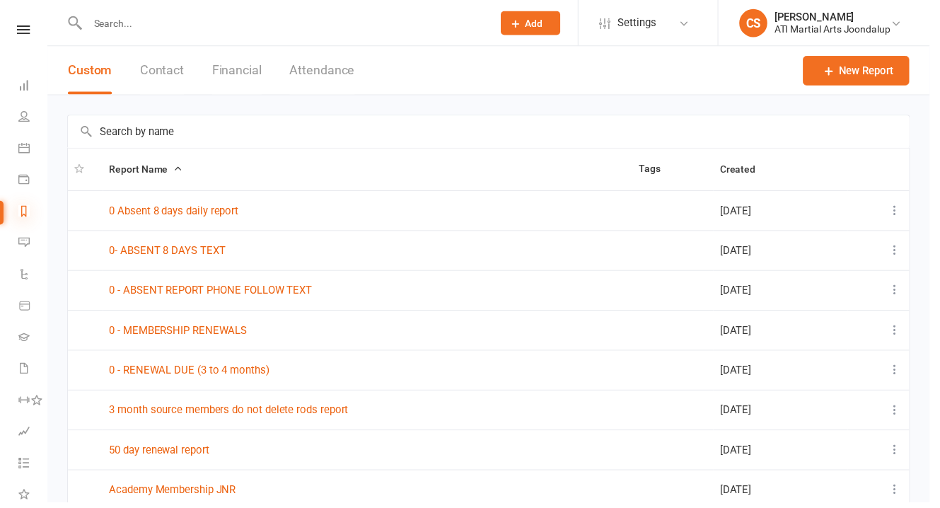
click at [21, 199] on link "Reports" at bounding box center [32, 215] width 29 height 32
click at [111, 20] on input "text" at bounding box center [286, 23] width 404 height 20
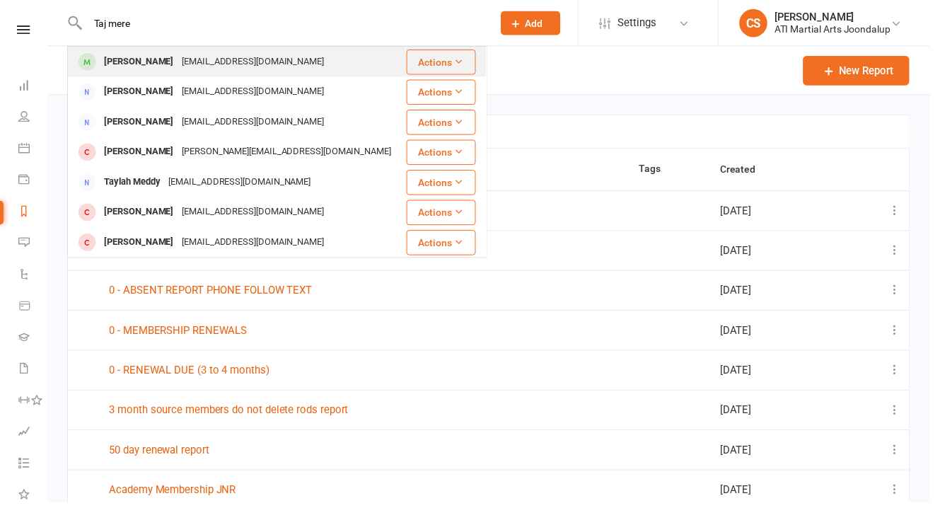
type input "Taj mere"
click at [180, 62] on div "[EMAIL_ADDRESS][DOMAIN_NAME]" at bounding box center [256, 62] width 152 height 21
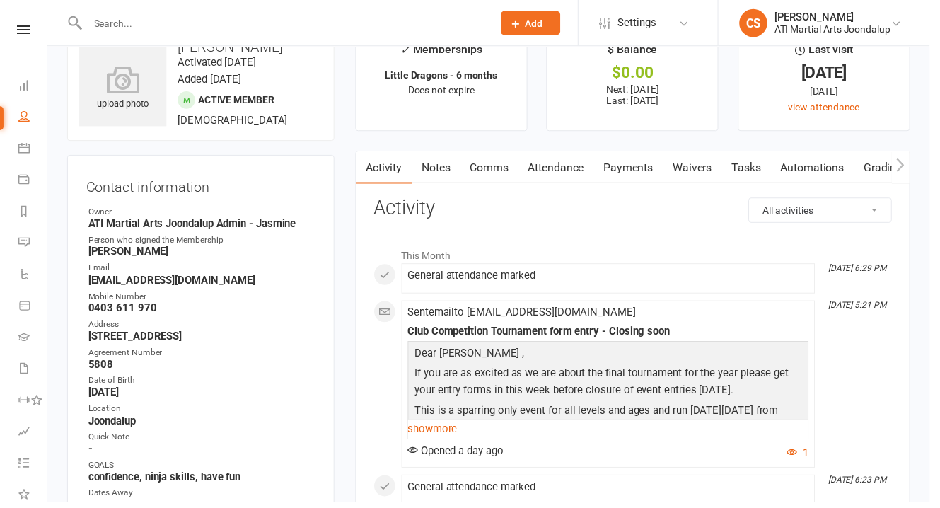
scroll to position [42, 0]
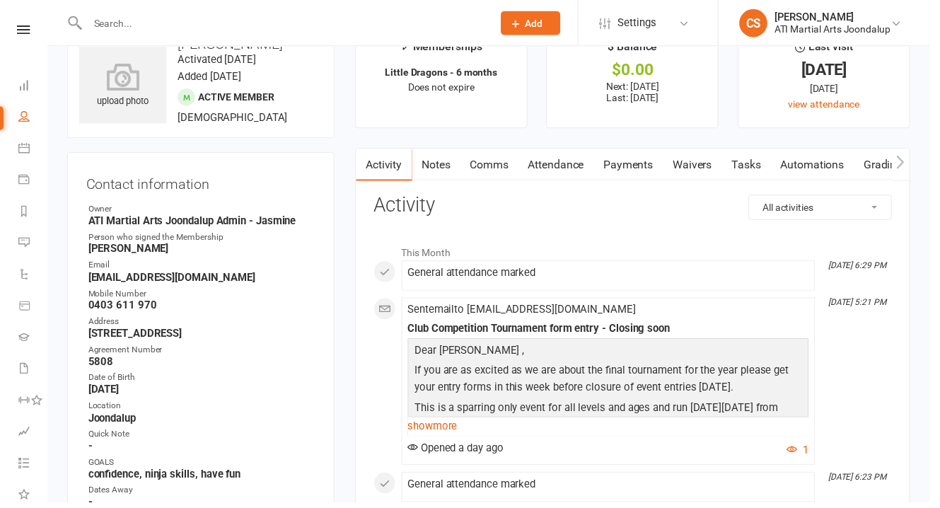
click at [605, 157] on link "Payments" at bounding box center [636, 166] width 70 height 33
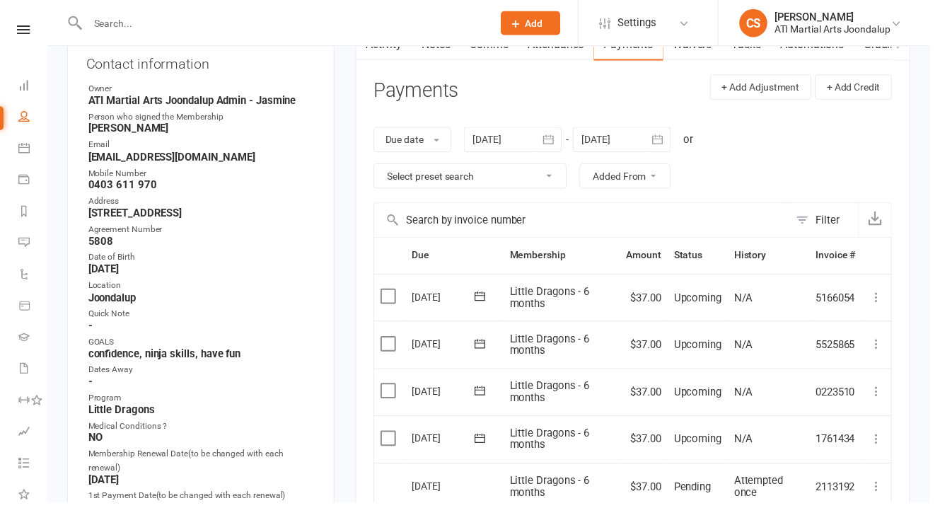
scroll to position [175, 0]
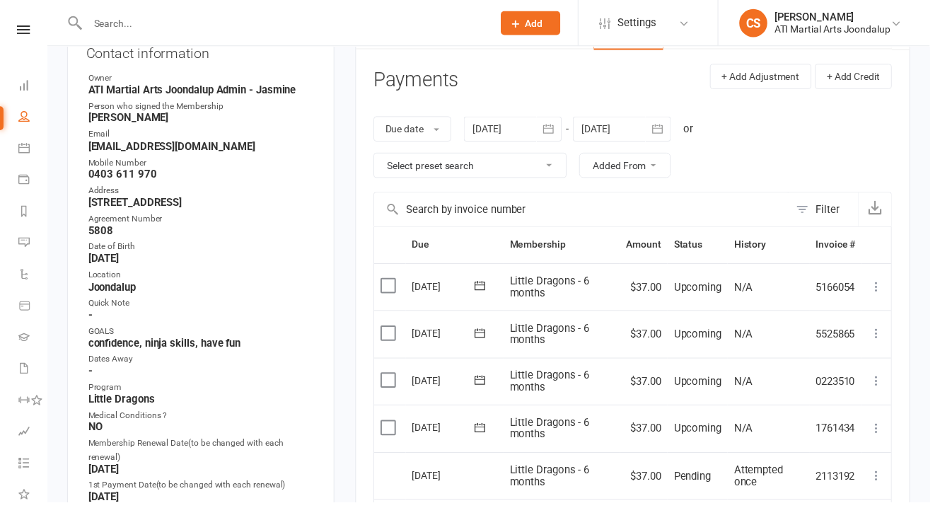
click at [618, 117] on div at bounding box center [628, 129] width 99 height 25
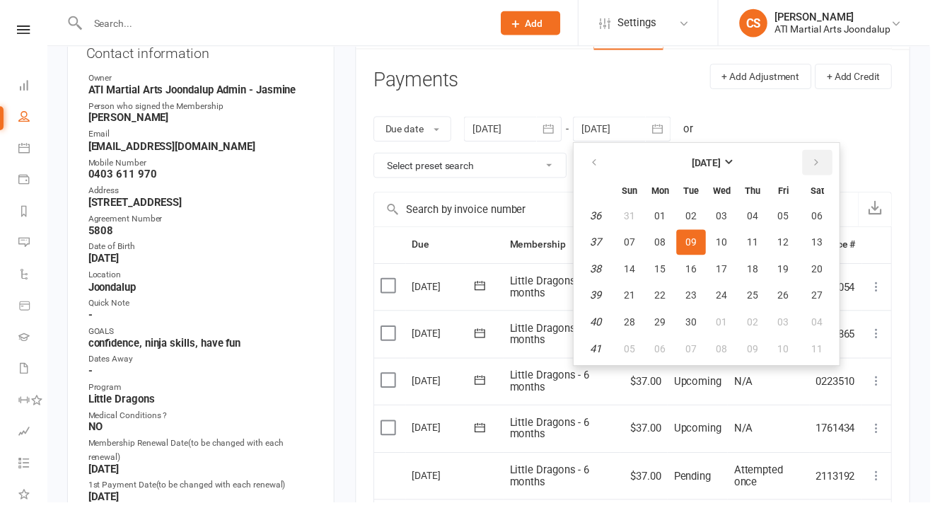
click at [821, 158] on icon "button" at bounding box center [826, 163] width 10 height 11
click at [777, 260] on button "17" at bounding box center [792, 271] width 30 height 25
type input "[DATE]"
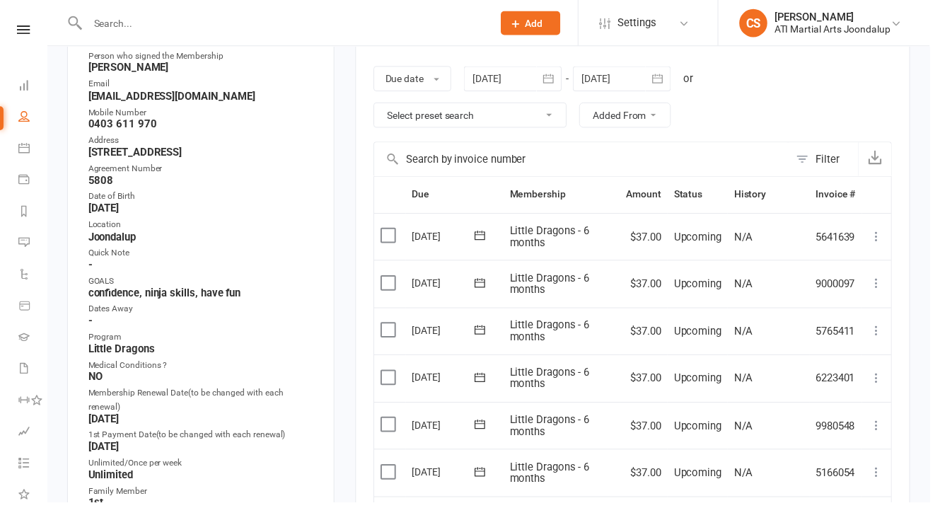
scroll to position [231, 0]
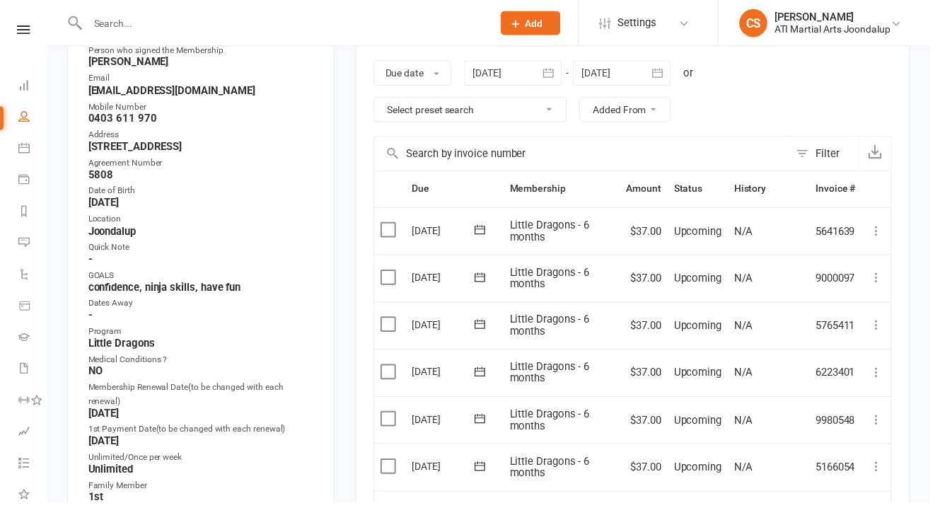
click at [106, 23] on input "text" at bounding box center [286, 23] width 404 height 20
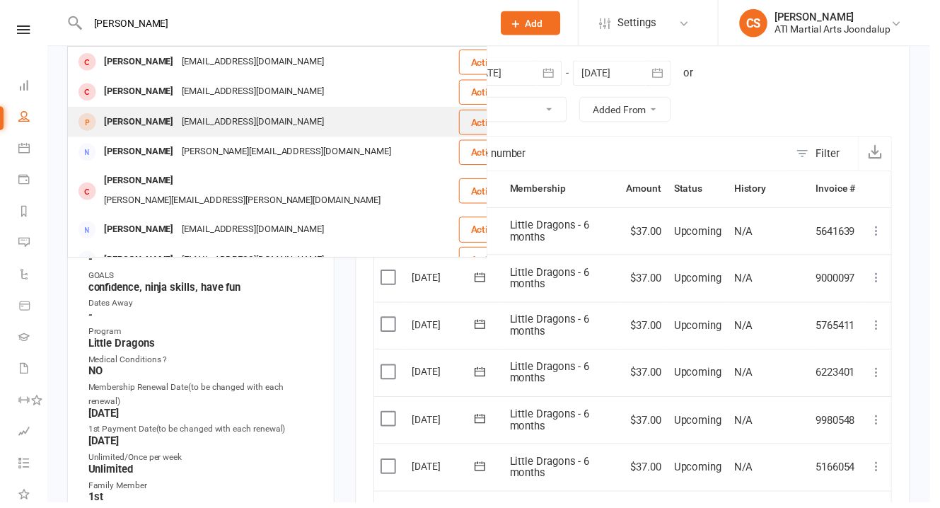
type input "[PERSON_NAME]"
click at [180, 125] on div "[EMAIL_ADDRESS][DOMAIN_NAME]" at bounding box center [256, 123] width 152 height 21
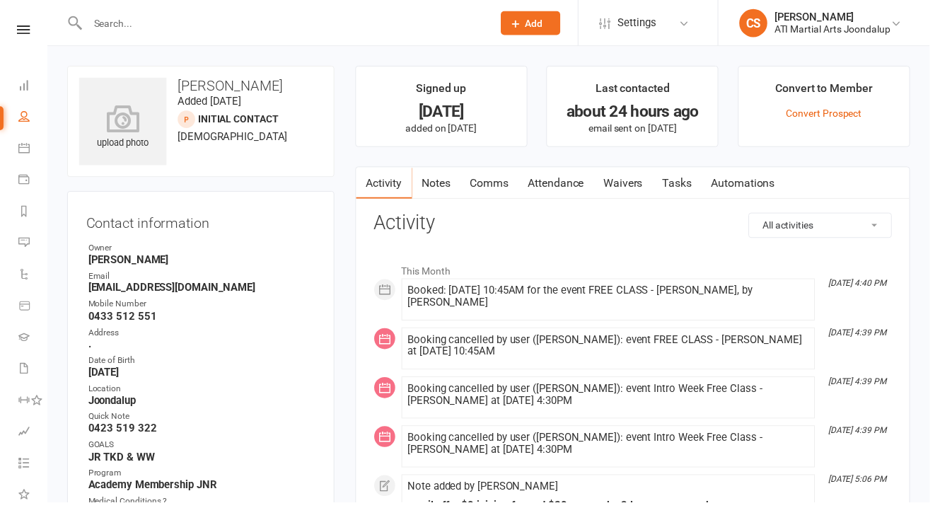
click at [476, 174] on link "Comms" at bounding box center [494, 185] width 59 height 33
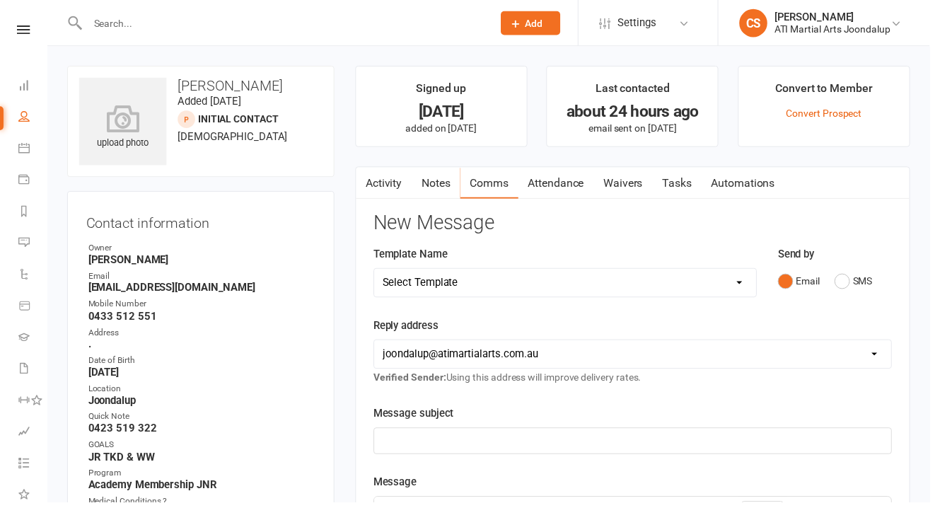
click at [534, 171] on link "Attendance" at bounding box center [562, 185] width 76 height 33
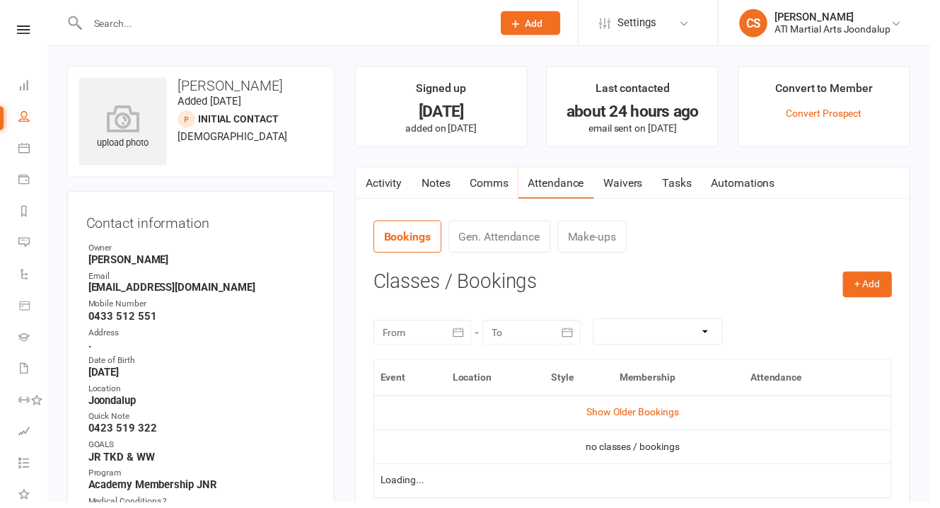
click at [547, 176] on link "Attendance" at bounding box center [562, 185] width 76 height 33
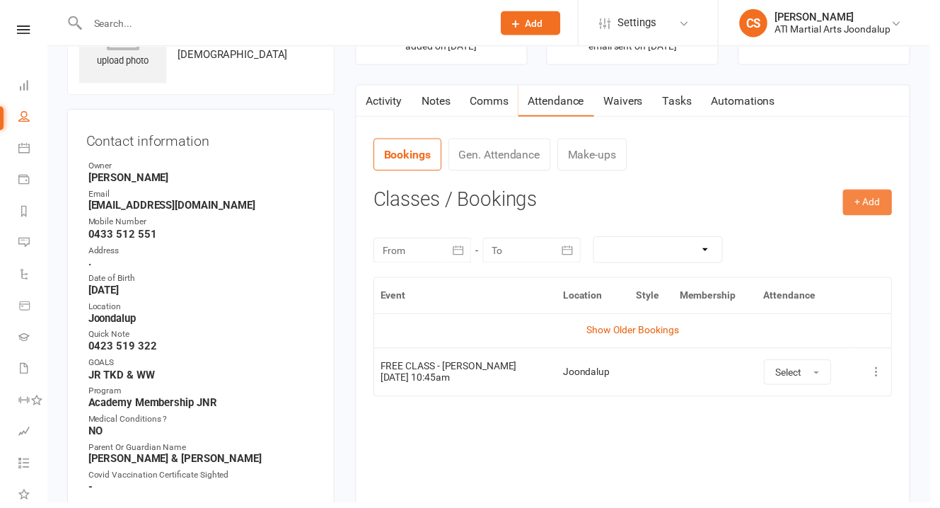
click at [883, 201] on button "+ Add" at bounding box center [877, 204] width 50 height 25
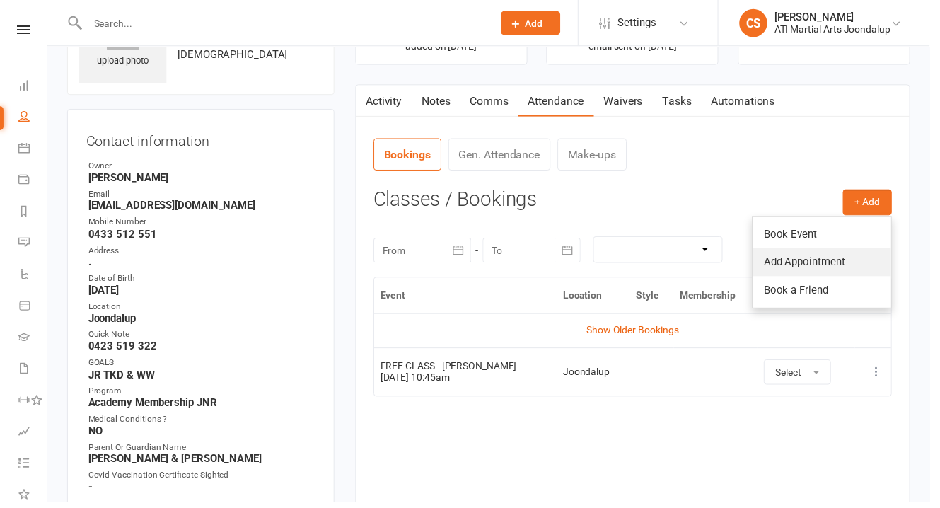
click at [836, 251] on link "Add Appointment" at bounding box center [831, 265] width 140 height 28
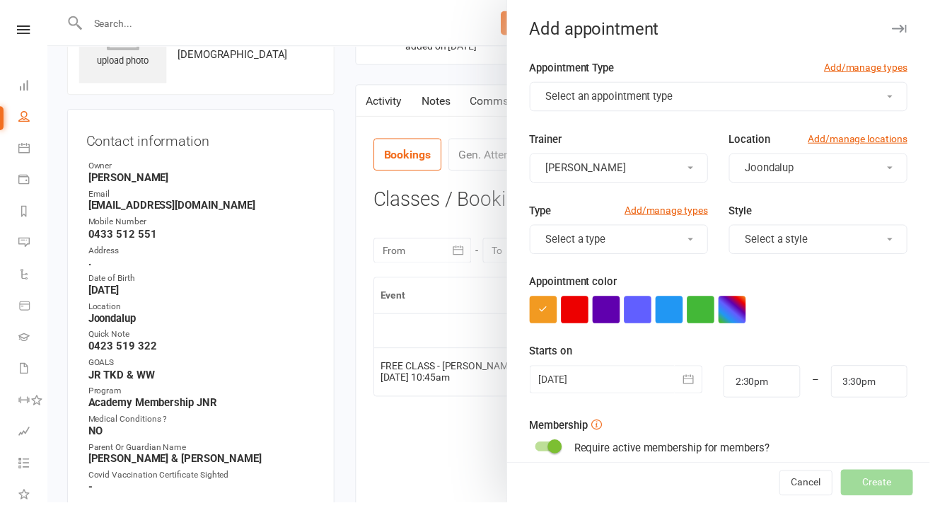
click at [630, 91] on span "Select an appointment type" at bounding box center [616, 97] width 129 height 13
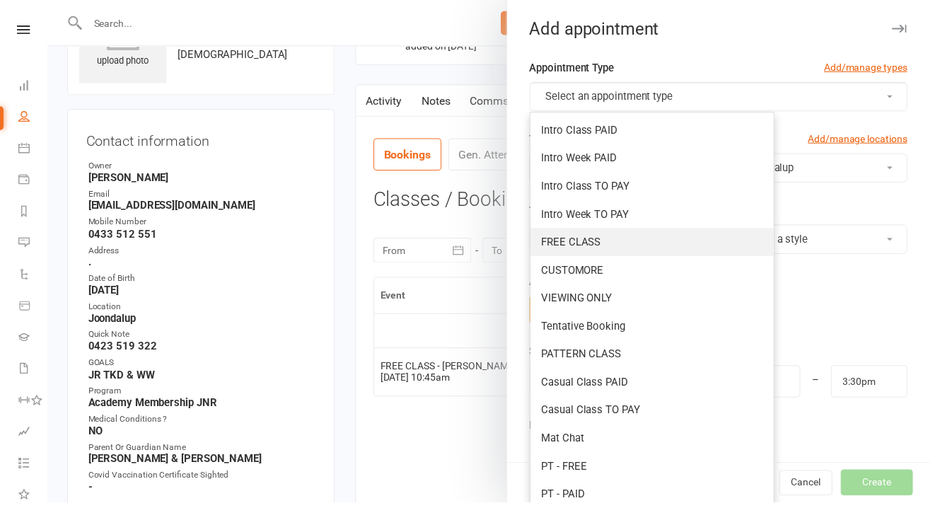
click at [591, 231] on link "FREE CLASS" at bounding box center [659, 245] width 246 height 28
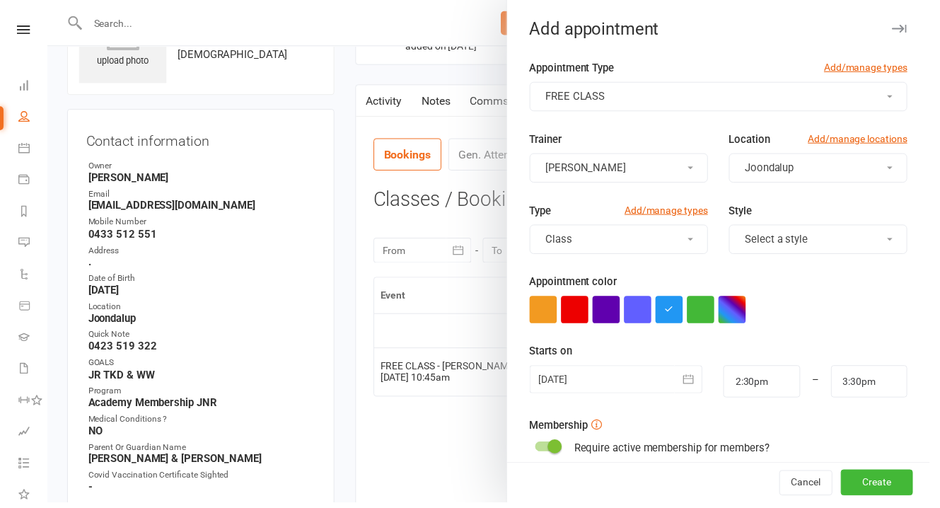
click at [658, 227] on button "Class" at bounding box center [625, 242] width 180 height 30
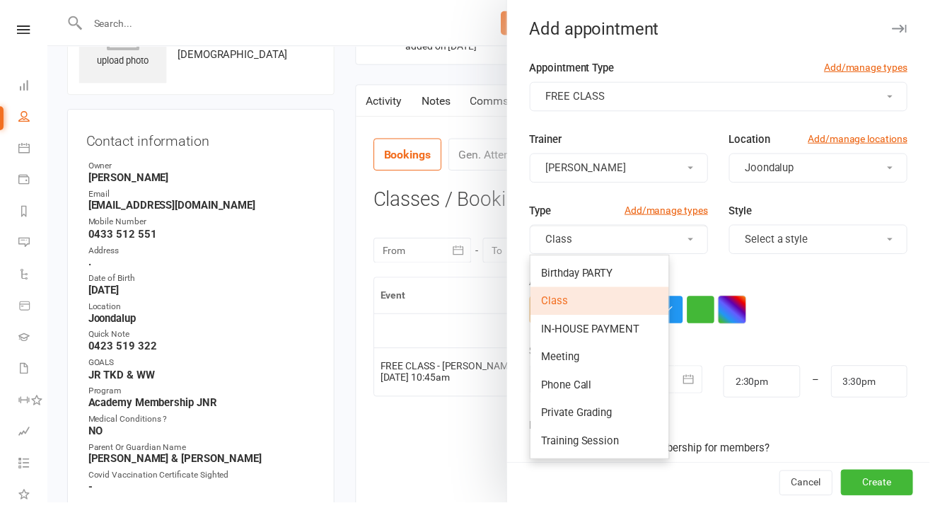
drag, startPoint x: 771, startPoint y: 280, endPoint x: 743, endPoint y: 296, distance: 32.3
click at [772, 299] on div at bounding box center [726, 313] width 382 height 28
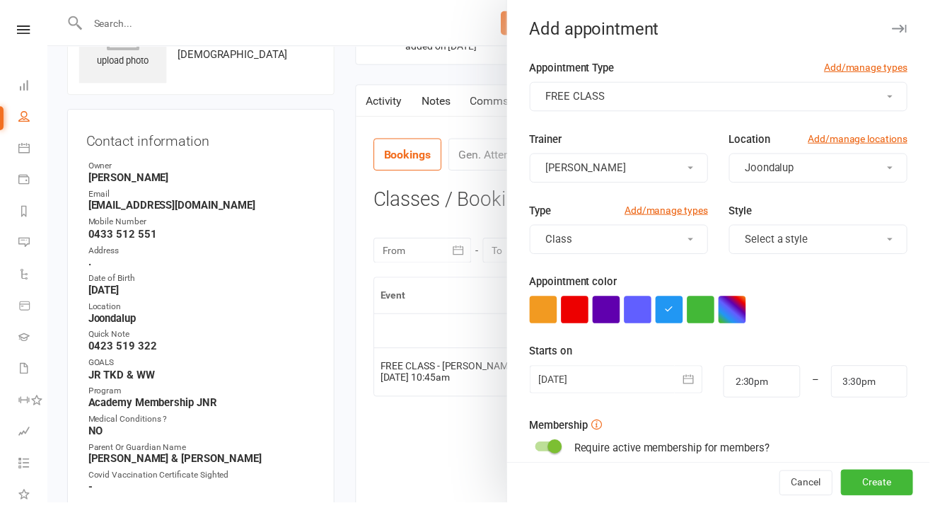
click at [661, 369] on div at bounding box center [622, 383] width 175 height 28
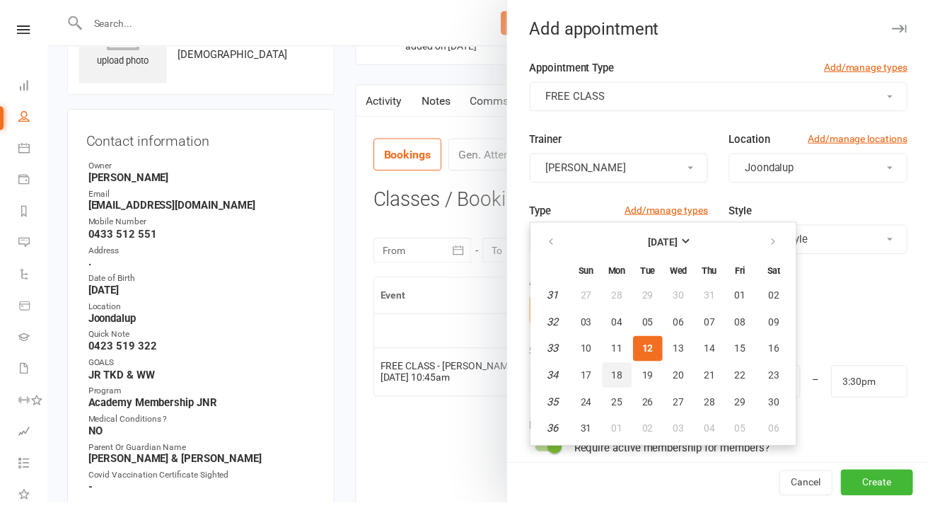
click at [609, 366] on button "18" at bounding box center [624, 378] width 30 height 25
type input "[DATE]"
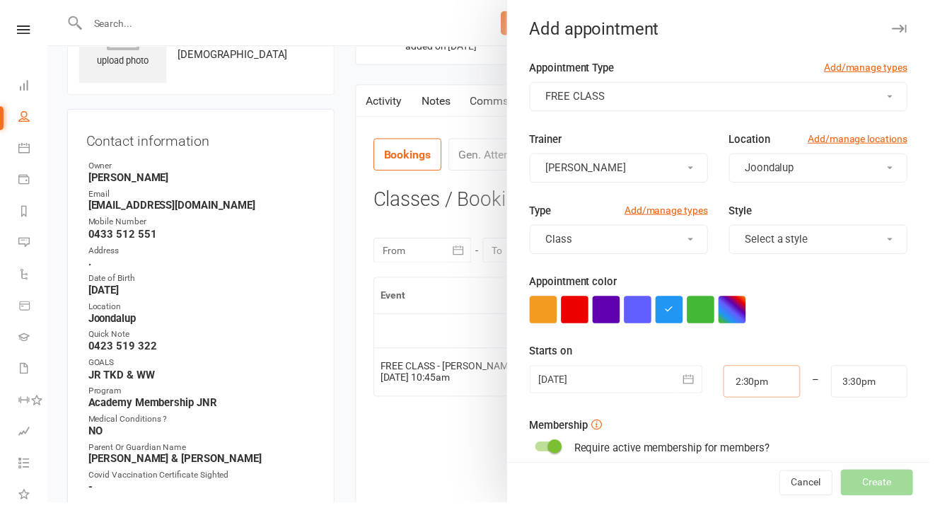
click at [745, 369] on input "2:30pm" at bounding box center [769, 385] width 77 height 33
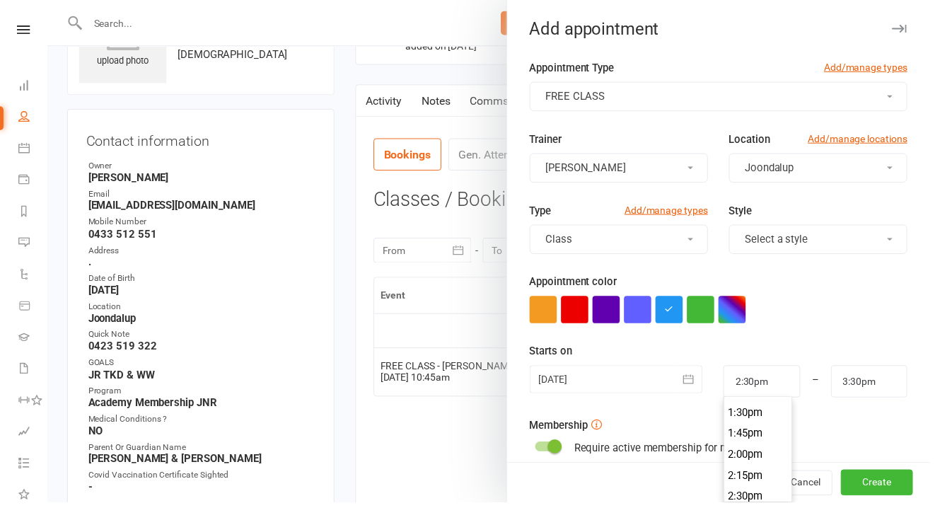
type input "4:30pm"
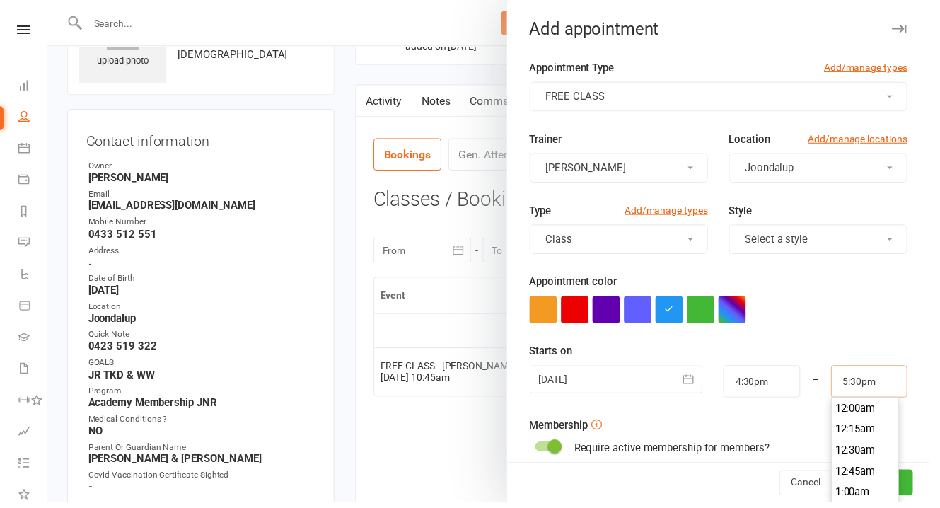
click at [857, 369] on input "5:30pm" at bounding box center [878, 385] width 77 height 33
type input "5:00pm"
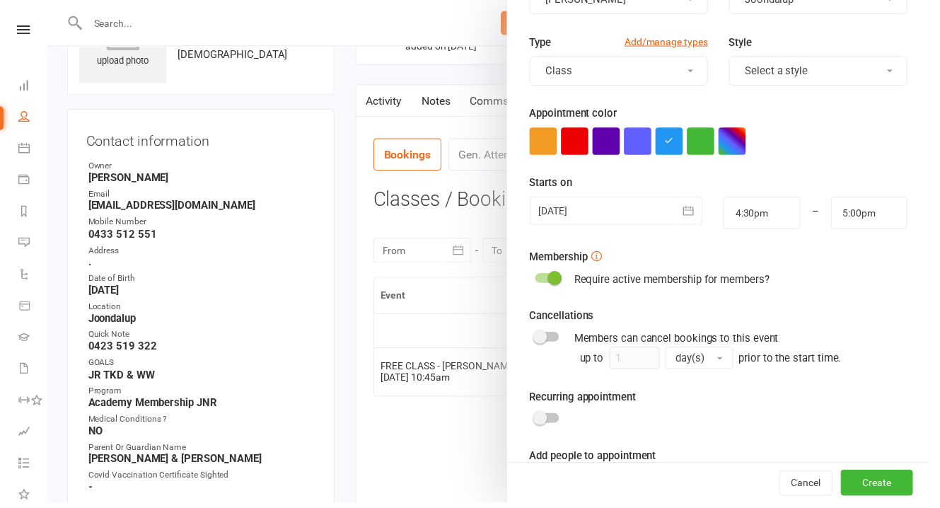
scroll to position [191, 0]
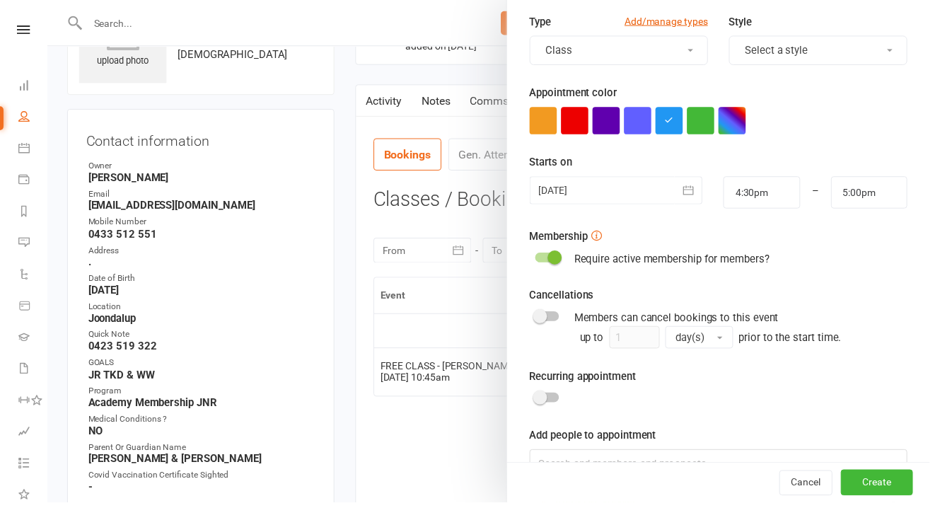
click at [545, 395] on span at bounding box center [546, 402] width 14 height 14
click at [541, 400] on input "checkbox" at bounding box center [541, 400] width 0 height 0
checkbox input "true"
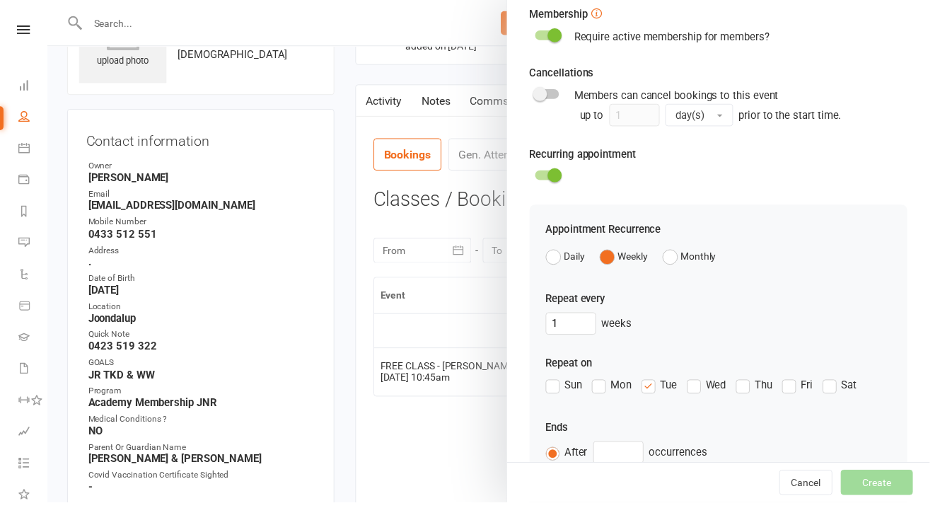
scroll to position [434, 0]
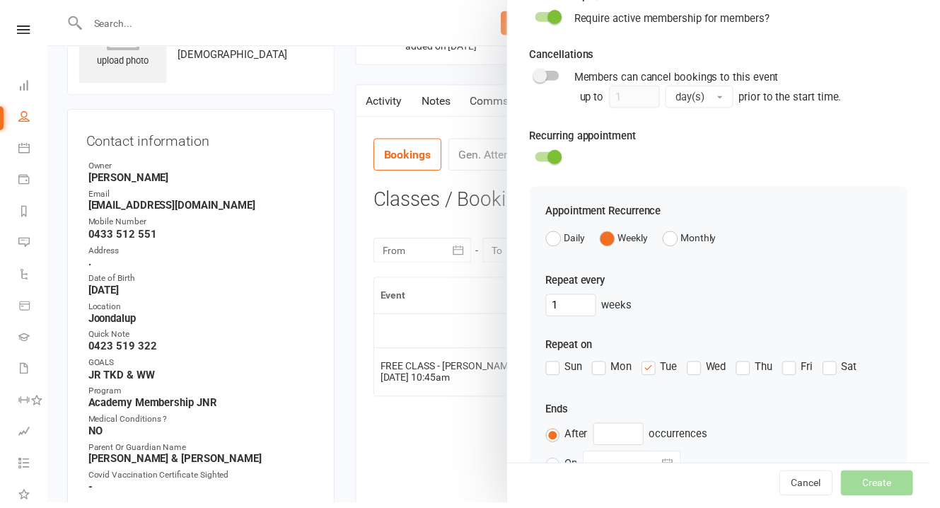
click at [598, 362] on label "Mon" at bounding box center [618, 370] width 40 height 17
click at [598, 362] on input "Mon" at bounding box center [602, 362] width 9 height 0
click at [672, 463] on icon "button" at bounding box center [675, 467] width 11 height 9
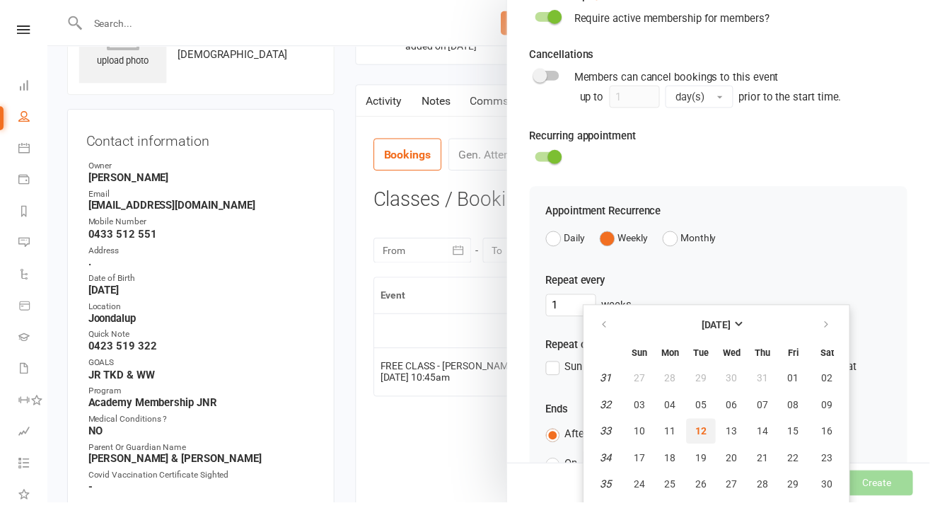
click at [703, 430] on span "12" at bounding box center [708, 435] width 11 height 11
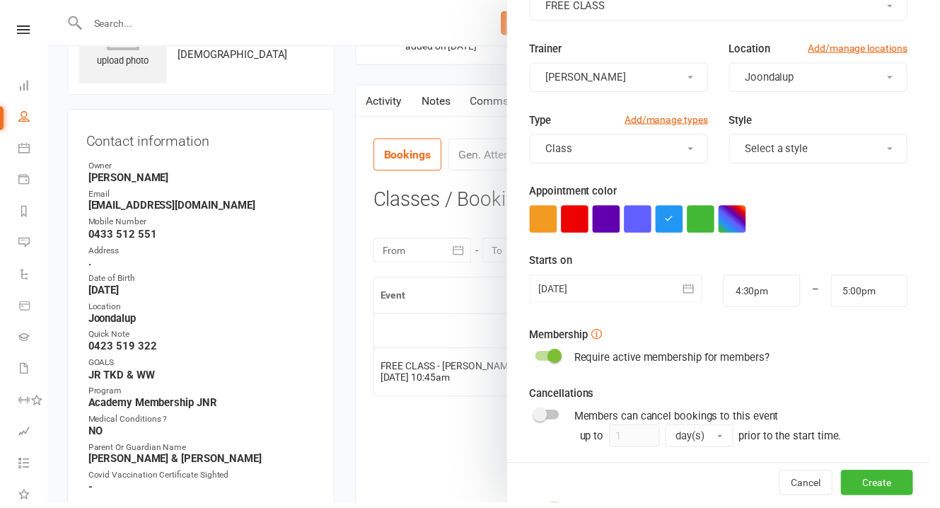
scroll to position [83, 0]
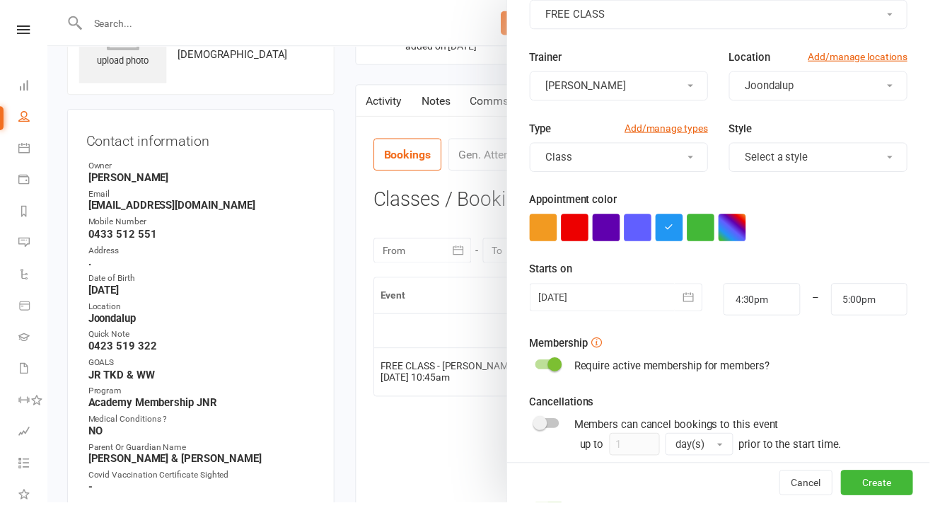
click at [682, 286] on button "button" at bounding box center [696, 300] width 28 height 28
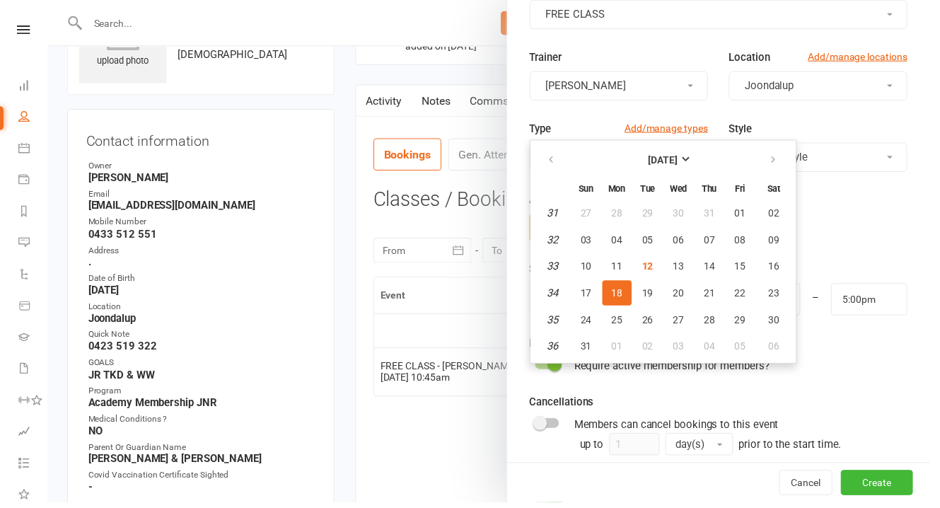
click at [618, 291] on span "18" at bounding box center [623, 296] width 11 height 11
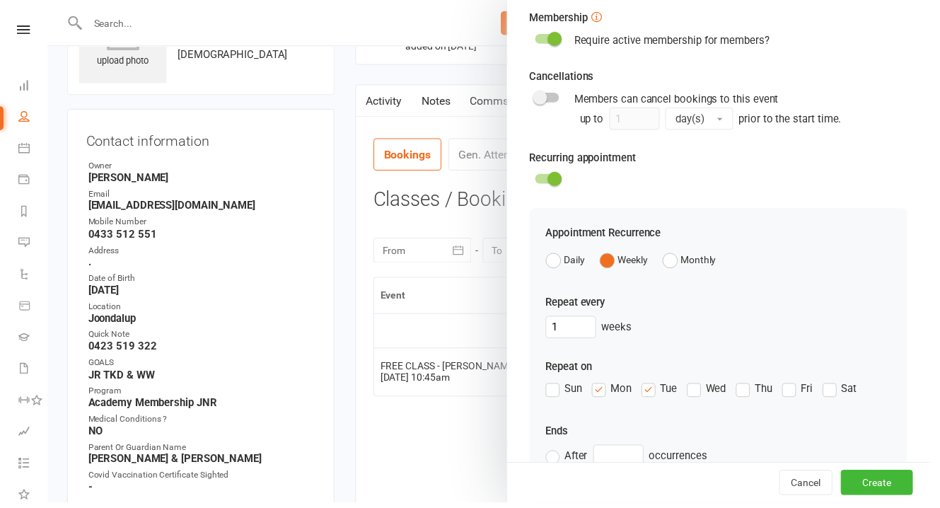
scroll to position [413, 0]
click at [668, 482] on icon "button" at bounding box center [675, 489] width 14 height 14
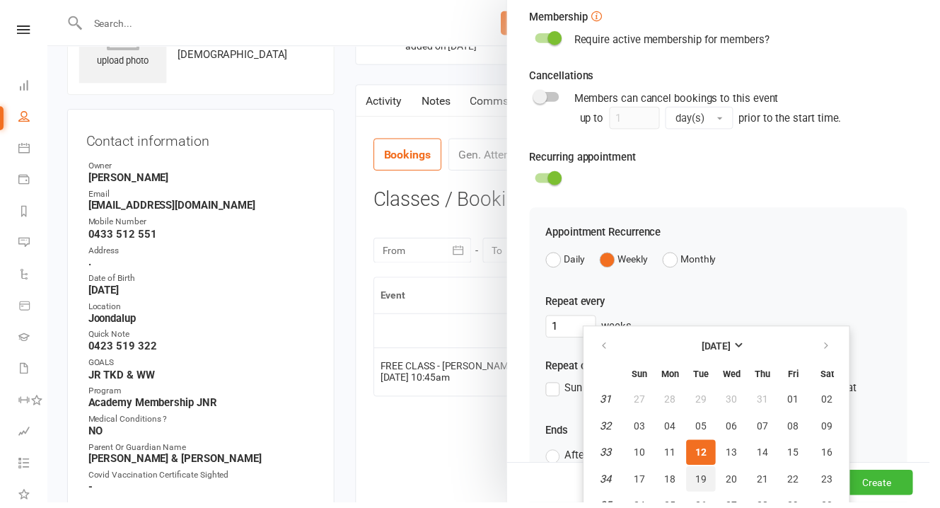
click at [703, 478] on span "19" at bounding box center [708, 483] width 11 height 11
type input "[DATE]"
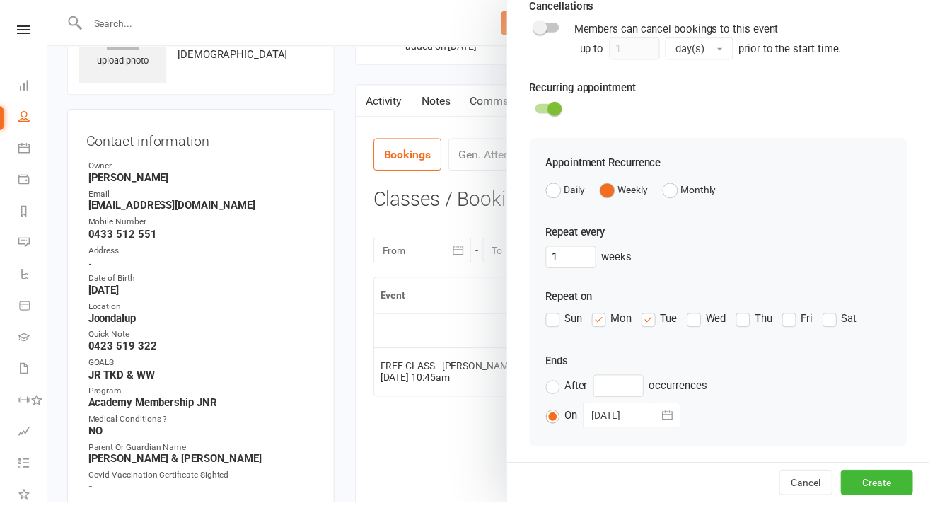
scroll to position [519, 0]
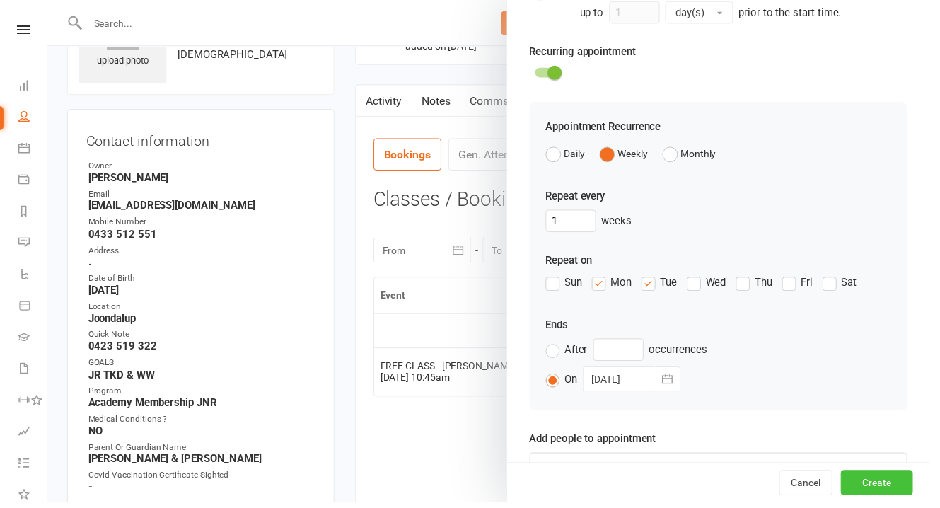
click at [872, 493] on button "Create" at bounding box center [886, 487] width 73 height 25
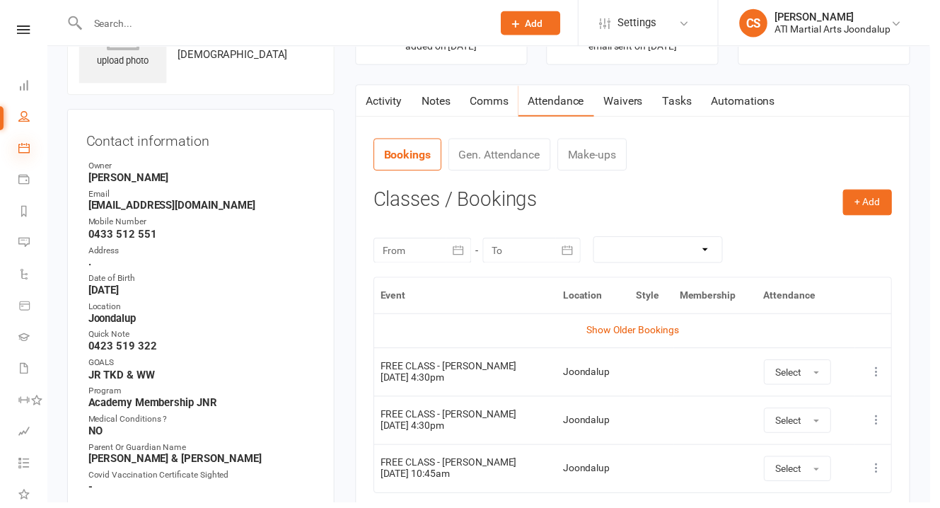
click at [25, 144] on icon at bounding box center [23, 149] width 11 height 11
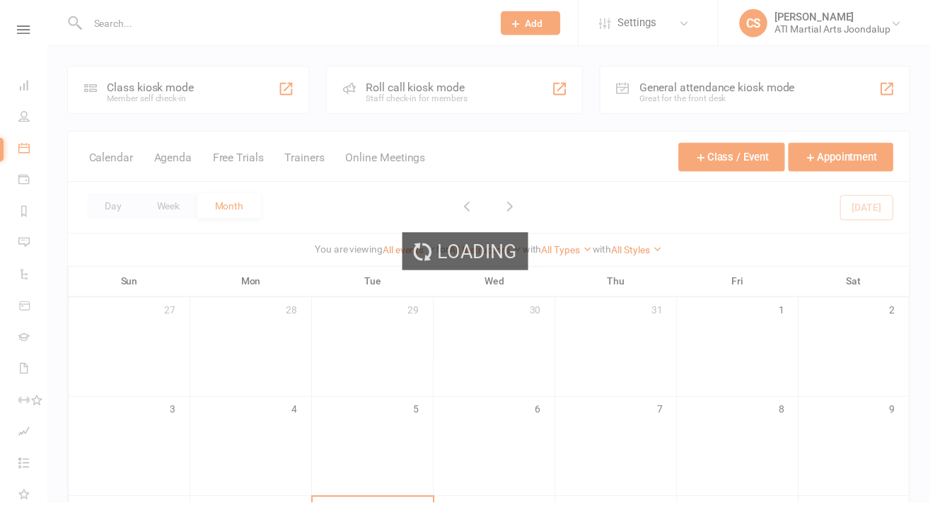
click at [23, 216] on div "Loading" at bounding box center [470, 254] width 940 height 508
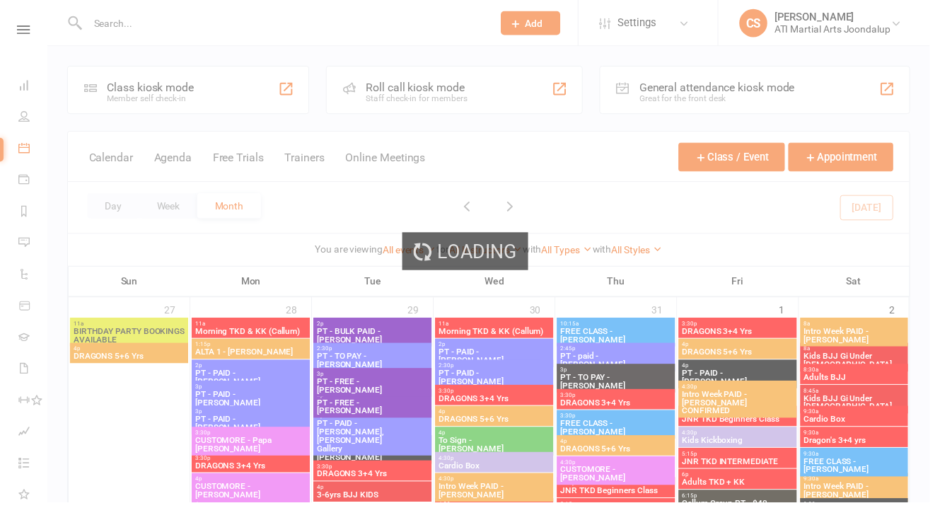
click at [23, 214] on div "Loading" at bounding box center [470, 254] width 940 height 508
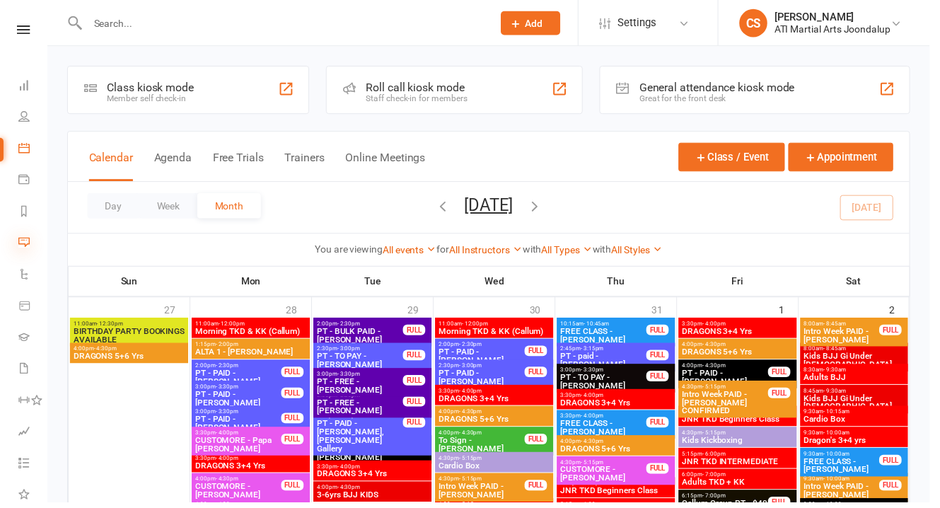
click at [23, 239] on icon at bounding box center [23, 244] width 11 height 11
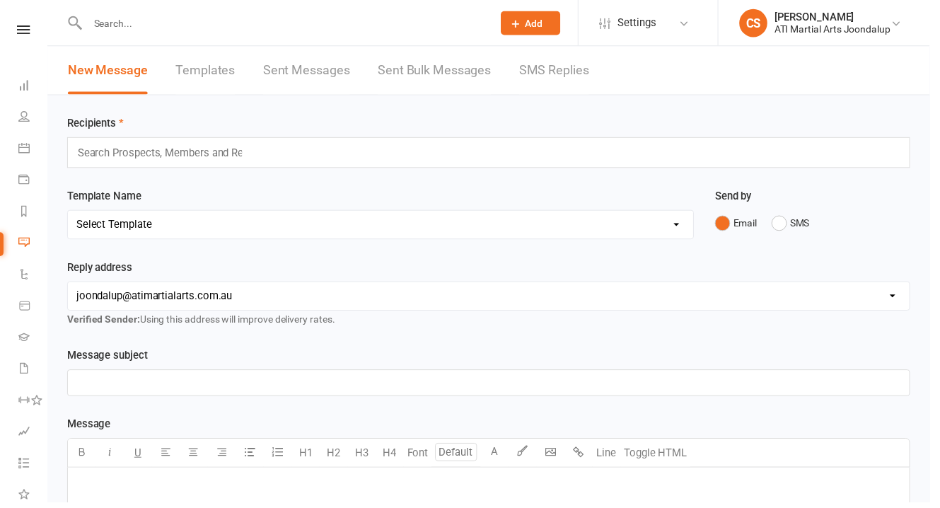
click at [525, 72] on link "SMS Replies" at bounding box center [560, 71] width 71 height 49
click at [525, 74] on link "SMS Replies" at bounding box center [560, 71] width 71 height 49
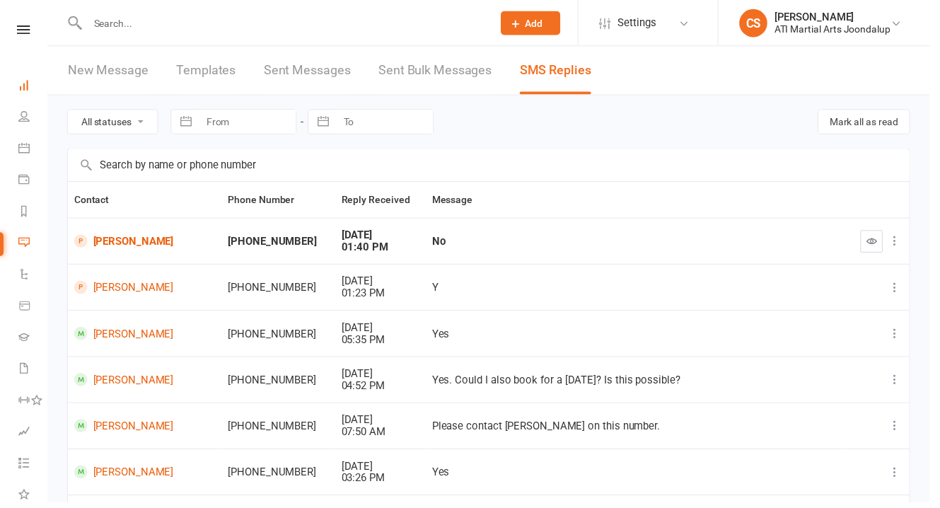
click at [28, 88] on link "Dashboard" at bounding box center [32, 87] width 29 height 32
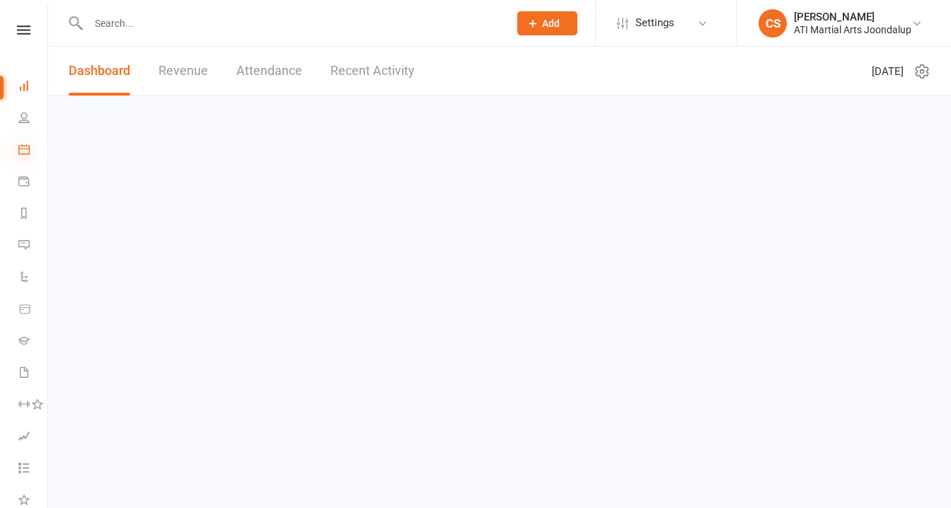
click at [26, 144] on icon at bounding box center [23, 149] width 11 height 11
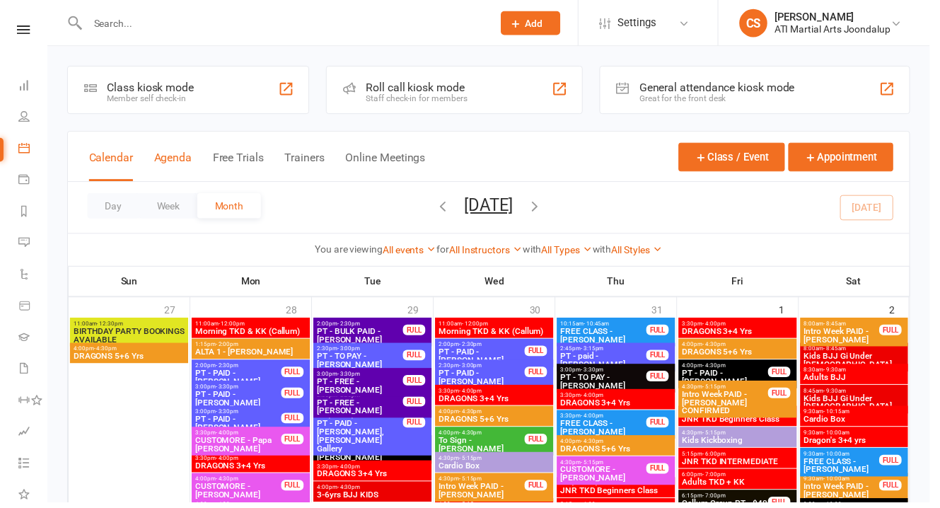
click at [164, 183] on button "Agenda" at bounding box center [175, 168] width 38 height 30
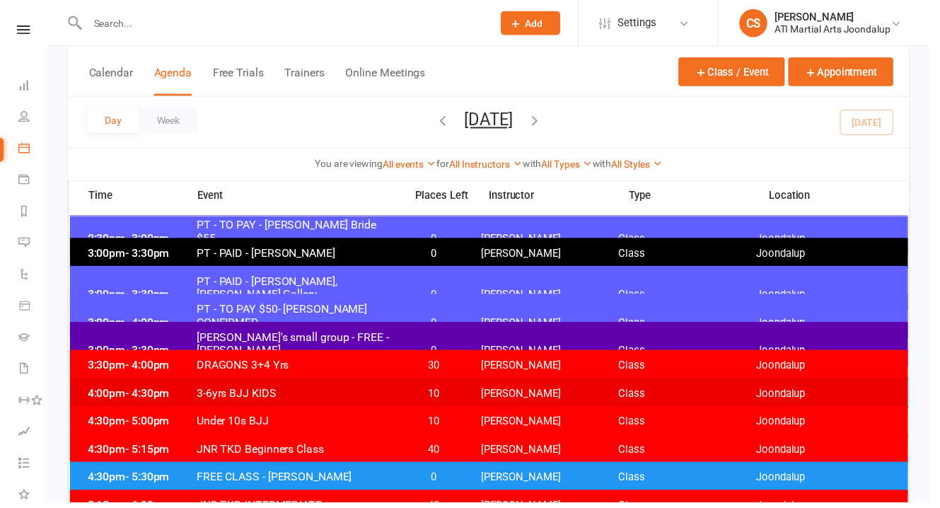
scroll to position [267, 0]
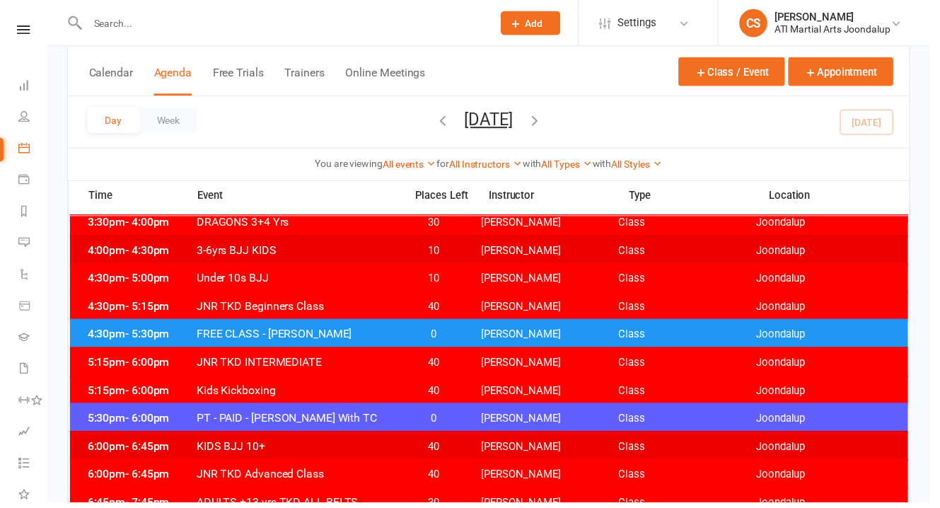
click at [120, 21] on input "text" at bounding box center [286, 23] width 404 height 20
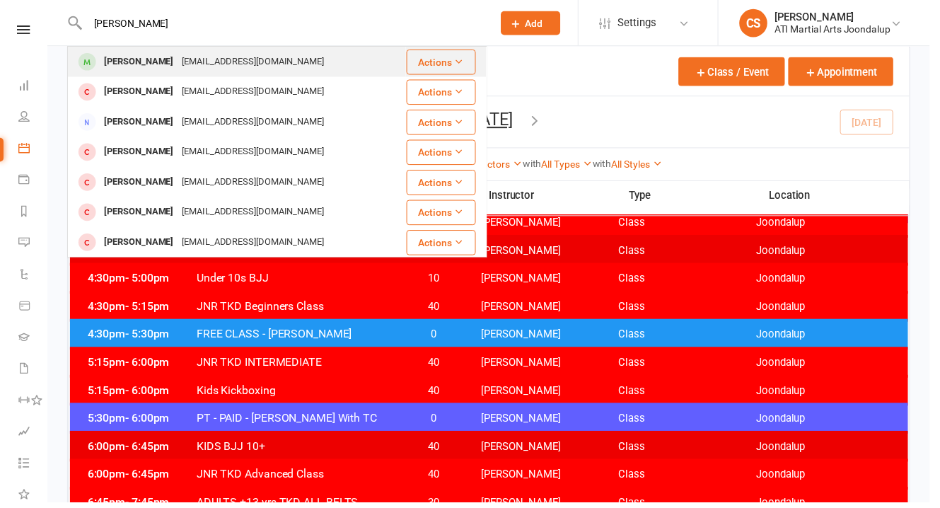
type input "[PERSON_NAME]"
click at [170, 47] on td "[PERSON_NAME] [EMAIL_ADDRESS][DOMAIN_NAME]" at bounding box center [240, 62] width 342 height 30
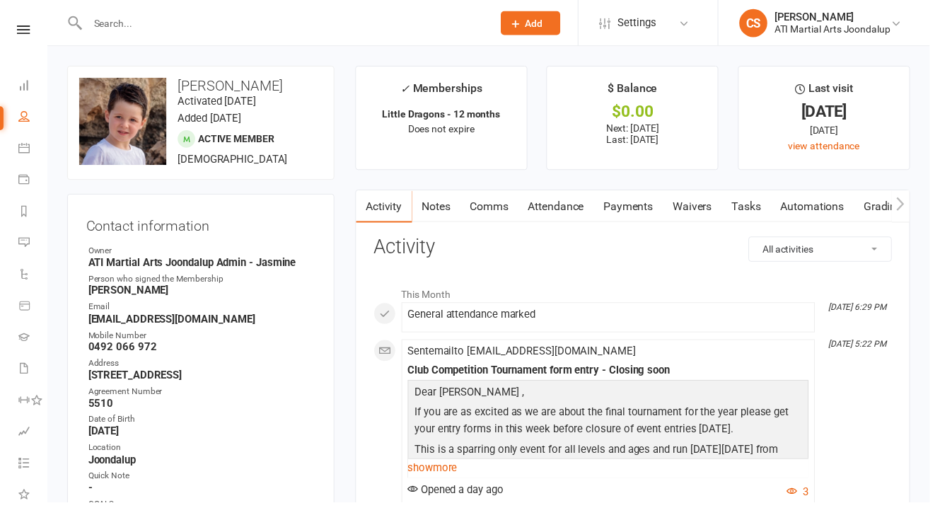
click at [601, 200] on link "Payments" at bounding box center [636, 208] width 70 height 33
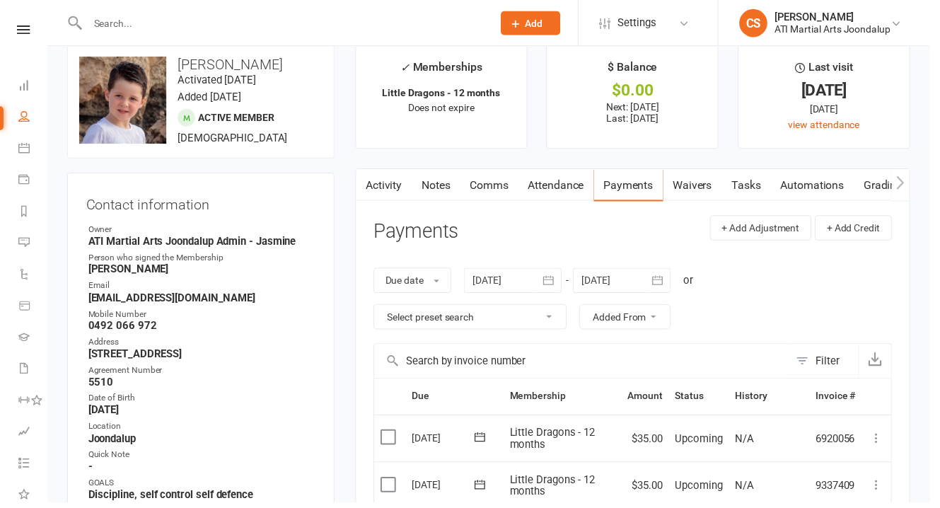
scroll to position [16, 0]
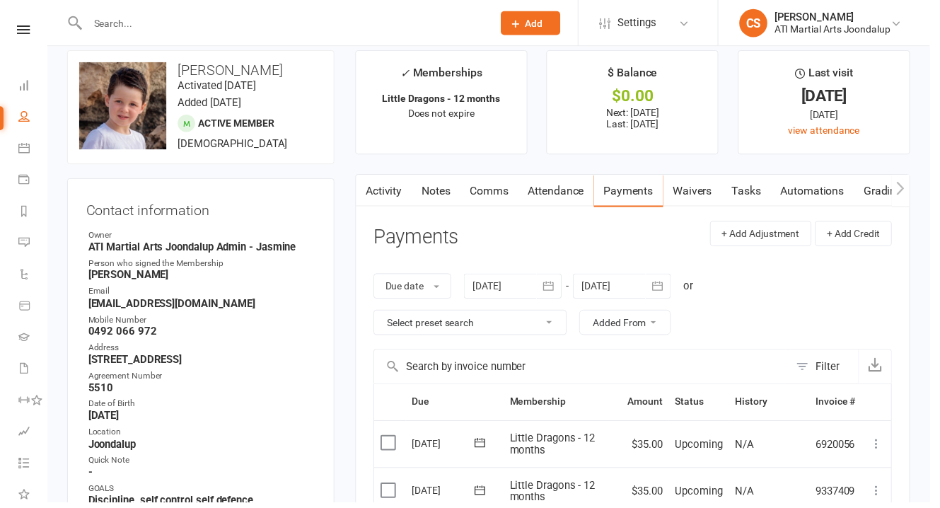
click at [637, 277] on div at bounding box center [628, 289] width 99 height 25
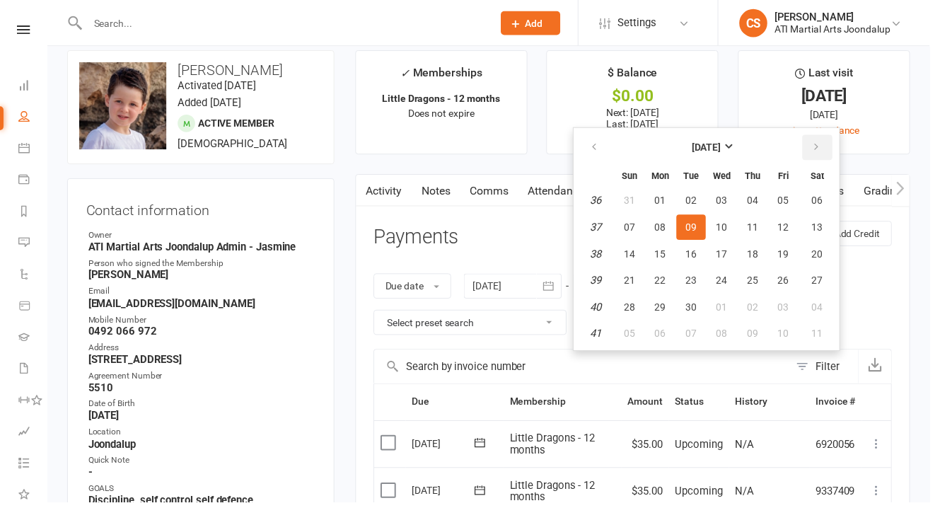
click at [817, 137] on button "button" at bounding box center [826, 149] width 30 height 25
click at [787, 305] on span "31" at bounding box center [792, 310] width 11 height 11
type input "[DATE]"
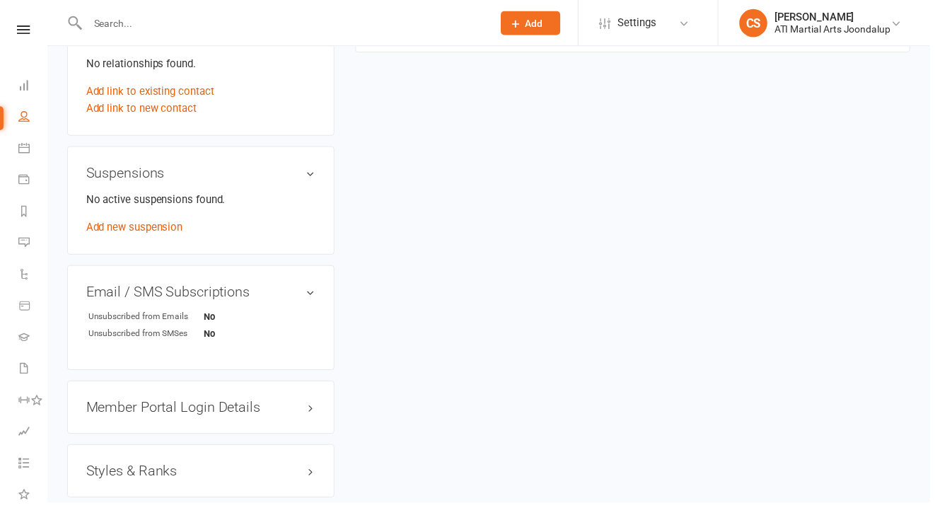
scroll to position [0, 0]
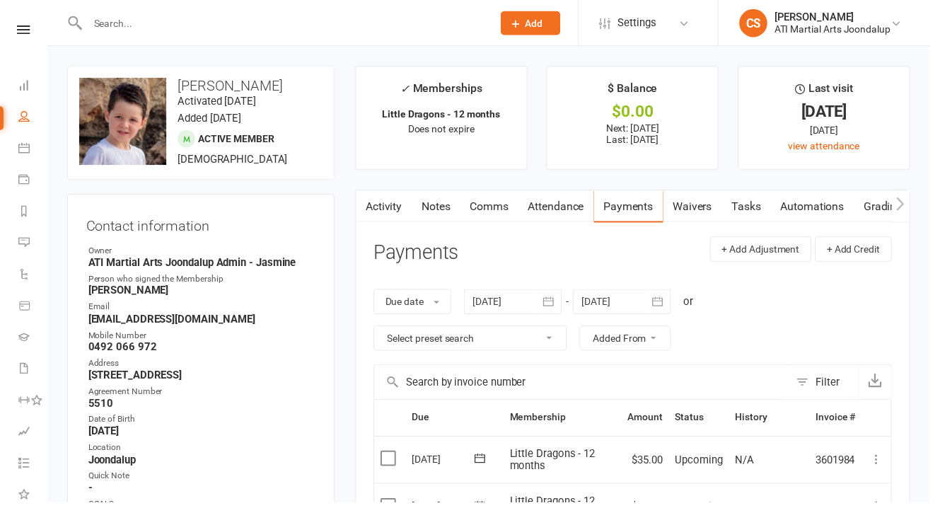
click at [146, 25] on input "text" at bounding box center [286, 23] width 404 height 20
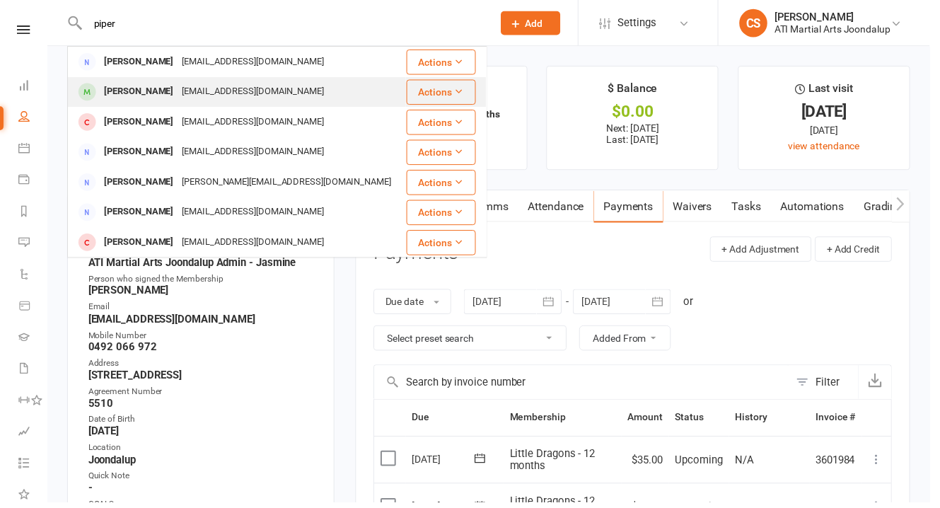
type input "piper"
click at [180, 85] on div "[EMAIL_ADDRESS][DOMAIN_NAME]" at bounding box center [256, 93] width 152 height 21
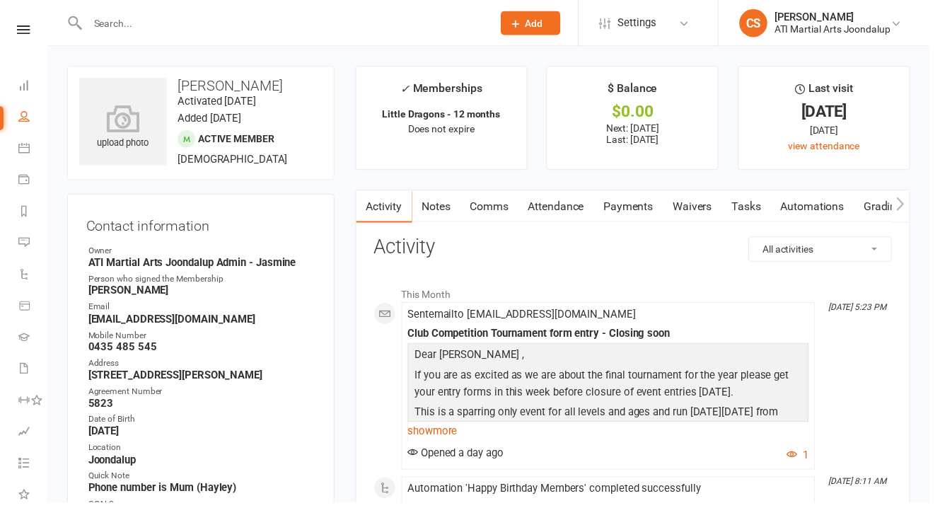
click at [444, 205] on link "Notes" at bounding box center [441, 208] width 49 height 33
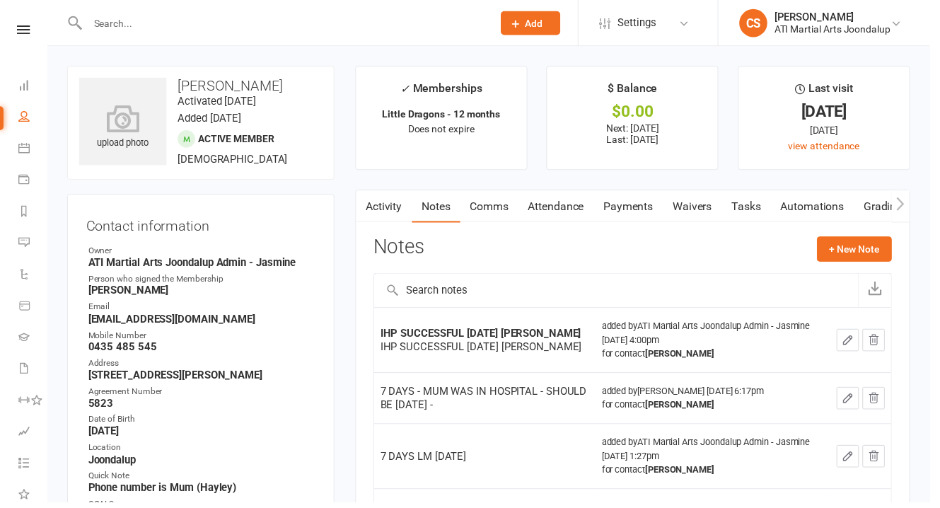
click at [147, 21] on input "text" at bounding box center [286, 23] width 404 height 20
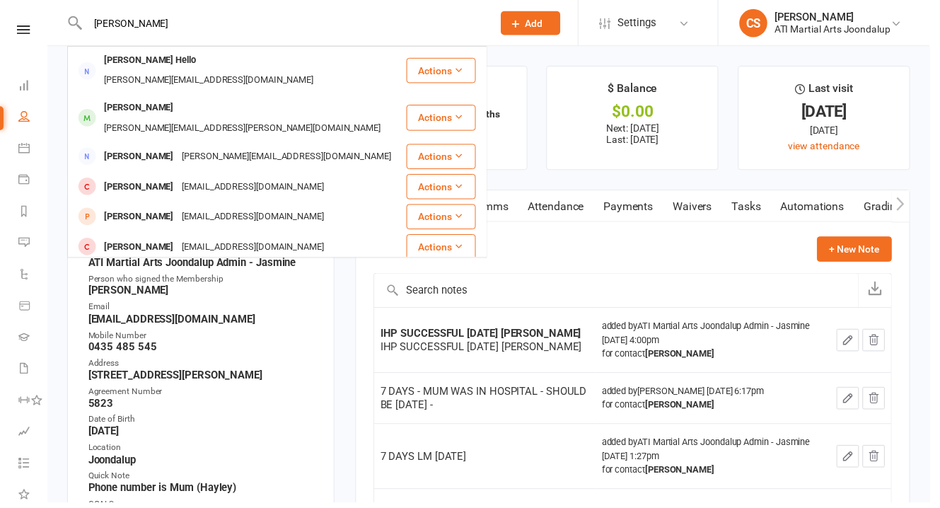
type input "[PERSON_NAME]"
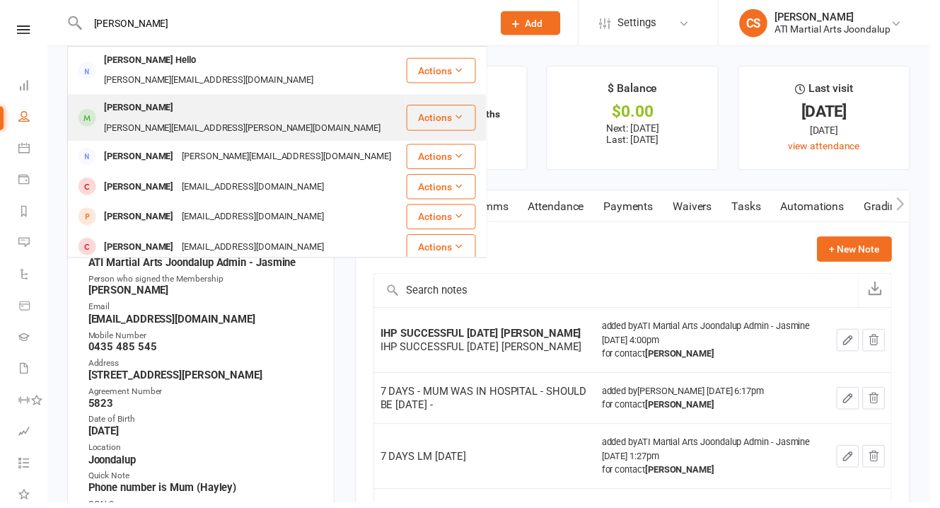
drag, startPoint x: 180, startPoint y: 105, endPoint x: 187, endPoint y: 98, distance: 10.0
click at [187, 120] on div "[PERSON_NAME][EMAIL_ADDRESS][PERSON_NAME][DOMAIN_NAME]" at bounding box center [245, 130] width 288 height 21
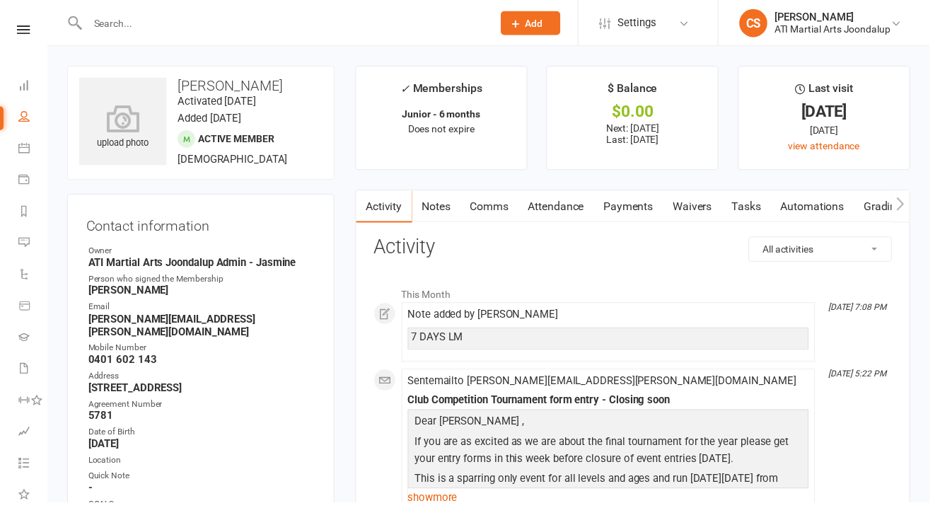
click at [417, 193] on link "Notes" at bounding box center [441, 208] width 49 height 33
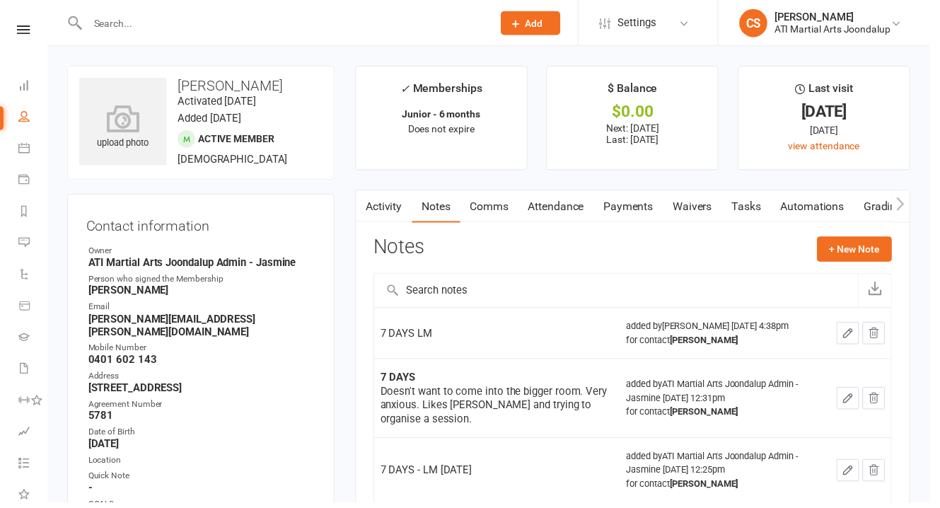
click at [185, 33] on input "text" at bounding box center [286, 23] width 404 height 20
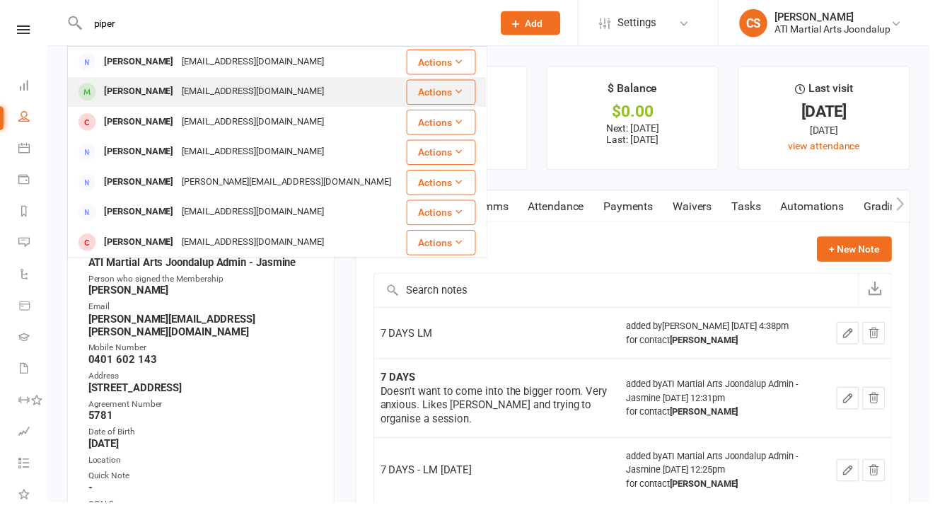
type input "piper"
click at [191, 88] on div "[EMAIL_ADDRESS][DOMAIN_NAME]" at bounding box center [256, 93] width 152 height 21
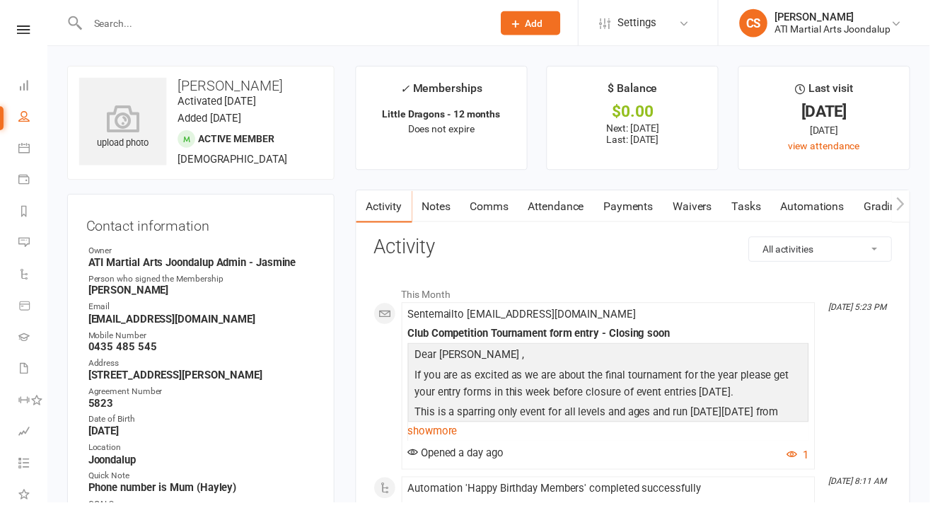
click at [436, 206] on link "Notes" at bounding box center [441, 208] width 49 height 33
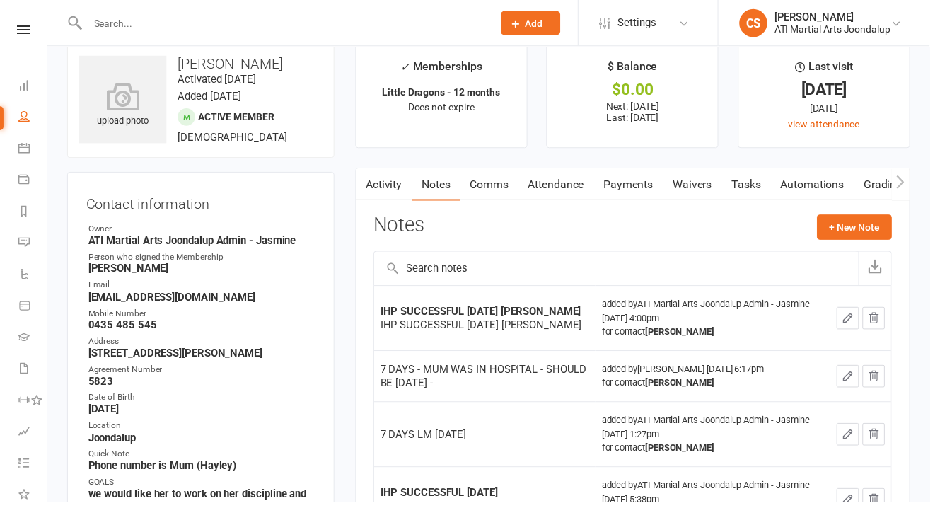
scroll to position [110, 0]
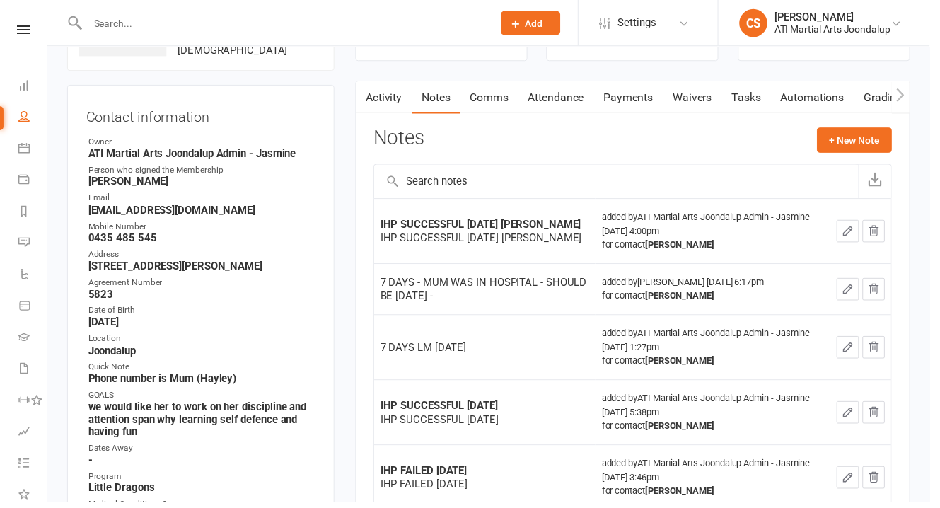
click at [550, 93] on link "Attendance" at bounding box center [562, 98] width 76 height 33
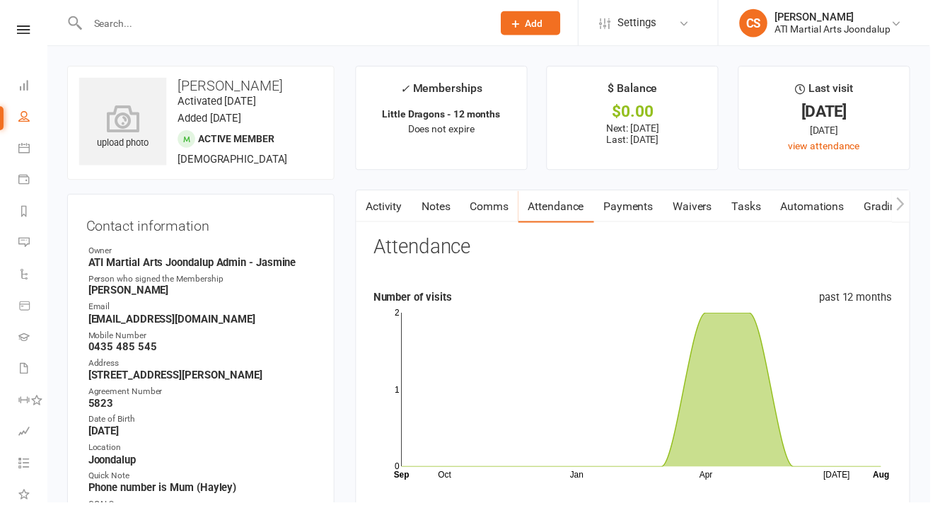
scroll to position [409, 0]
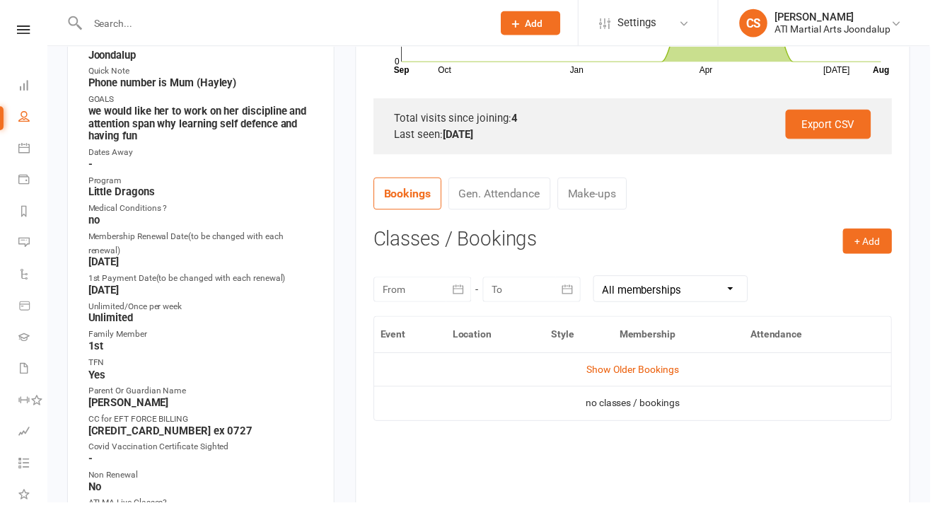
click at [484, 180] on link "Gen. Attendance" at bounding box center [504, 196] width 103 height 33
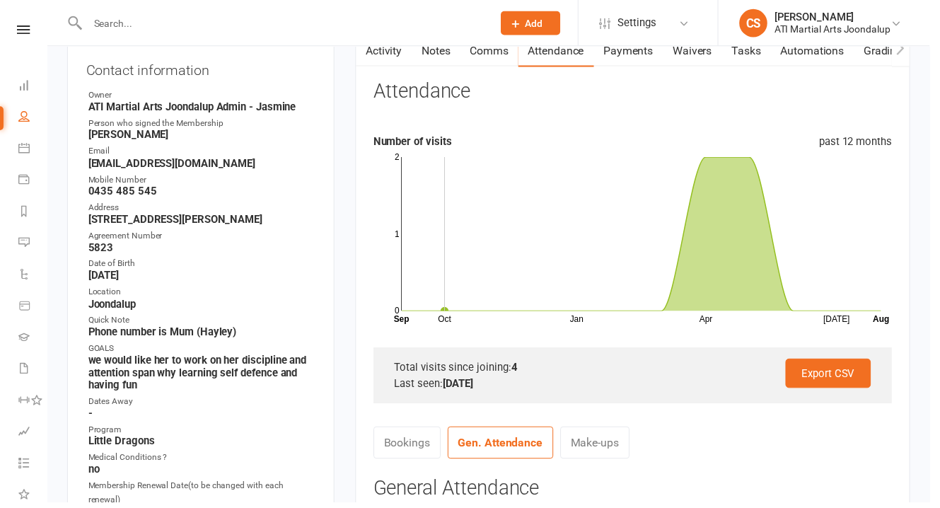
scroll to position [0, 0]
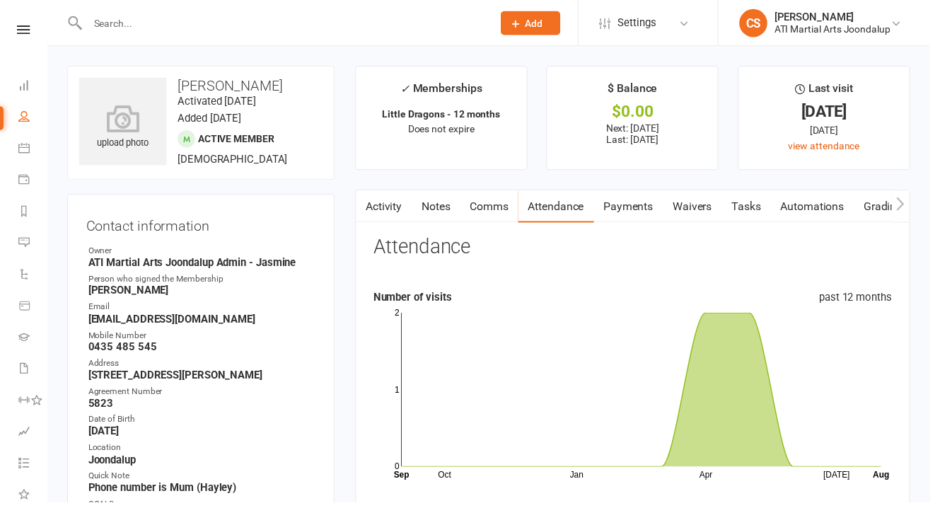
click at [443, 192] on link "Notes" at bounding box center [441, 208] width 49 height 33
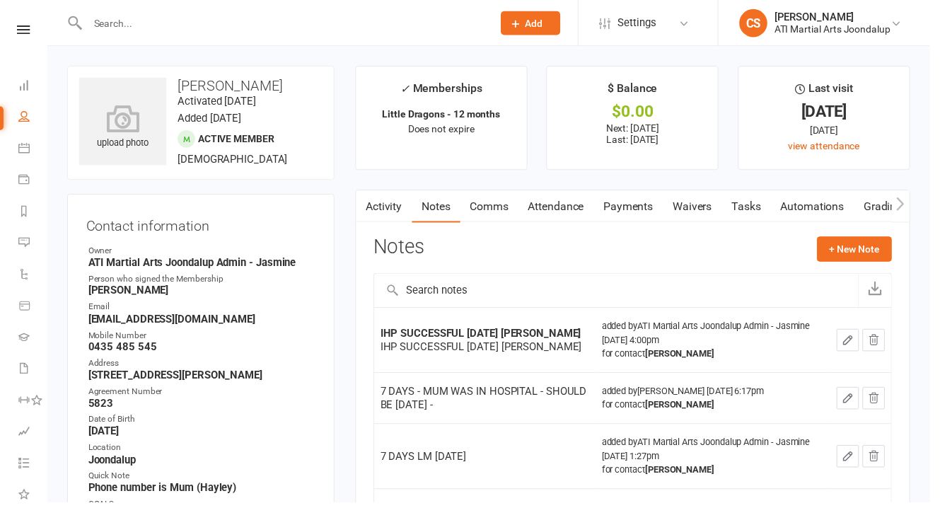
click at [272, 19] on input "text" at bounding box center [286, 23] width 404 height 20
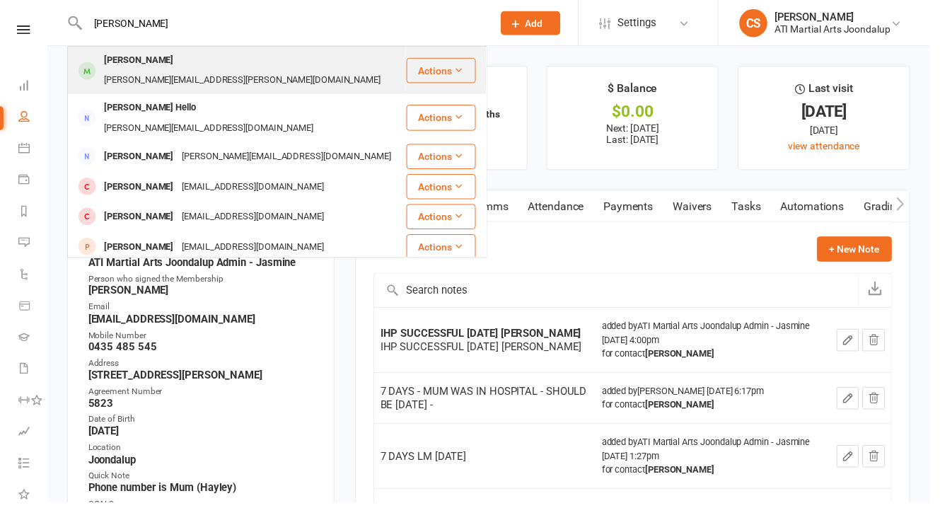
type input "[PERSON_NAME]"
click at [250, 71] on div "[PERSON_NAME][EMAIL_ADDRESS][PERSON_NAME][DOMAIN_NAME]" at bounding box center [245, 81] width 288 height 21
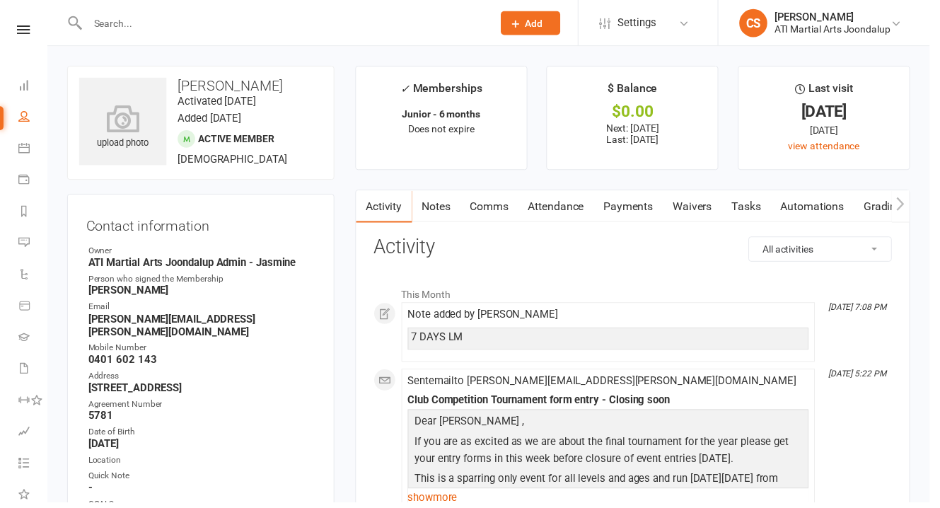
click at [235, 16] on input "text" at bounding box center [286, 23] width 404 height 20
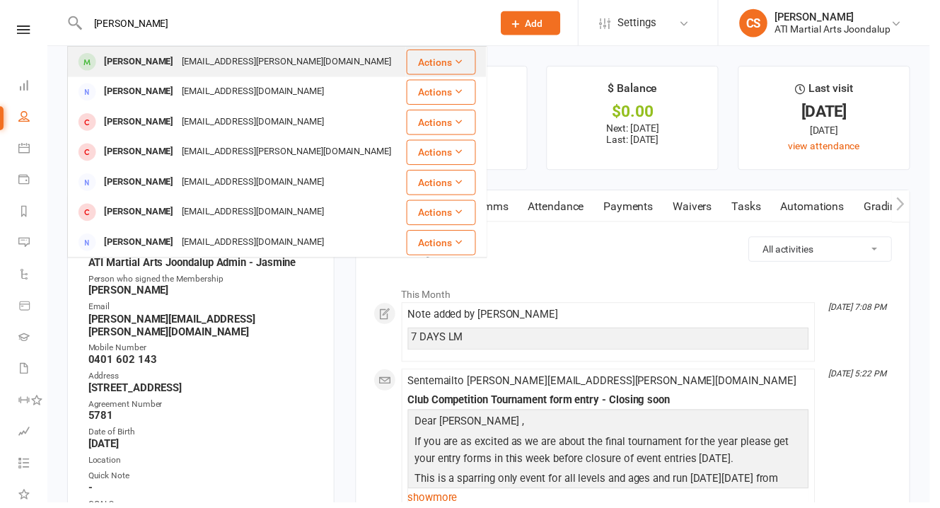
type input "[PERSON_NAME]"
click at [180, 54] on div "[EMAIL_ADDRESS][PERSON_NAME][DOMAIN_NAME]" at bounding box center [290, 62] width 220 height 21
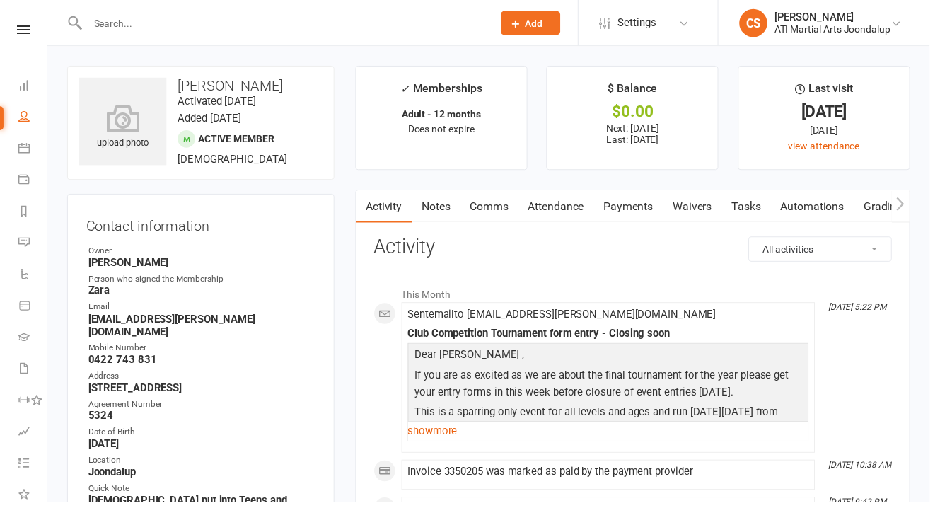
click at [444, 210] on link "Notes" at bounding box center [441, 208] width 49 height 33
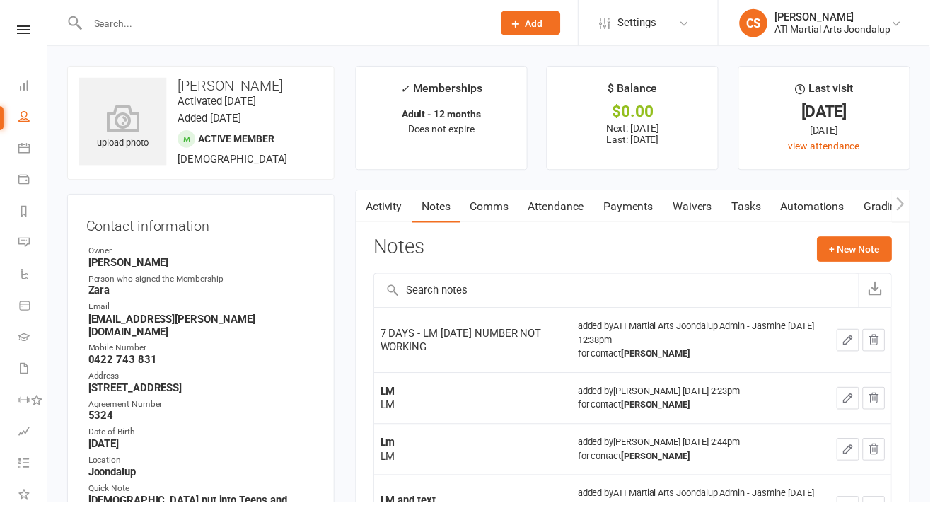
scroll to position [1, 0]
click at [129, 28] on input "text" at bounding box center [286, 23] width 404 height 20
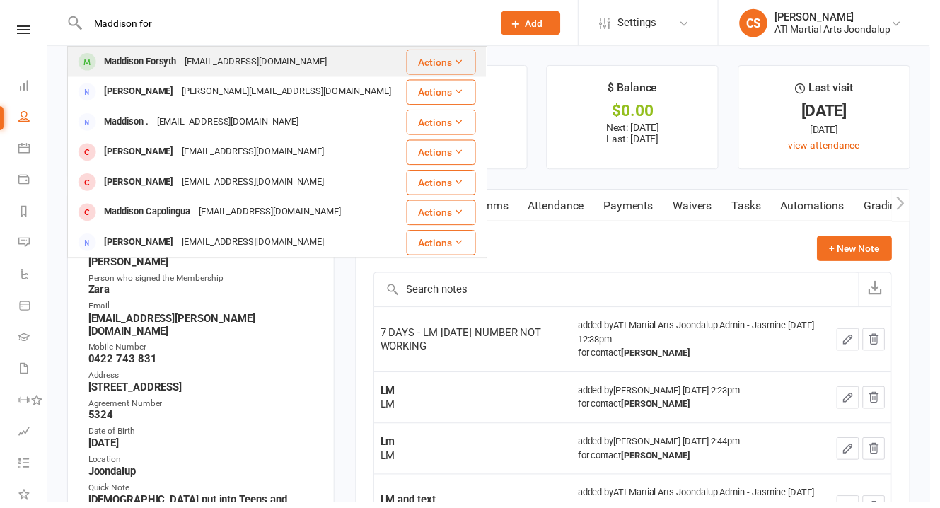
type input "Maddison for"
click at [183, 54] on div "[EMAIL_ADDRESS][DOMAIN_NAME]" at bounding box center [259, 62] width 152 height 21
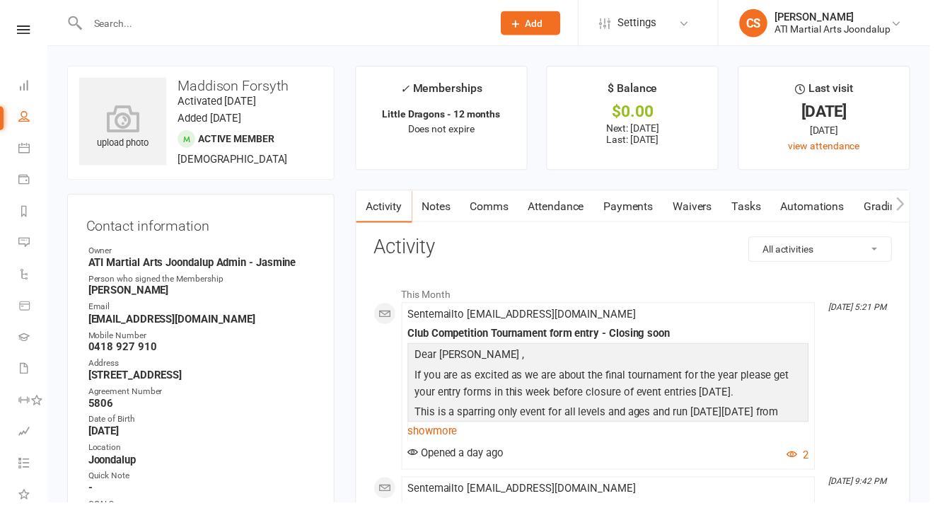
click at [426, 201] on link "Notes" at bounding box center [441, 208] width 49 height 33
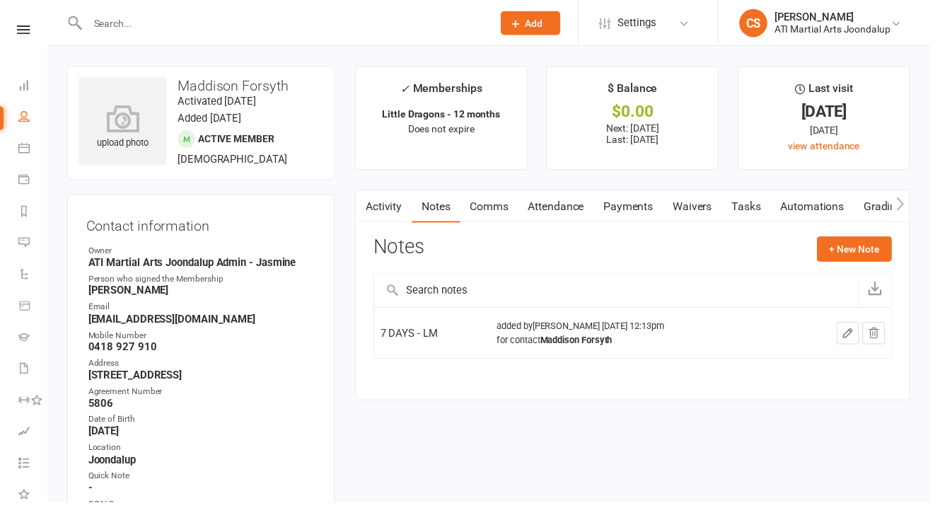
scroll to position [1, 0]
click at [158, 34] on div at bounding box center [278, 23] width 420 height 46
click at [161, 26] on input "text" at bounding box center [286, 23] width 404 height 20
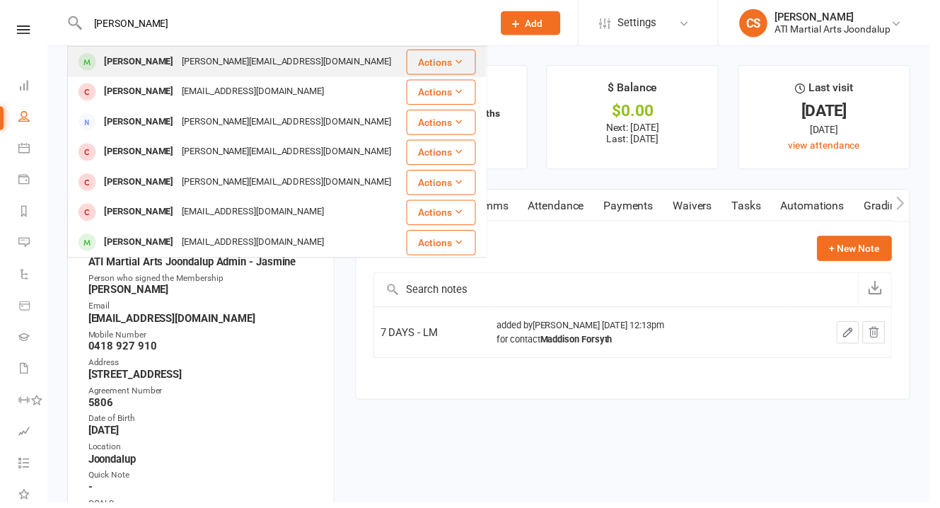
type input "[PERSON_NAME]"
click at [195, 71] on div "[PERSON_NAME][EMAIL_ADDRESS][DOMAIN_NAME]" at bounding box center [290, 62] width 220 height 21
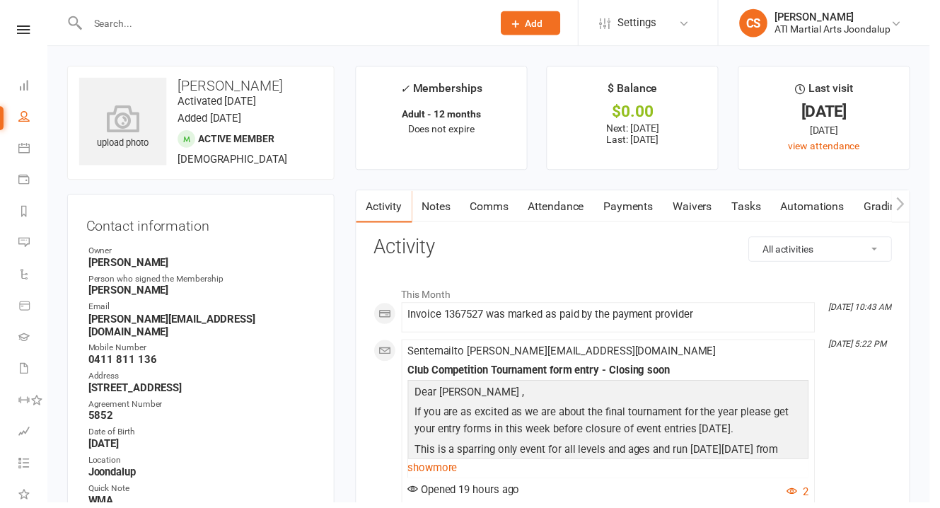
click at [444, 206] on link "Notes" at bounding box center [441, 208] width 49 height 33
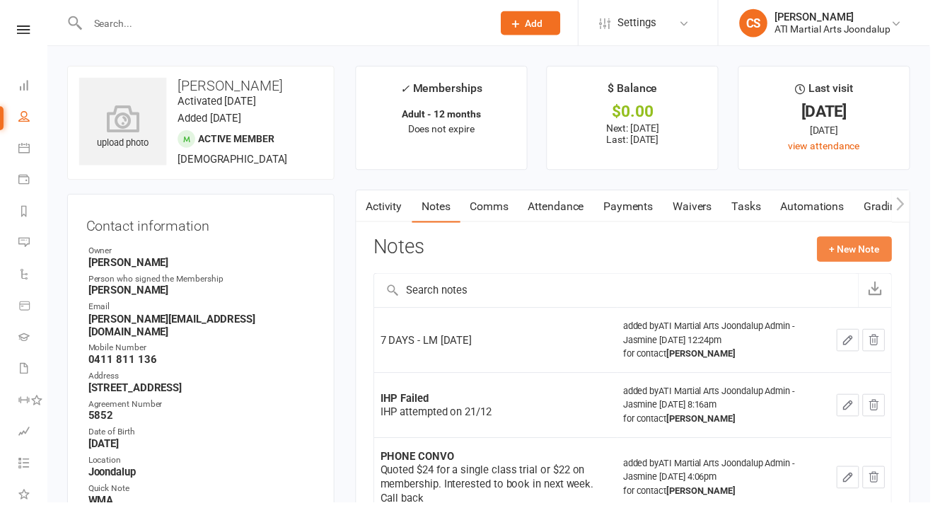
click at [892, 246] on button "+ New Note" at bounding box center [864, 251] width 76 height 25
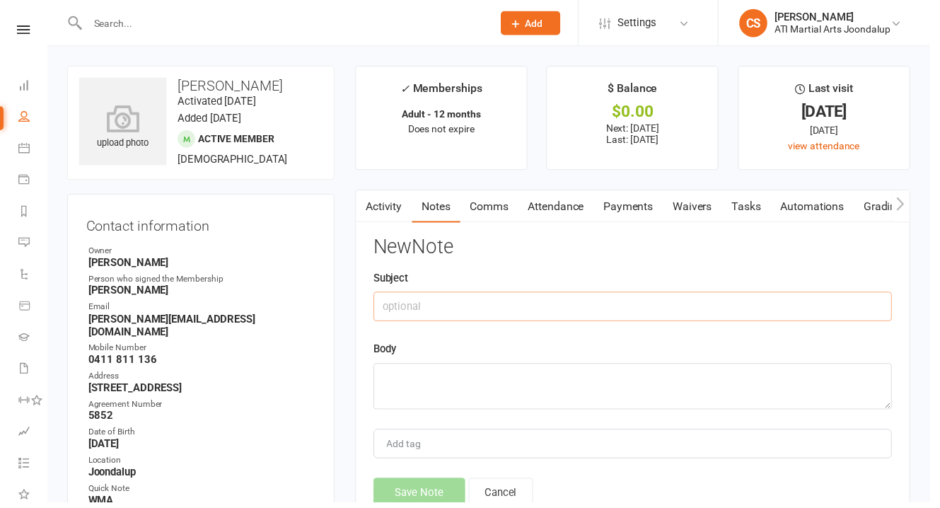
click at [467, 295] on input "text" at bounding box center [640, 310] width 524 height 30
type input "Returned Call"
click at [7, 50] on div "Clubworx" at bounding box center [23, 48] width 47 height 46
drag, startPoint x: 19, startPoint y: 78, endPoint x: 401, endPoint y: 231, distance: 411.7
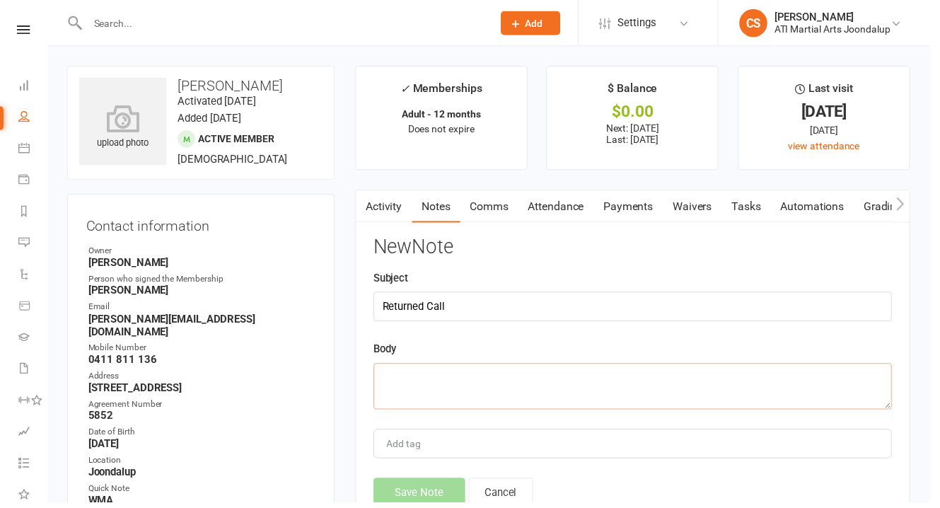
click at [475, 367] on textarea at bounding box center [640, 390] width 524 height 47
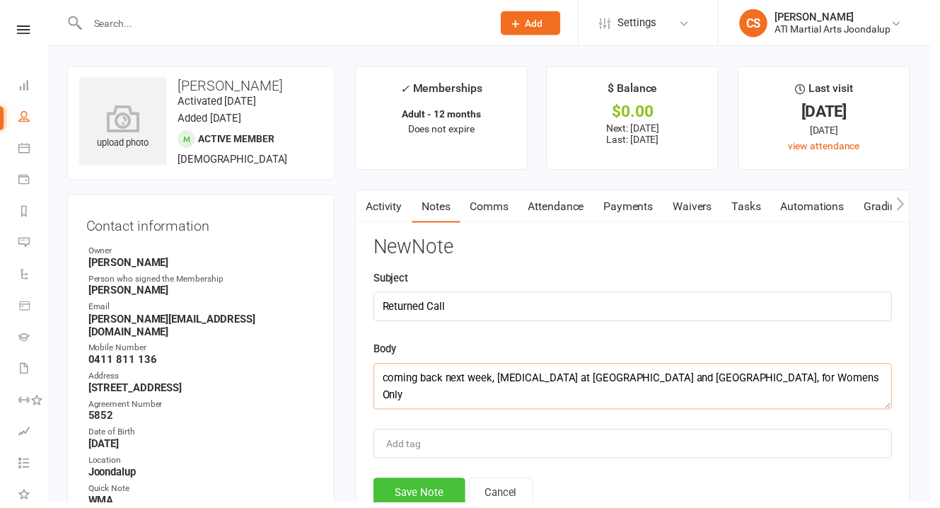
type textarea "coming back next week, [MEDICAL_DATA] at [GEOGRAPHIC_DATA] and [GEOGRAPHIC_DATA…"
click at [427, 483] on button "Save Note" at bounding box center [424, 498] width 93 height 30
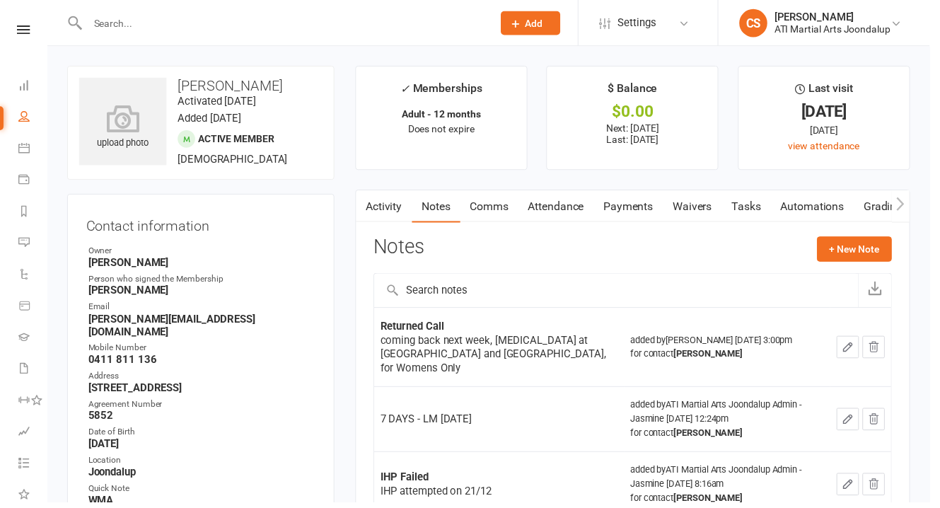
click at [120, 31] on input "text" at bounding box center [286, 23] width 404 height 20
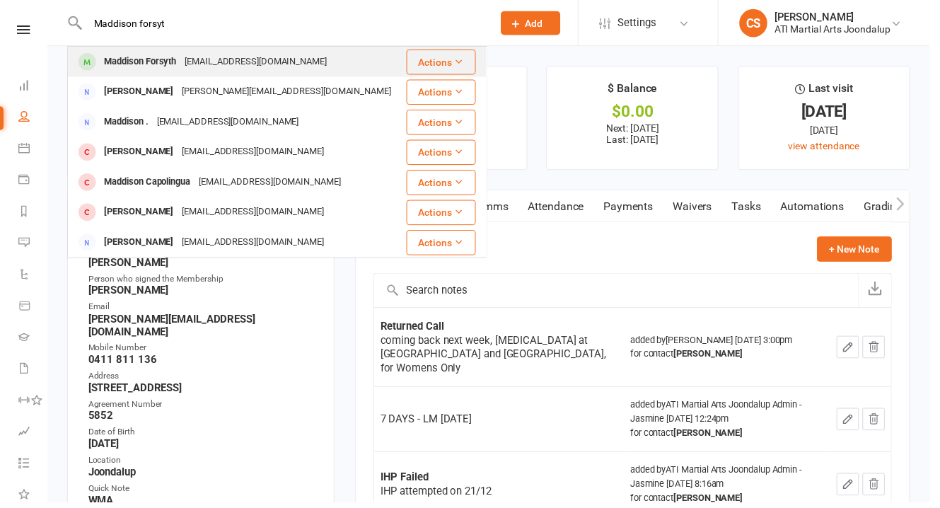
type input "Maddison forsyt"
click at [130, 66] on div "Maddison Forsyth" at bounding box center [141, 62] width 81 height 21
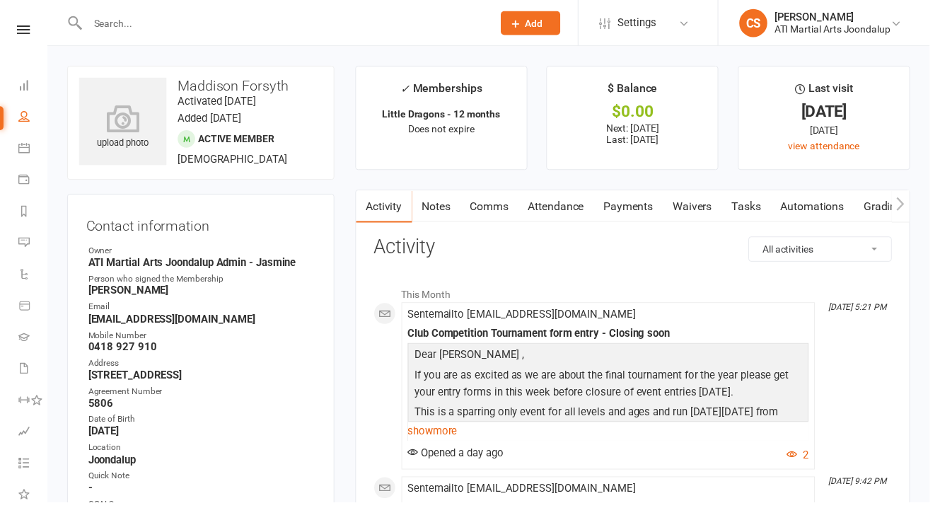
click at [443, 198] on link "Notes" at bounding box center [441, 208] width 49 height 33
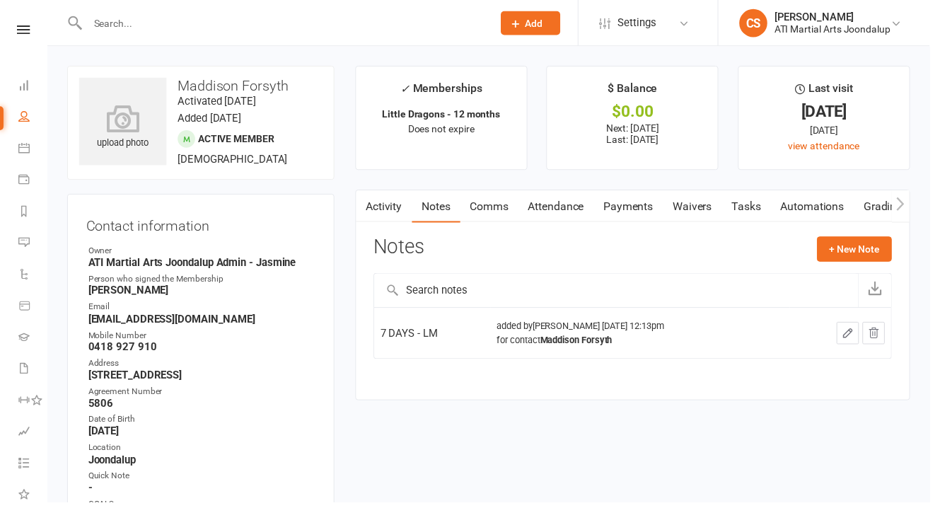
click at [192, 28] on input "text" at bounding box center [286, 23] width 404 height 20
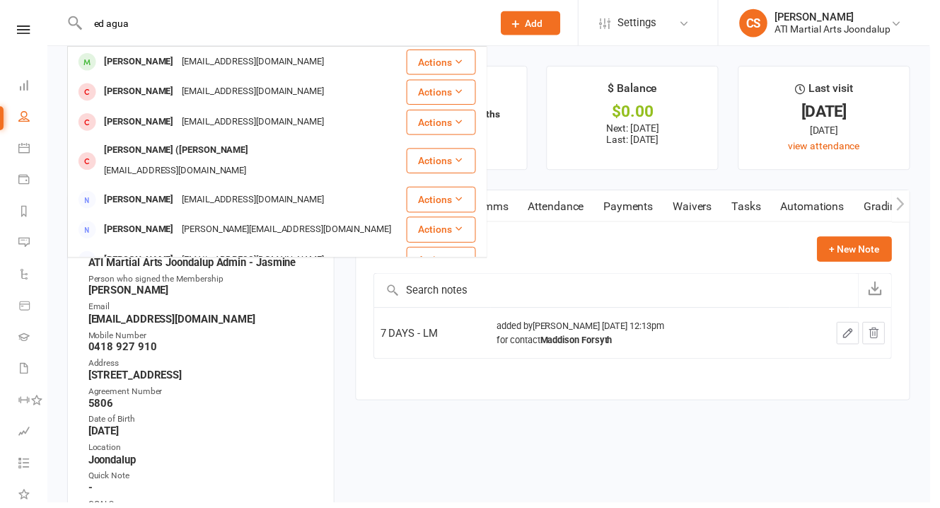
type input "ed agua"
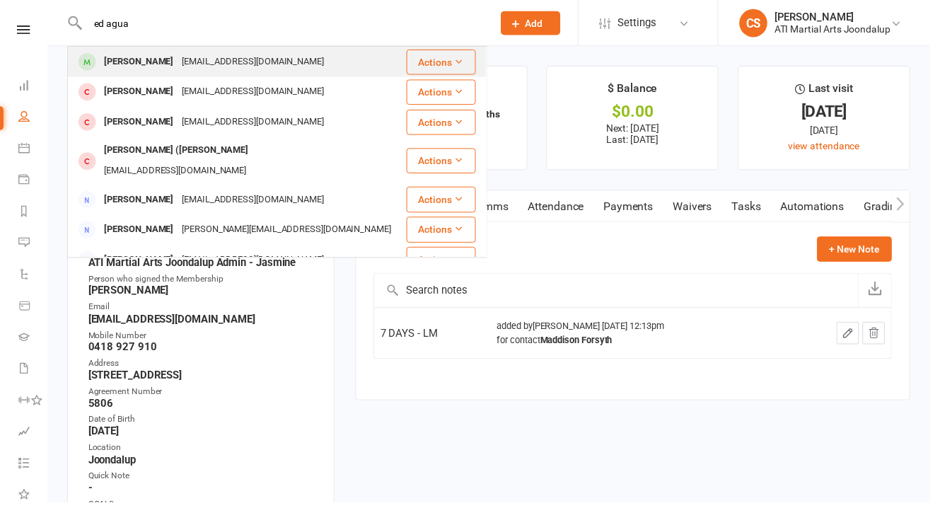
drag, startPoint x: 189, startPoint y: 25, endPoint x: 178, endPoint y: 59, distance: 35.6
click at [180, 59] on div "[EMAIL_ADDRESS][DOMAIN_NAME]" at bounding box center [256, 62] width 152 height 21
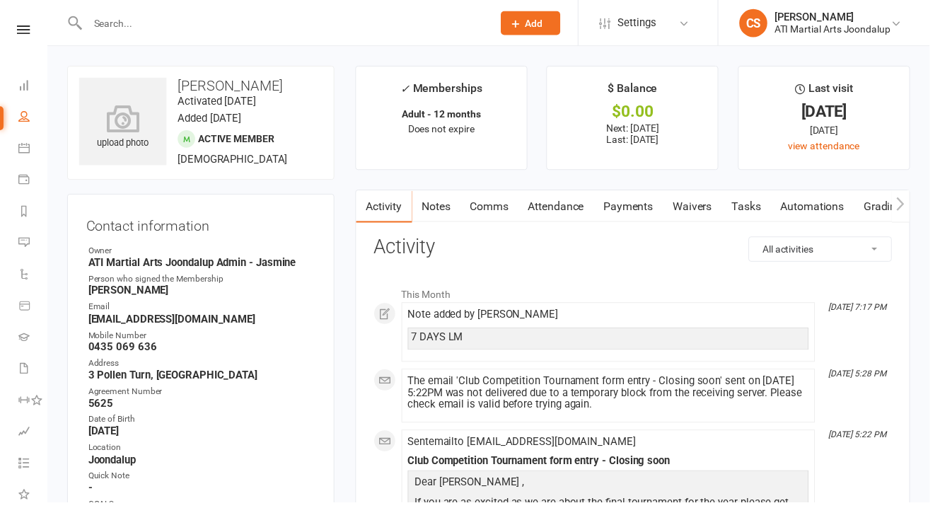
click at [438, 198] on link "Notes" at bounding box center [441, 208] width 49 height 33
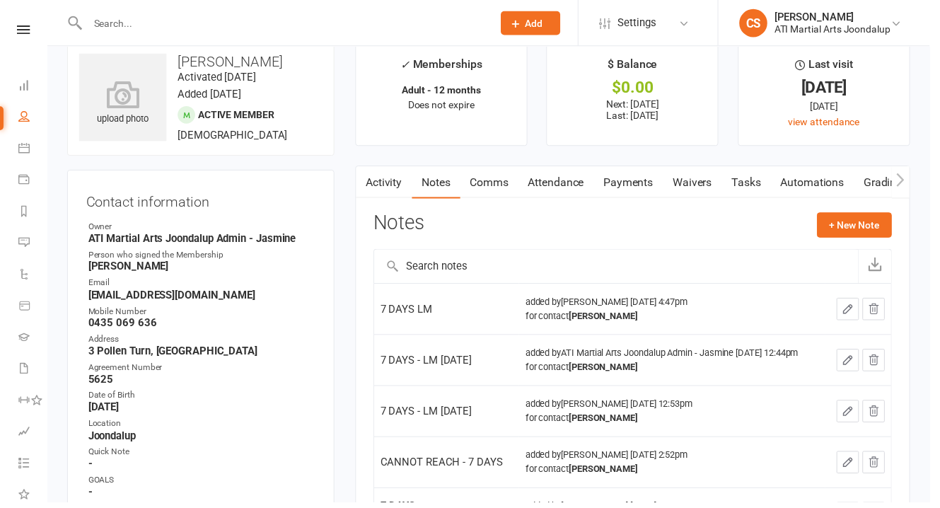
scroll to position [59, 0]
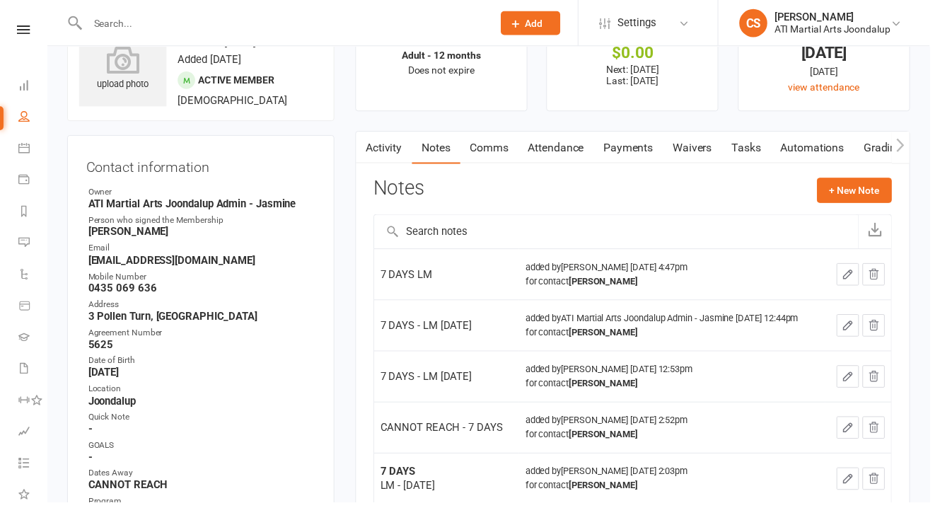
click at [190, 28] on input "text" at bounding box center [286, 23] width 404 height 20
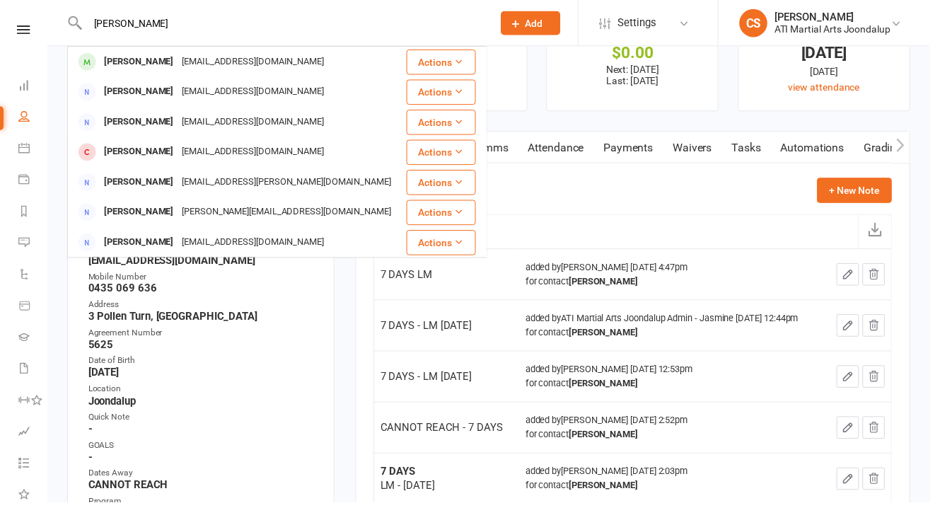
type input "[PERSON_NAME]"
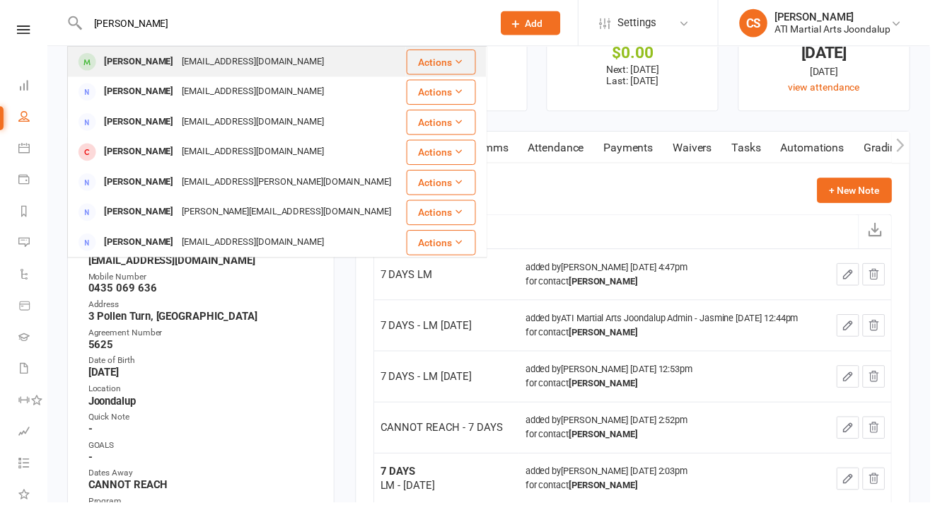
drag, startPoint x: 190, startPoint y: 28, endPoint x: 190, endPoint y: 64, distance: 36.1
click at [190, 64] on div "[EMAIL_ADDRESS][DOMAIN_NAME]" at bounding box center [256, 62] width 152 height 21
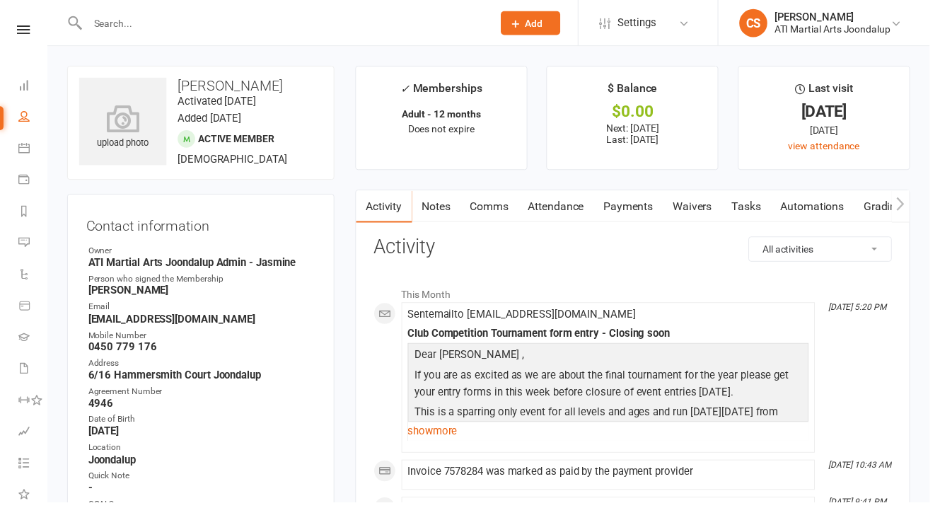
click at [449, 200] on link "Notes" at bounding box center [441, 208] width 49 height 33
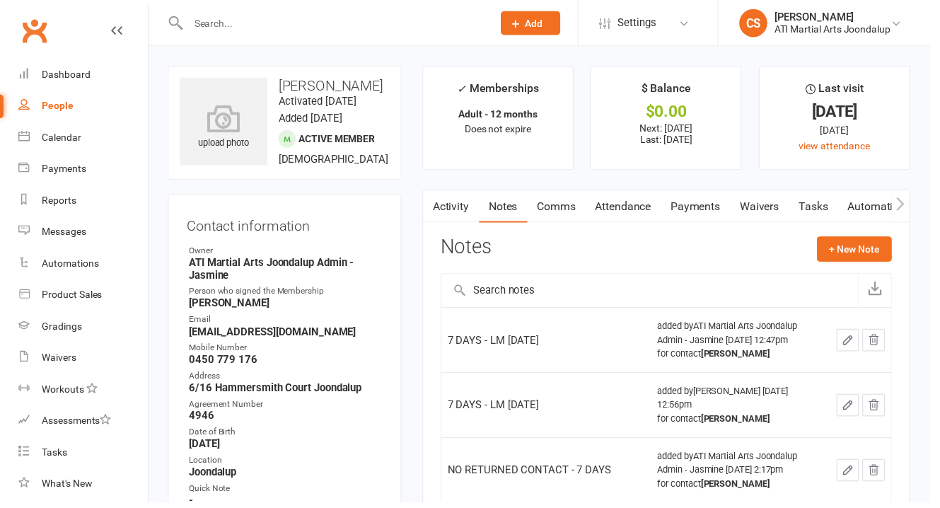
scroll to position [1, 0]
click at [311, 25] on input "text" at bounding box center [337, 23] width 302 height 20
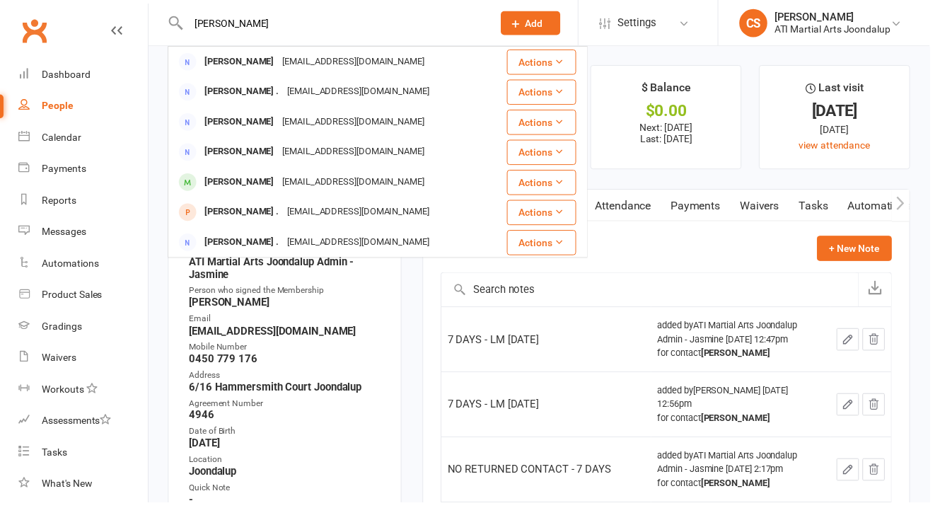
type input "[PERSON_NAME]"
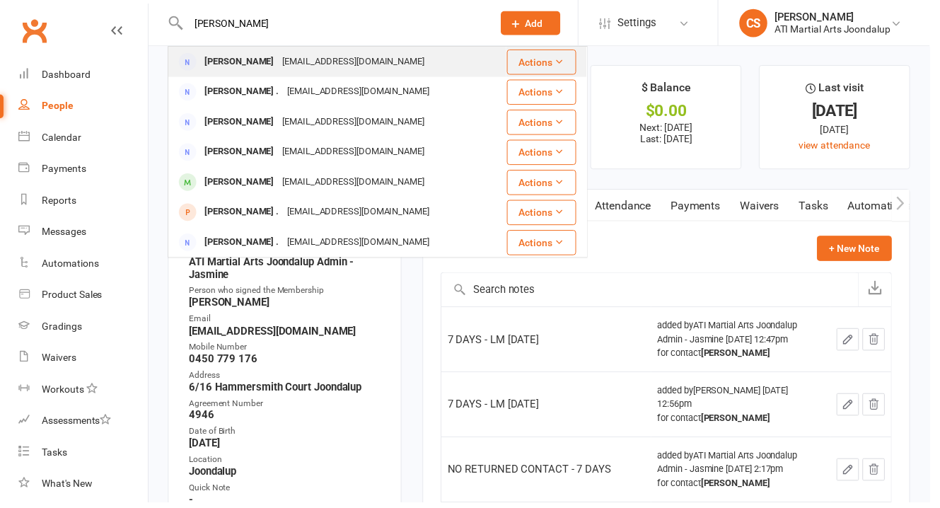
drag, startPoint x: 311, startPoint y: 25, endPoint x: 280, endPoint y: 64, distance: 49.8
click at [282, 64] on div "[EMAIL_ADDRESS][DOMAIN_NAME]" at bounding box center [358, 62] width 152 height 21
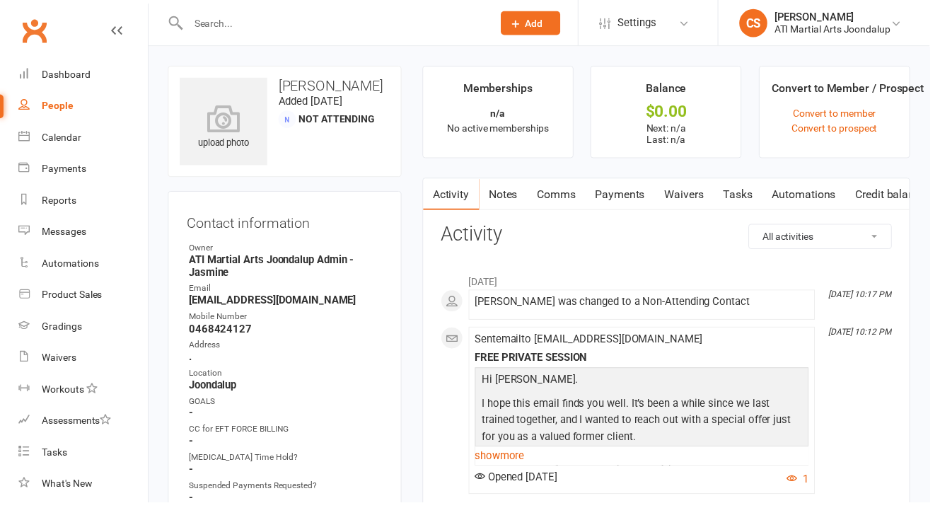
click at [492, 192] on link "Notes" at bounding box center [509, 196] width 49 height 33
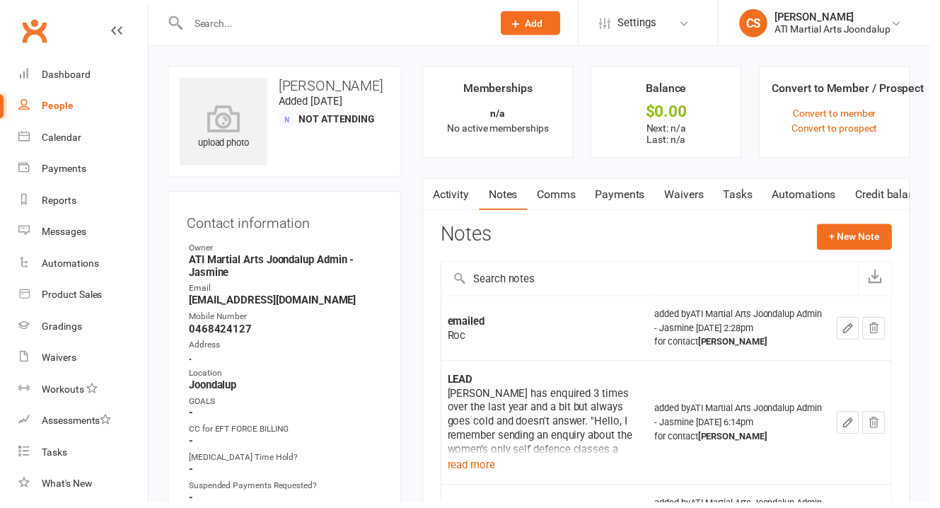
scroll to position [1, 0]
click at [255, 30] on input "text" at bounding box center [337, 23] width 302 height 20
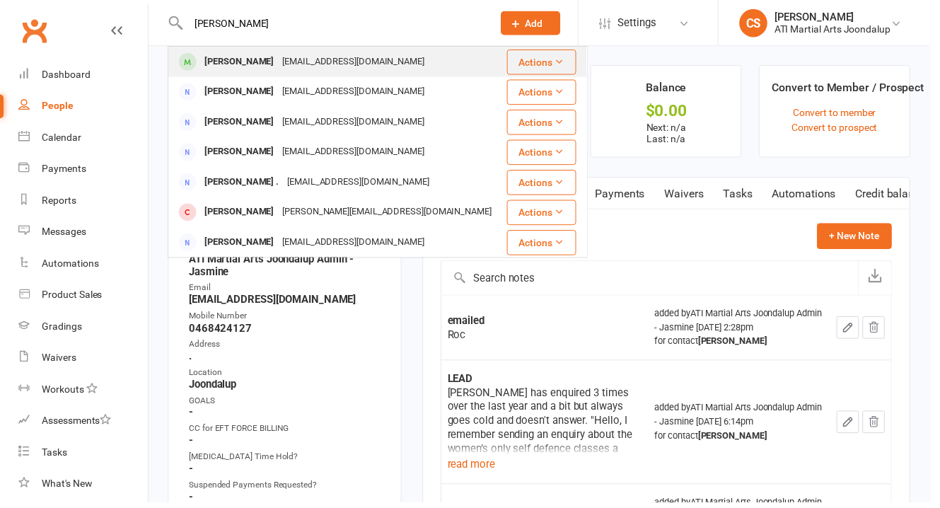
type input "[PERSON_NAME]"
click at [272, 87] on div "[PERSON_NAME]" at bounding box center [242, 93] width 79 height 21
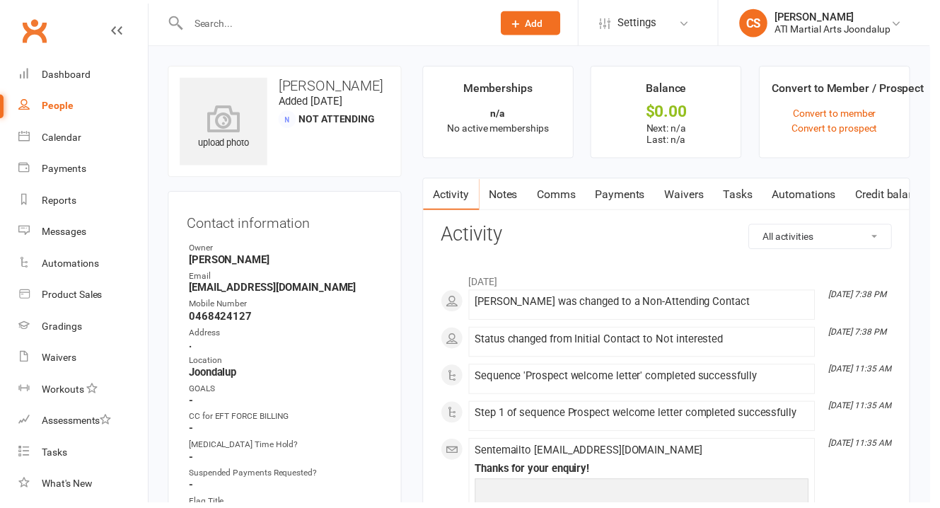
click at [515, 191] on link "Notes" at bounding box center [509, 196] width 49 height 33
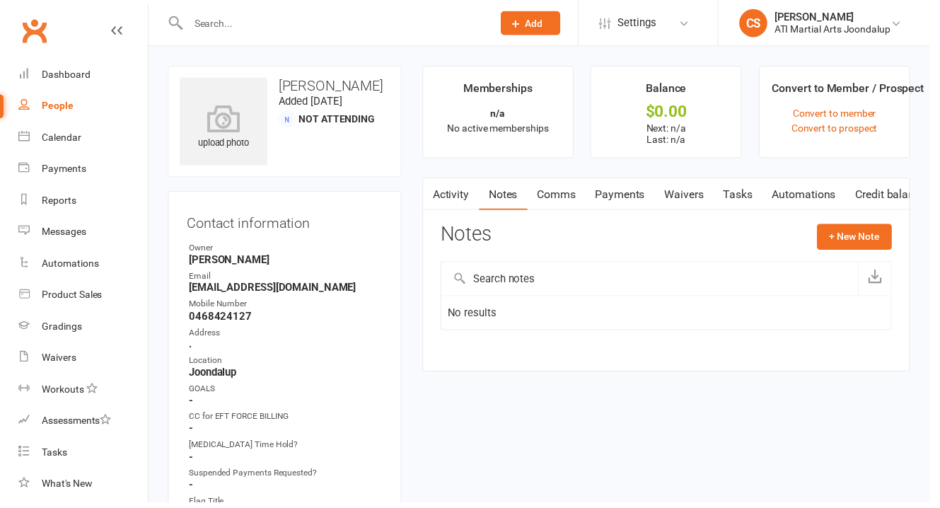
click at [461, 190] on link "Activity" at bounding box center [456, 196] width 57 height 33
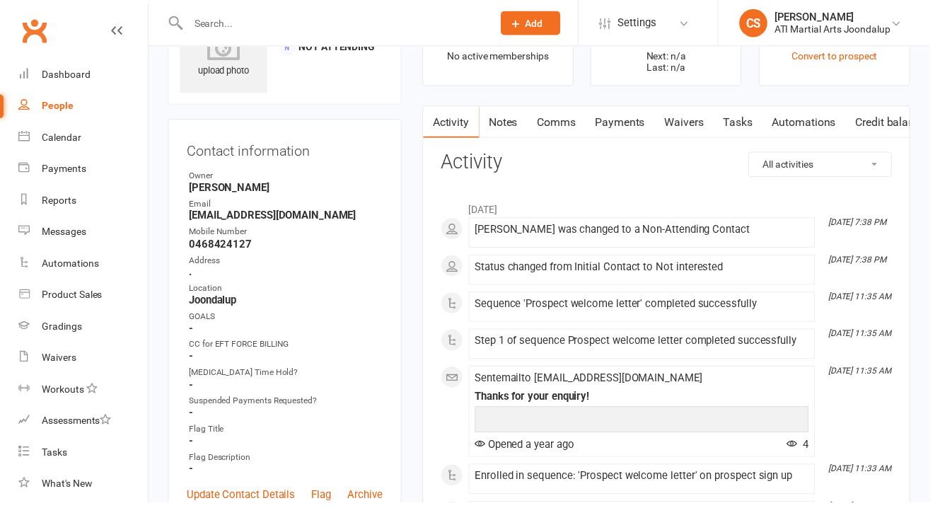
scroll to position [173, 0]
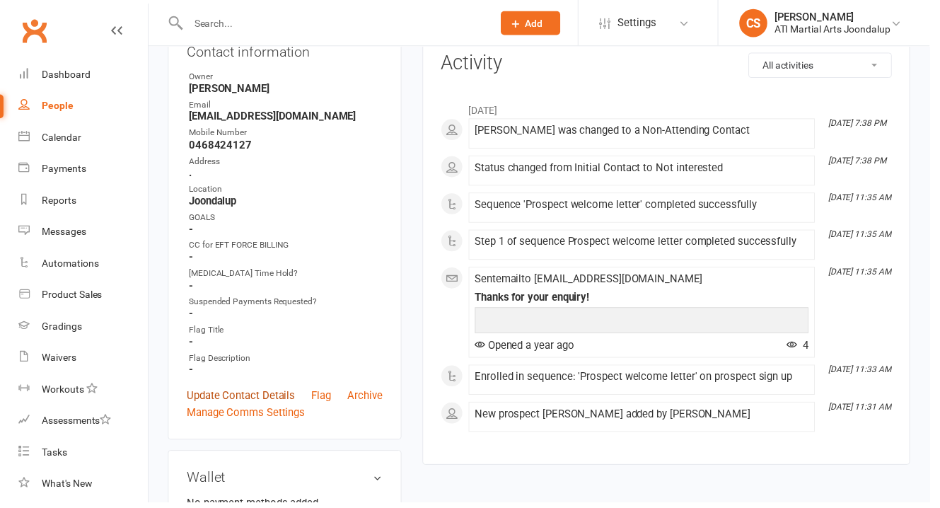
click at [237, 391] on link "Update Contact Details" at bounding box center [244, 399] width 110 height 17
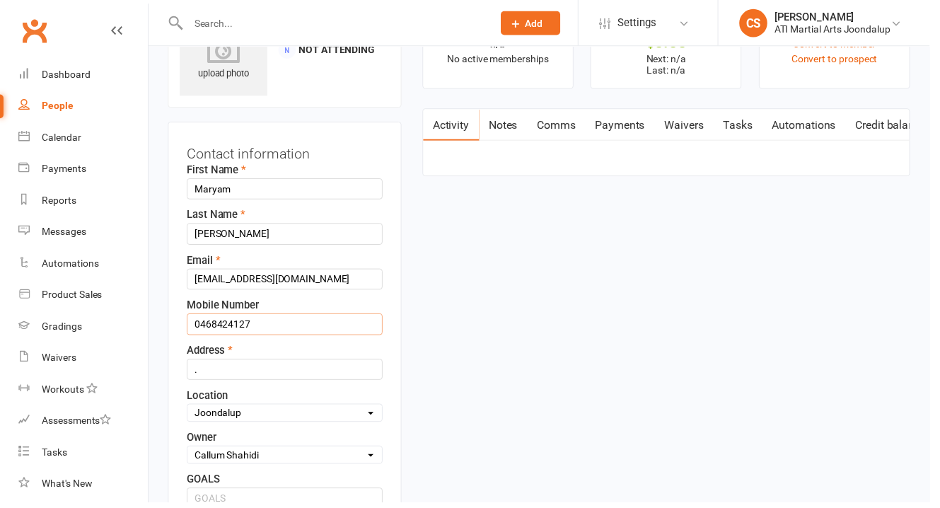
click at [215, 317] on input "0468424127" at bounding box center [288, 327] width 198 height 21
click at [232, 317] on input "0468 424127" at bounding box center [288, 327] width 198 height 21
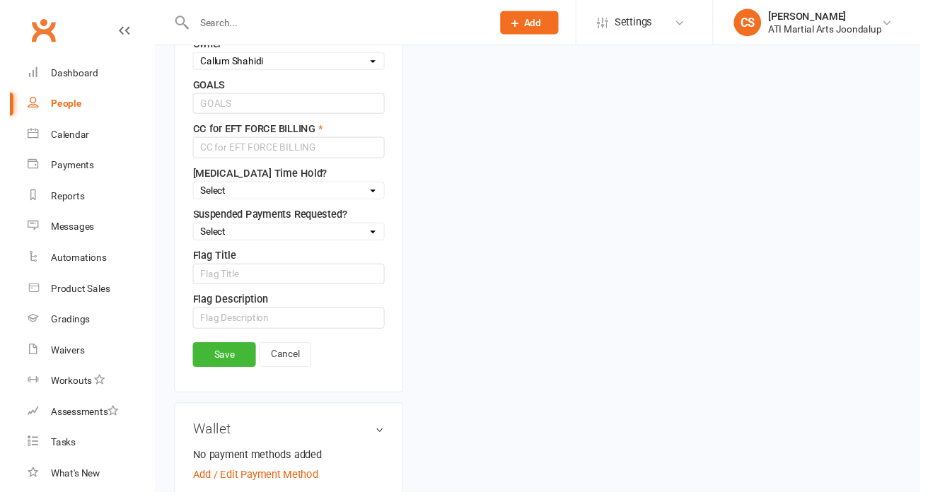
scroll to position [639, 0]
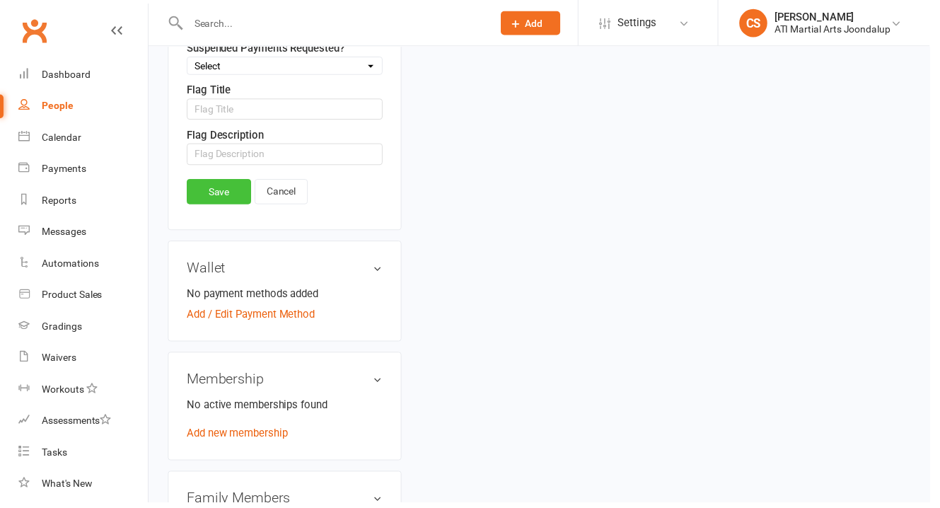
type input "0468 424 127"
click at [206, 181] on link "Save" at bounding box center [221, 193] width 65 height 25
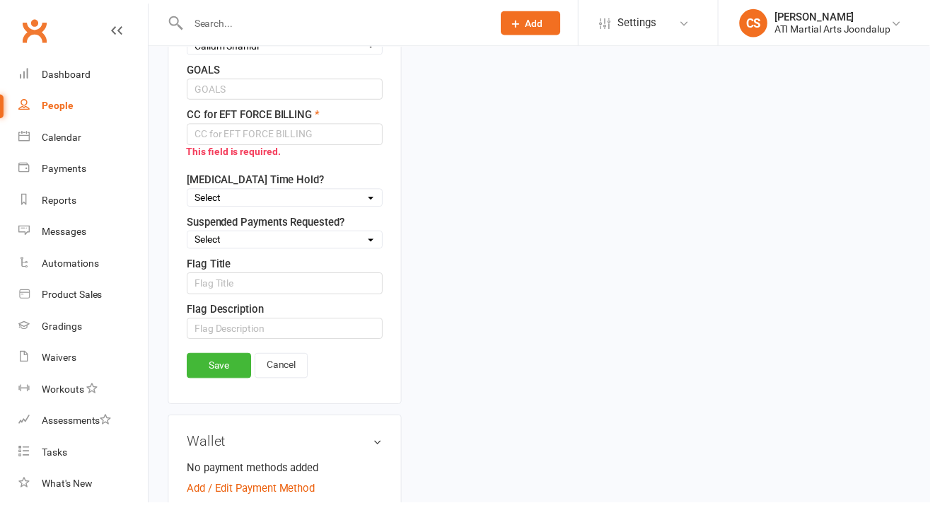
scroll to position [253, 0]
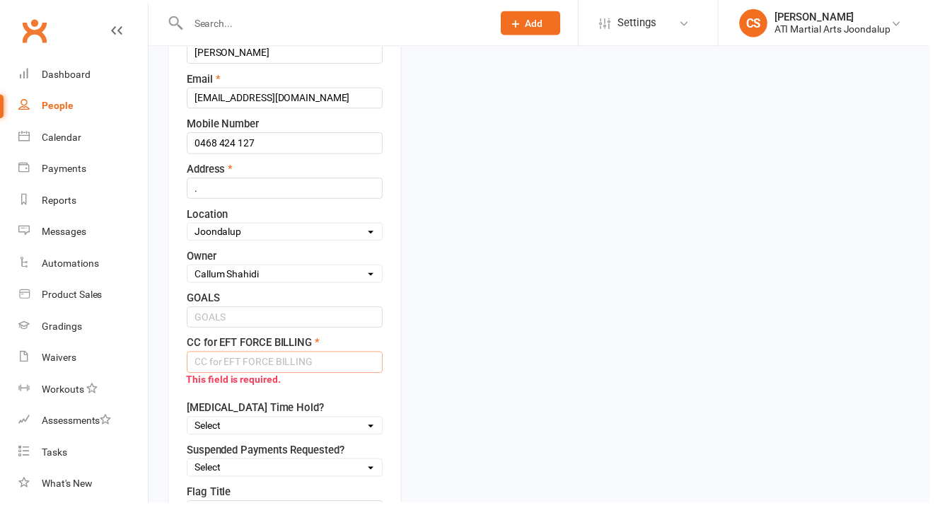
click at [247, 355] on input "text" at bounding box center [288, 365] width 198 height 21
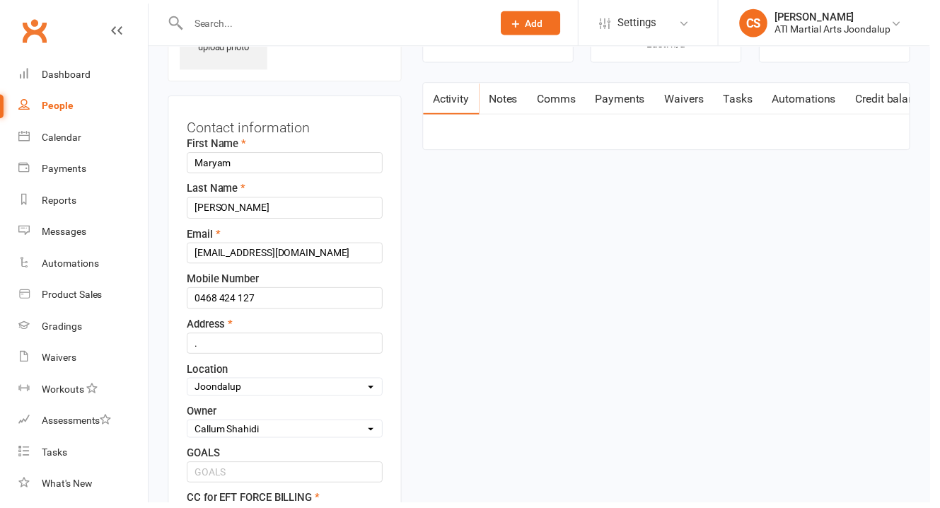
scroll to position [483, 0]
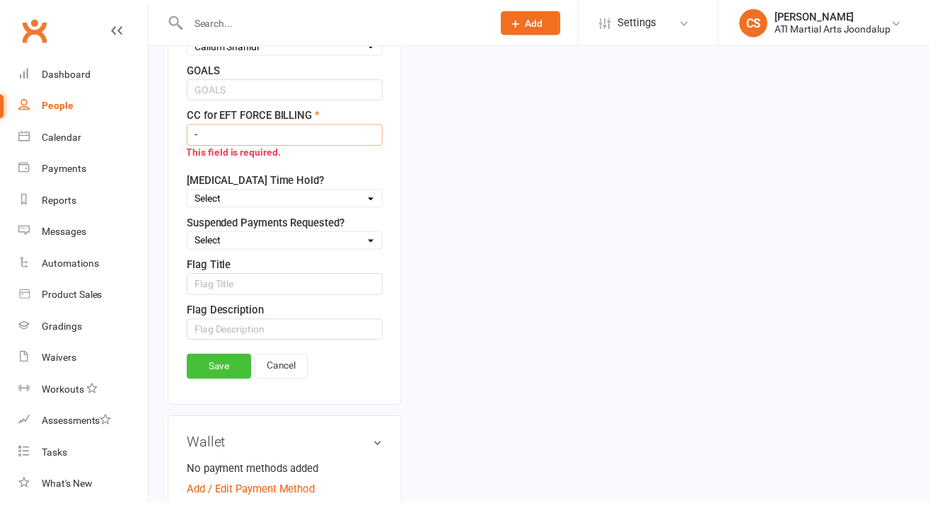
type input "-"
click at [199, 357] on link "Save" at bounding box center [221, 369] width 65 height 25
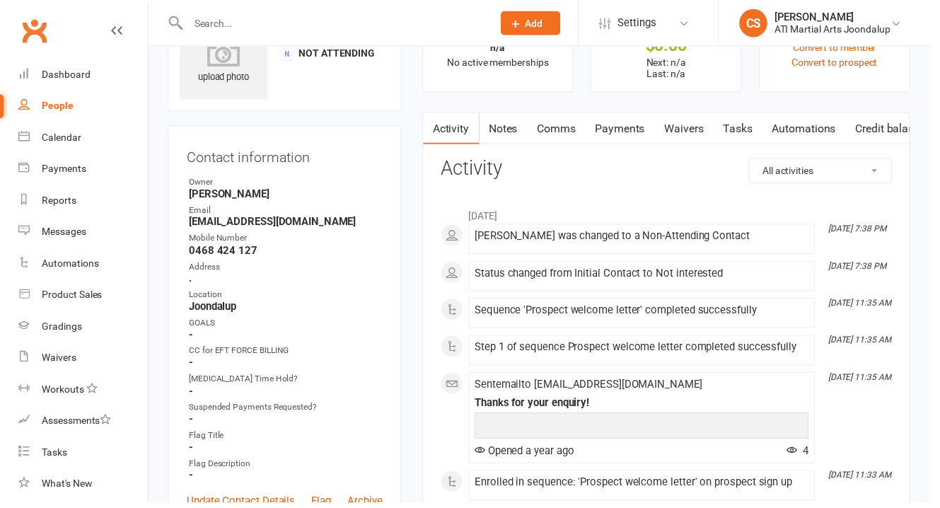
scroll to position [66, 0]
click at [509, 123] on link "Notes" at bounding box center [509, 131] width 49 height 33
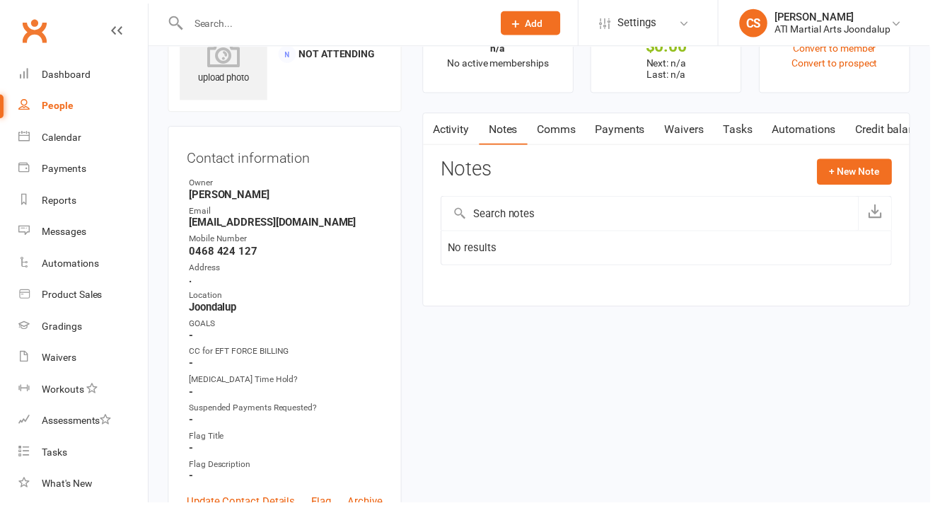
click at [466, 122] on link "Activity" at bounding box center [456, 131] width 57 height 33
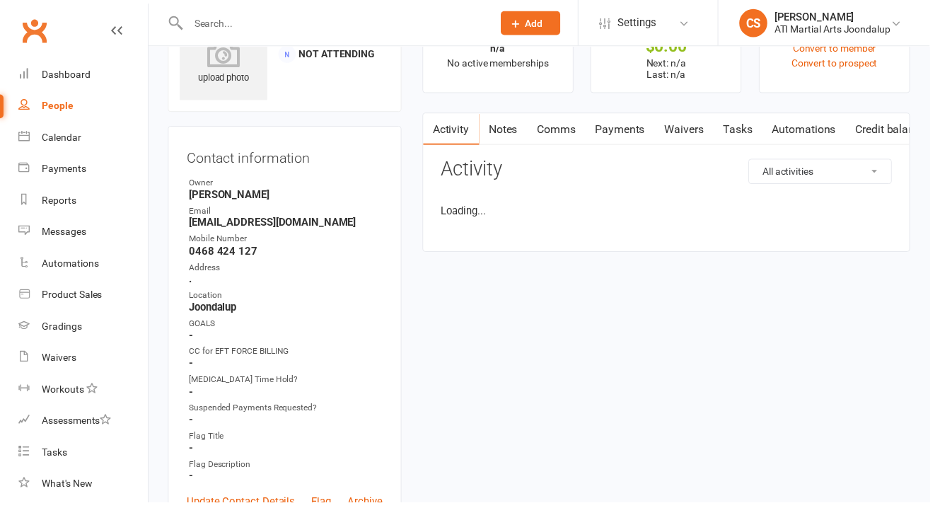
click at [509, 126] on link "Notes" at bounding box center [509, 131] width 49 height 33
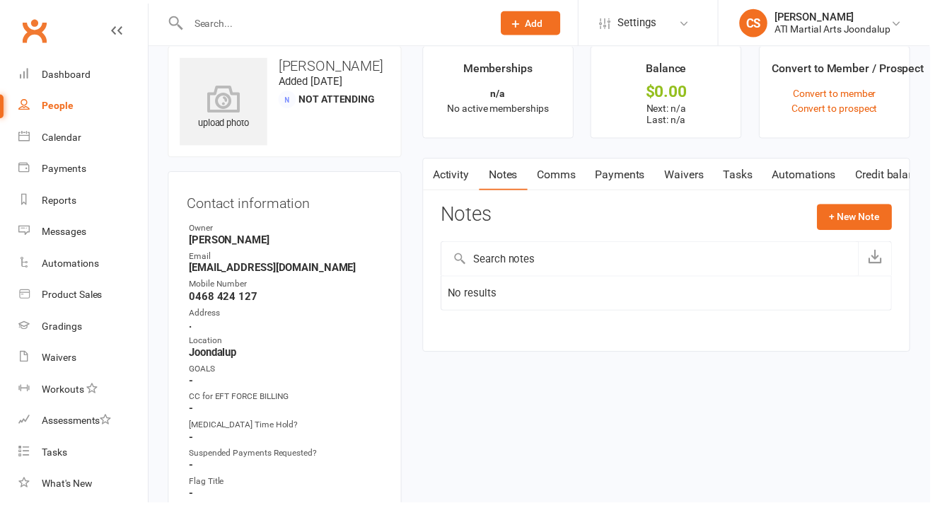
scroll to position [117, 0]
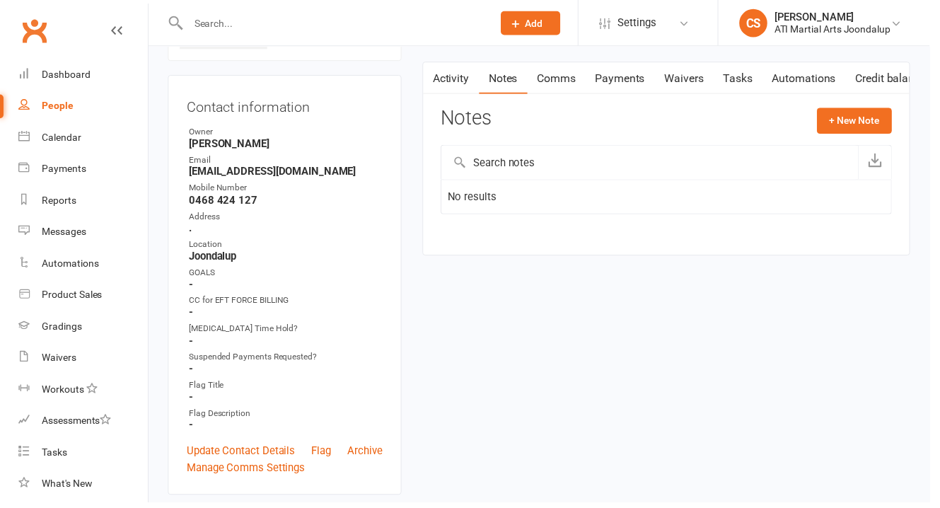
click at [463, 63] on link "Activity" at bounding box center [456, 79] width 57 height 33
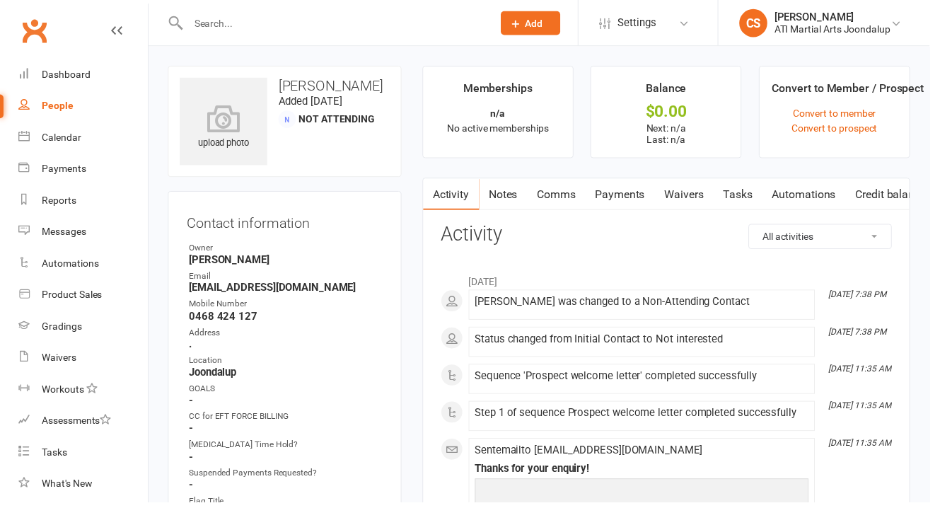
click at [492, 190] on link "Notes" at bounding box center [509, 196] width 49 height 33
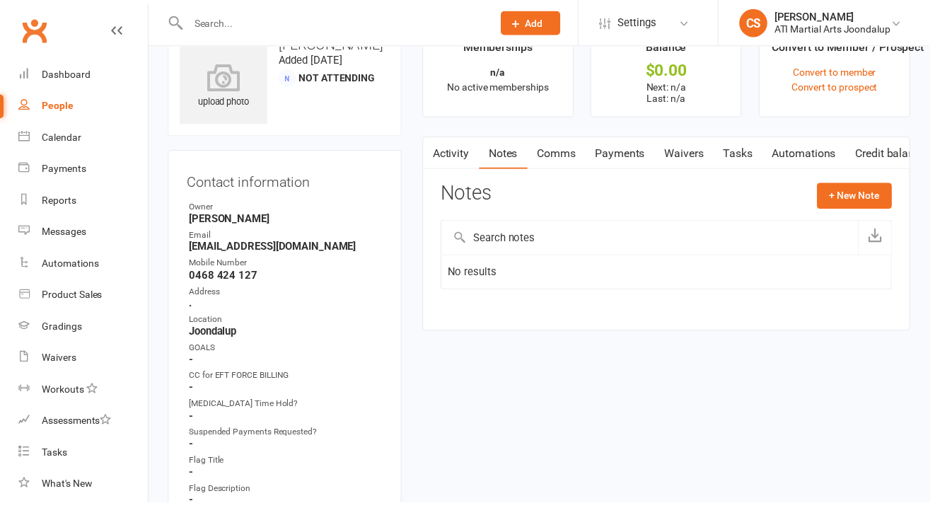
scroll to position [122, 0]
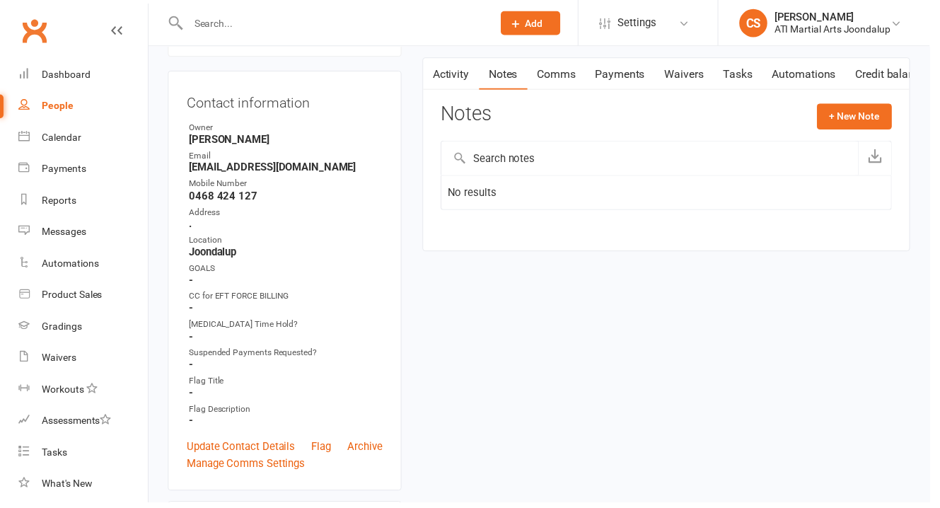
click at [613, 69] on link "Payments" at bounding box center [627, 75] width 70 height 33
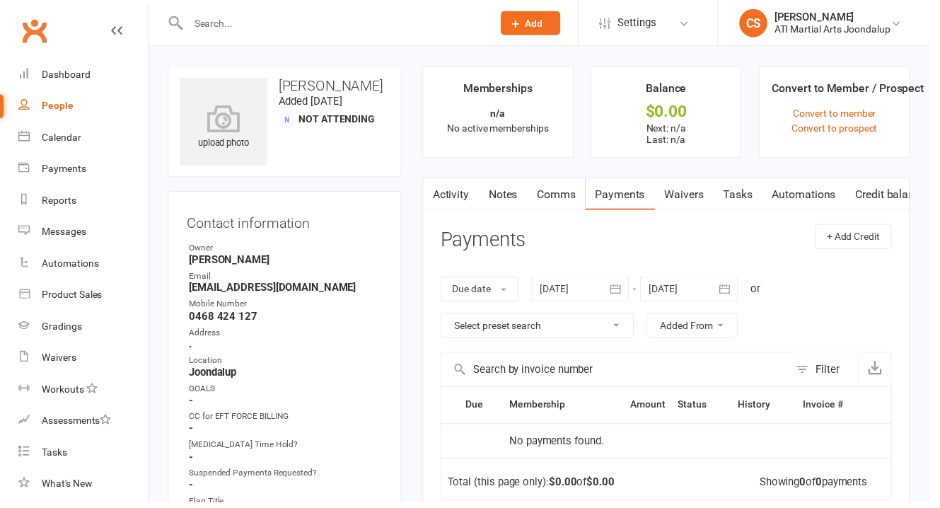
click at [250, 21] on input "text" at bounding box center [337, 23] width 302 height 20
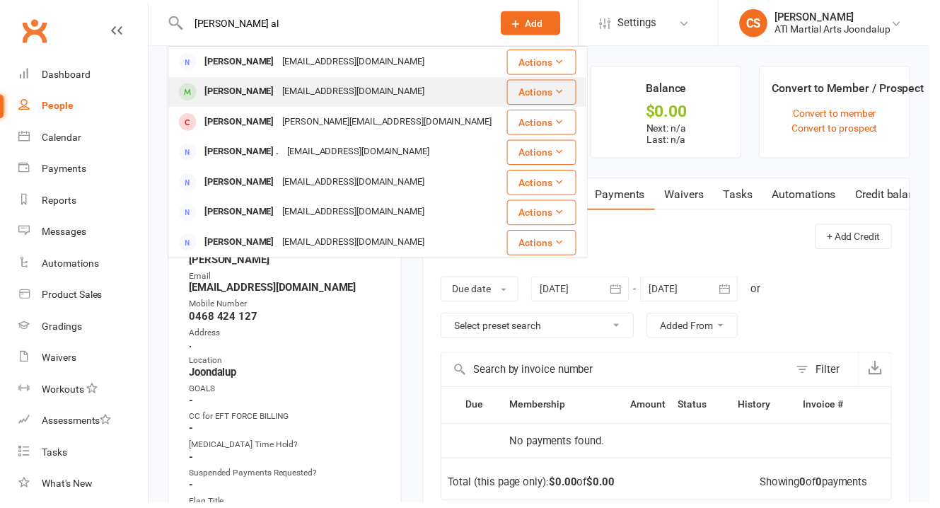
type input "[PERSON_NAME] al"
click at [247, 87] on div "[PERSON_NAME]" at bounding box center [242, 93] width 79 height 21
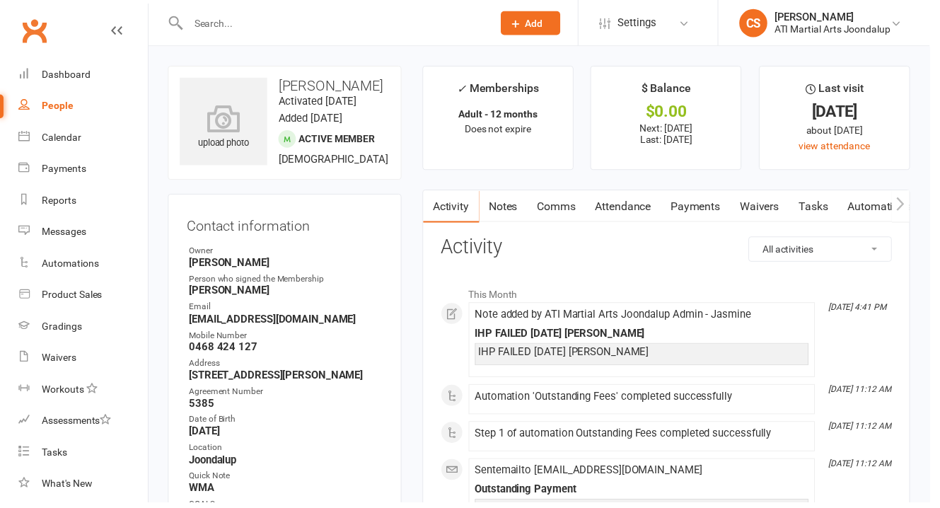
click at [494, 212] on link "Notes" at bounding box center [509, 208] width 49 height 33
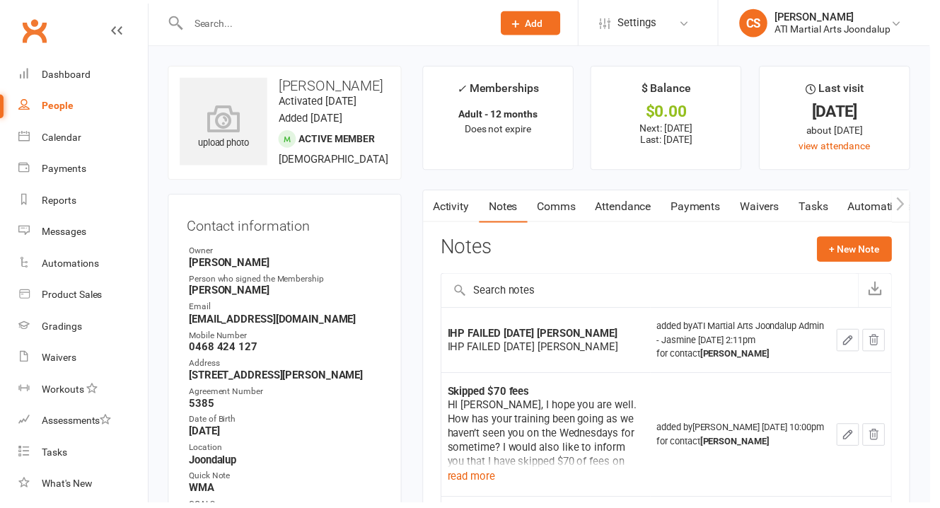
click at [680, 207] on link "Payments" at bounding box center [703, 208] width 70 height 33
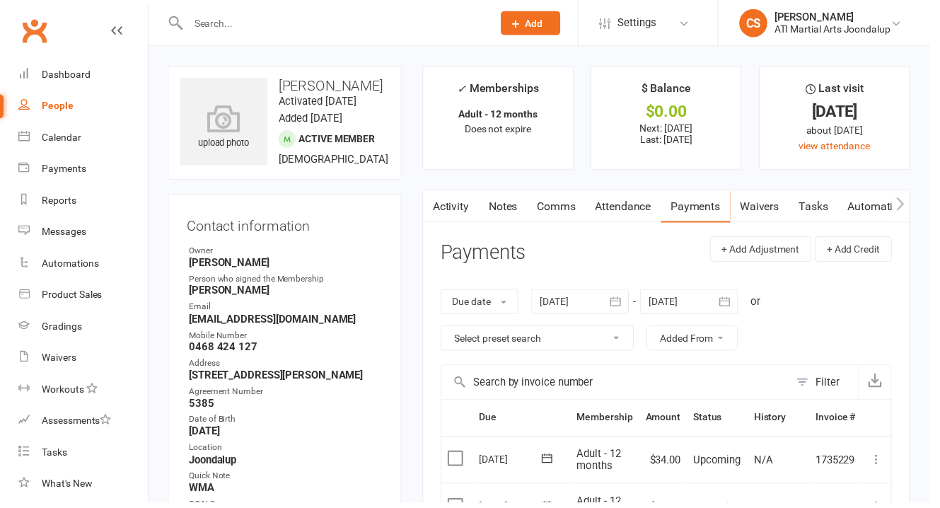
click at [495, 200] on link "Notes" at bounding box center [509, 208] width 49 height 33
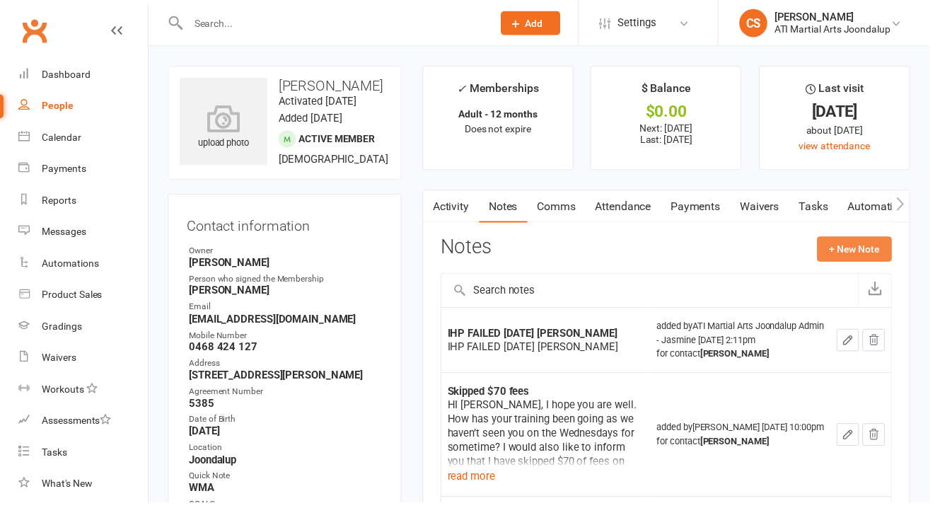
click at [864, 240] on button "+ New Note" at bounding box center [864, 251] width 76 height 25
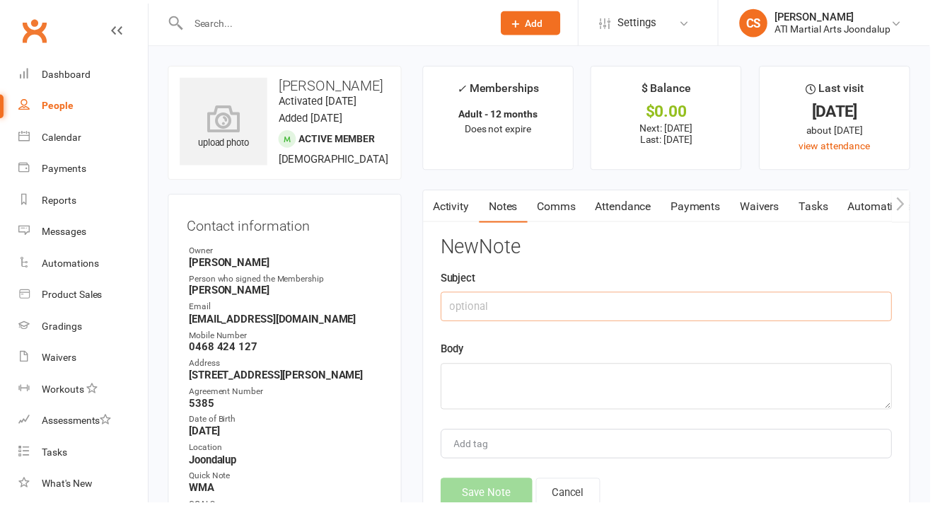
click at [518, 295] on input "text" at bounding box center [674, 310] width 456 height 30
type input "Got in contact"
type textarea "S"
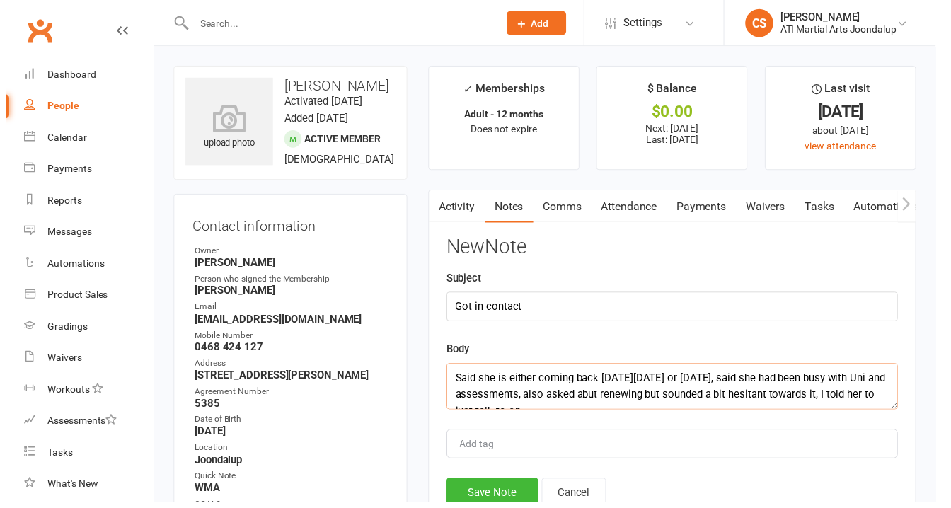
scroll to position [7, 0]
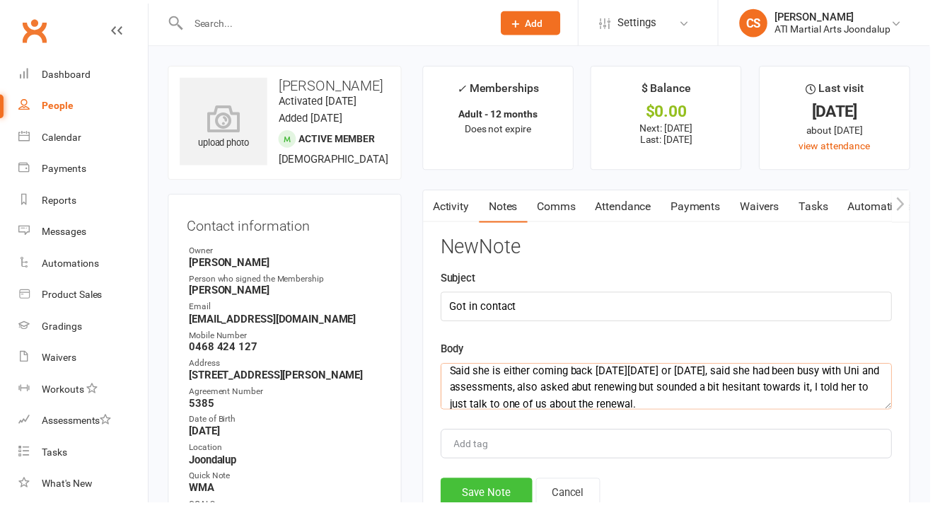
type textarea "Said she is either coming back [DATE][DATE] or [DATE], said she had been busy w…"
click at [521, 483] on button "Save Note" at bounding box center [492, 498] width 93 height 30
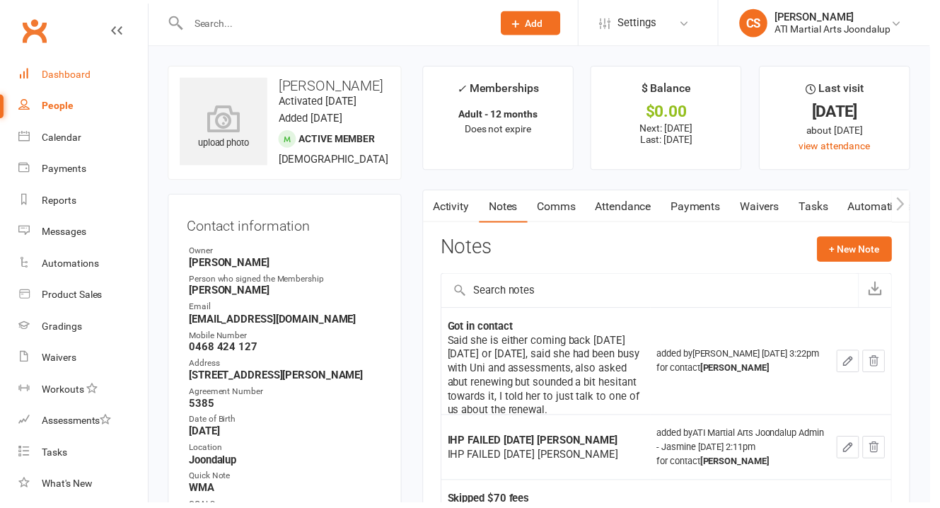
click at [74, 74] on div "Dashboard" at bounding box center [66, 74] width 49 height 11
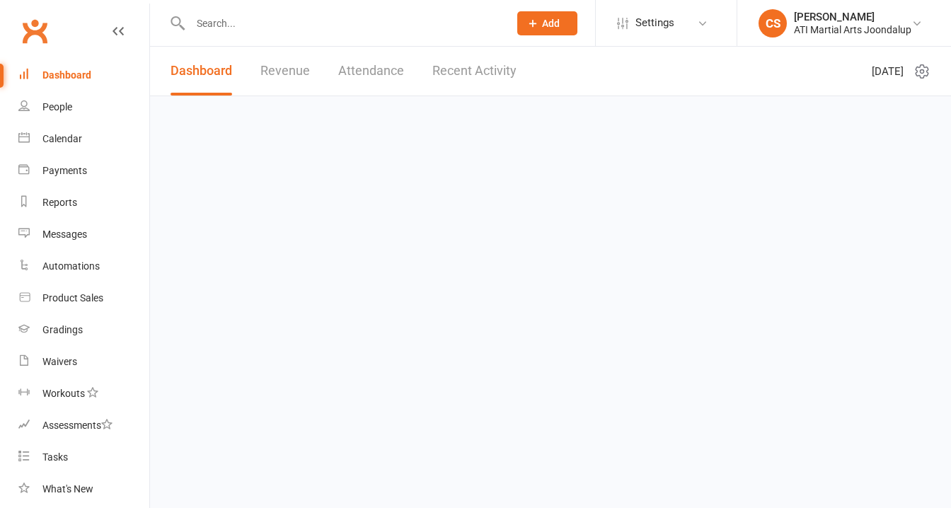
click at [28, 35] on link "Clubworx" at bounding box center [34, 30] width 35 height 35
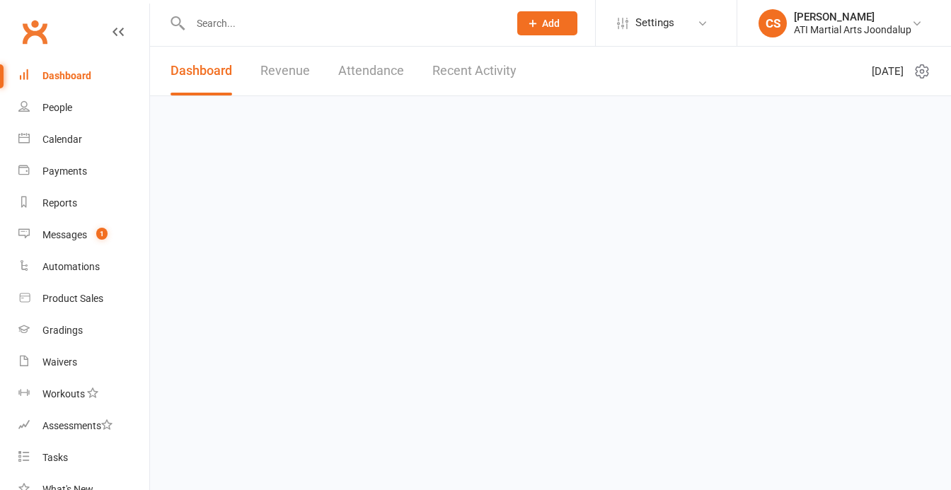
click at [236, 26] on input "text" at bounding box center [342, 23] width 313 height 20
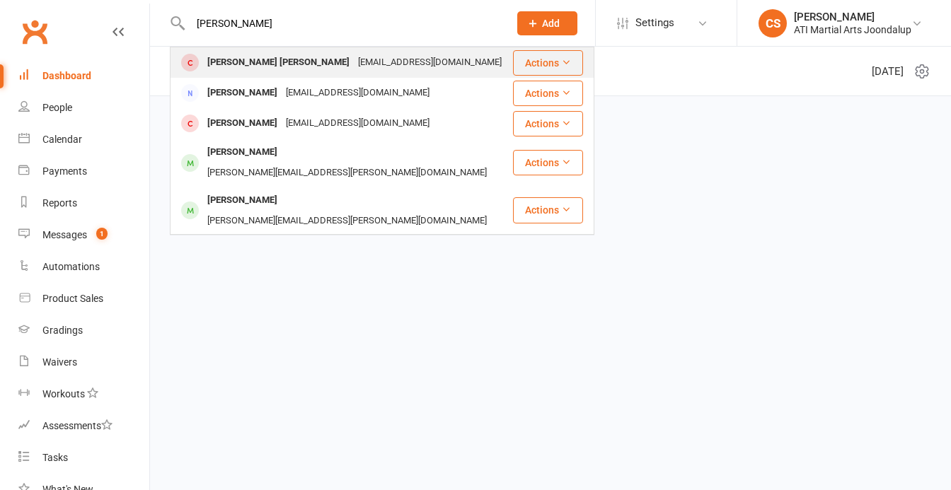
type input "[PERSON_NAME]"
click at [237, 66] on div "[PERSON_NAME] [PERSON_NAME]" at bounding box center [278, 62] width 151 height 21
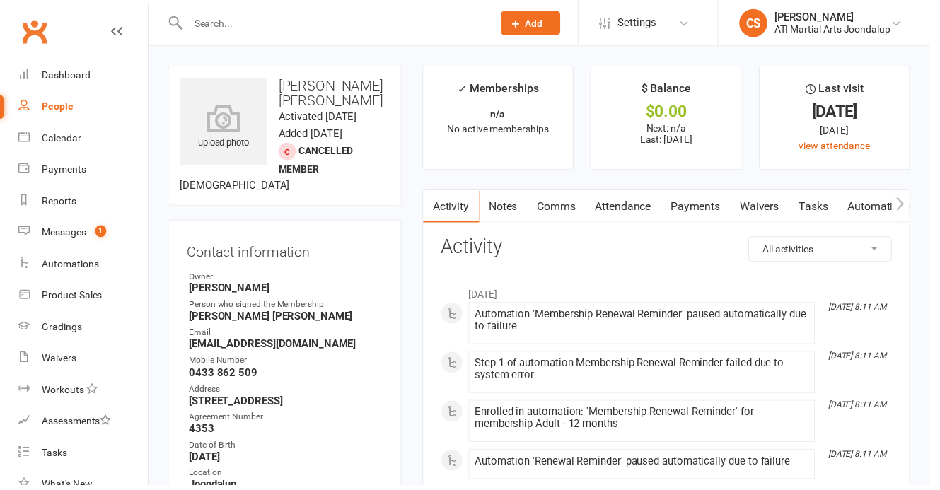
click at [506, 198] on link "Notes" at bounding box center [509, 208] width 49 height 33
